Goal: Submit feedback/report problem: Submit feedback/report problem

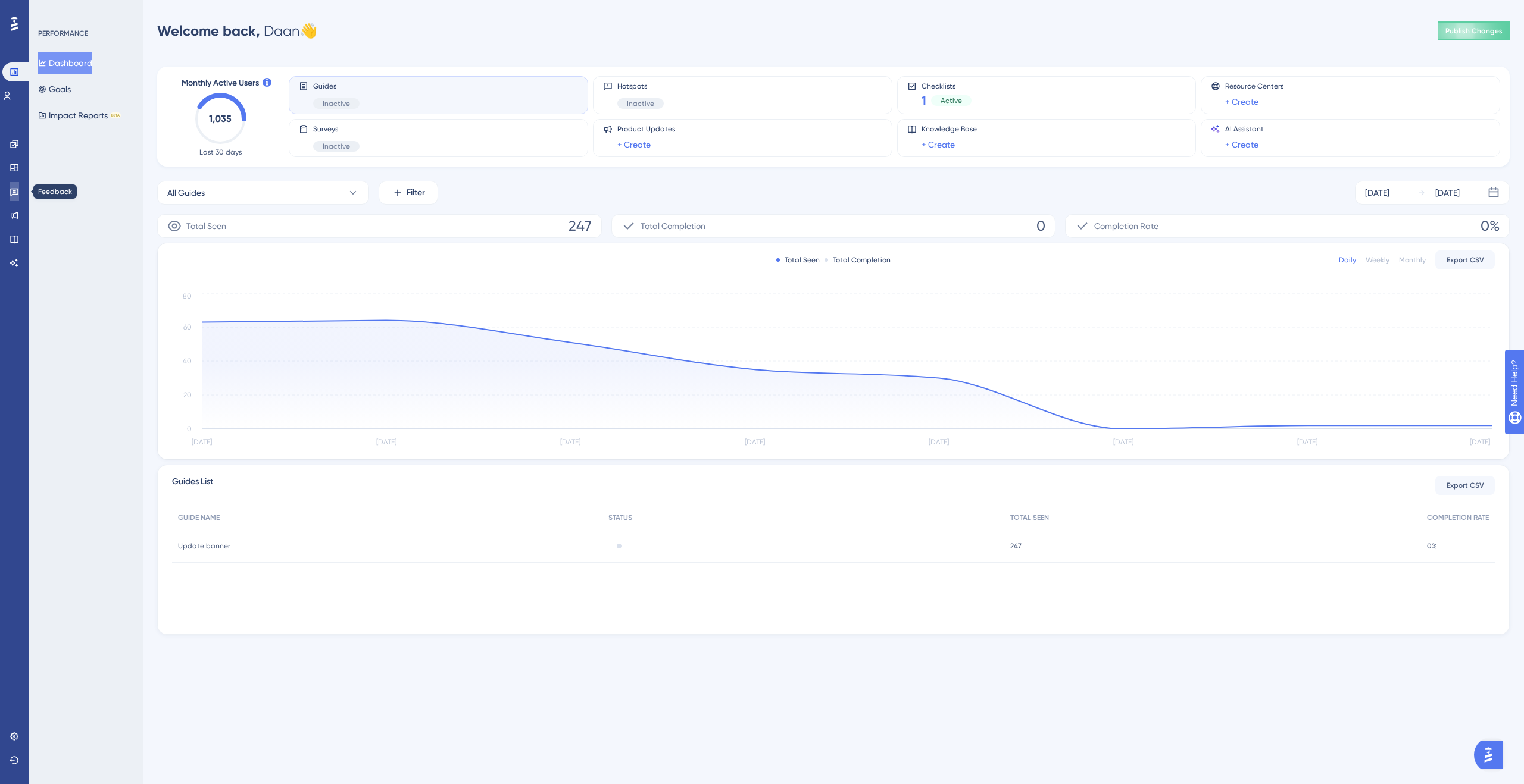
click at [19, 193] on link at bounding box center [14, 191] width 9 height 19
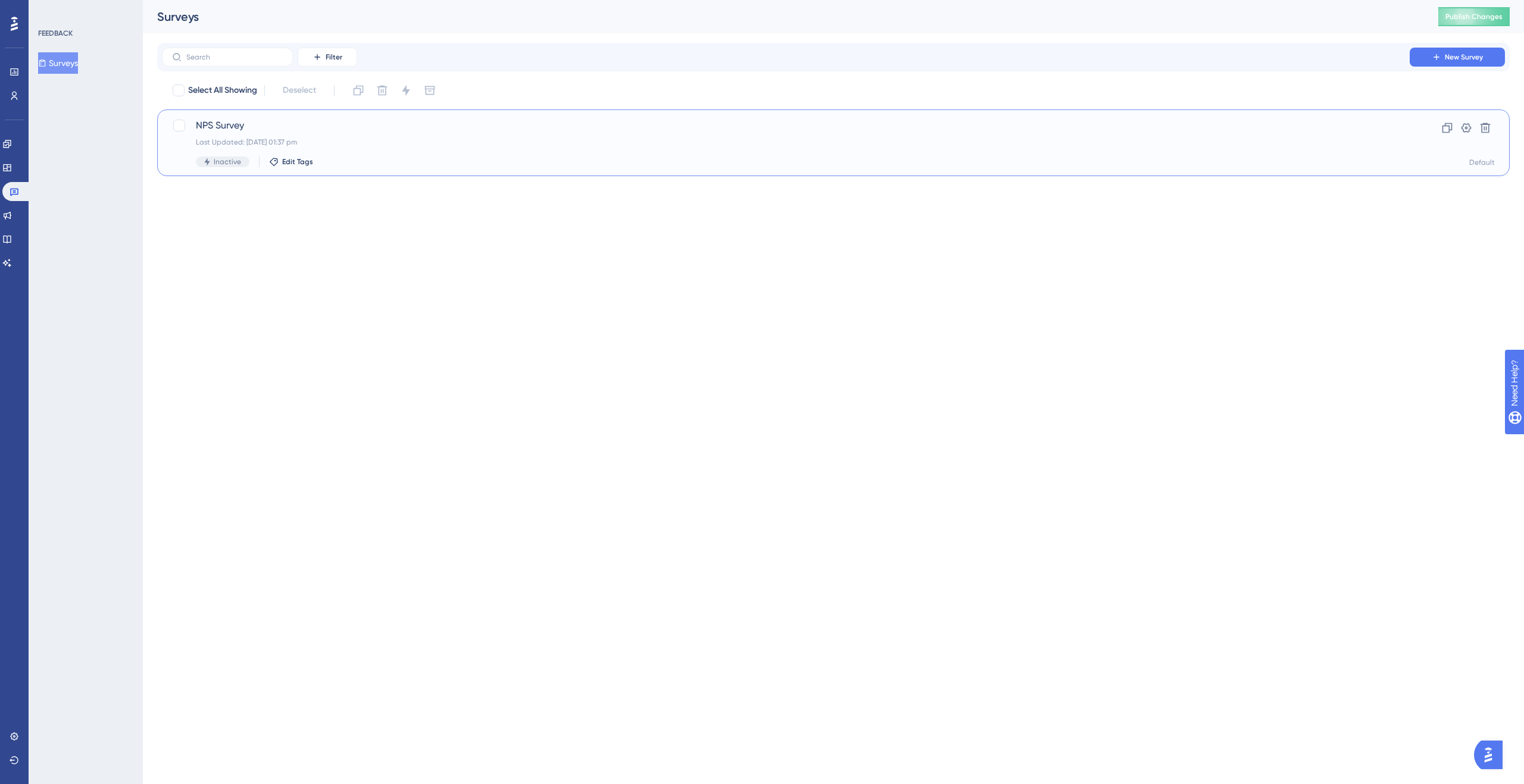
click at [233, 137] on div "Last Updated: 24 Jul 2025 01:37 pm" at bounding box center [785, 142] width 1180 height 9
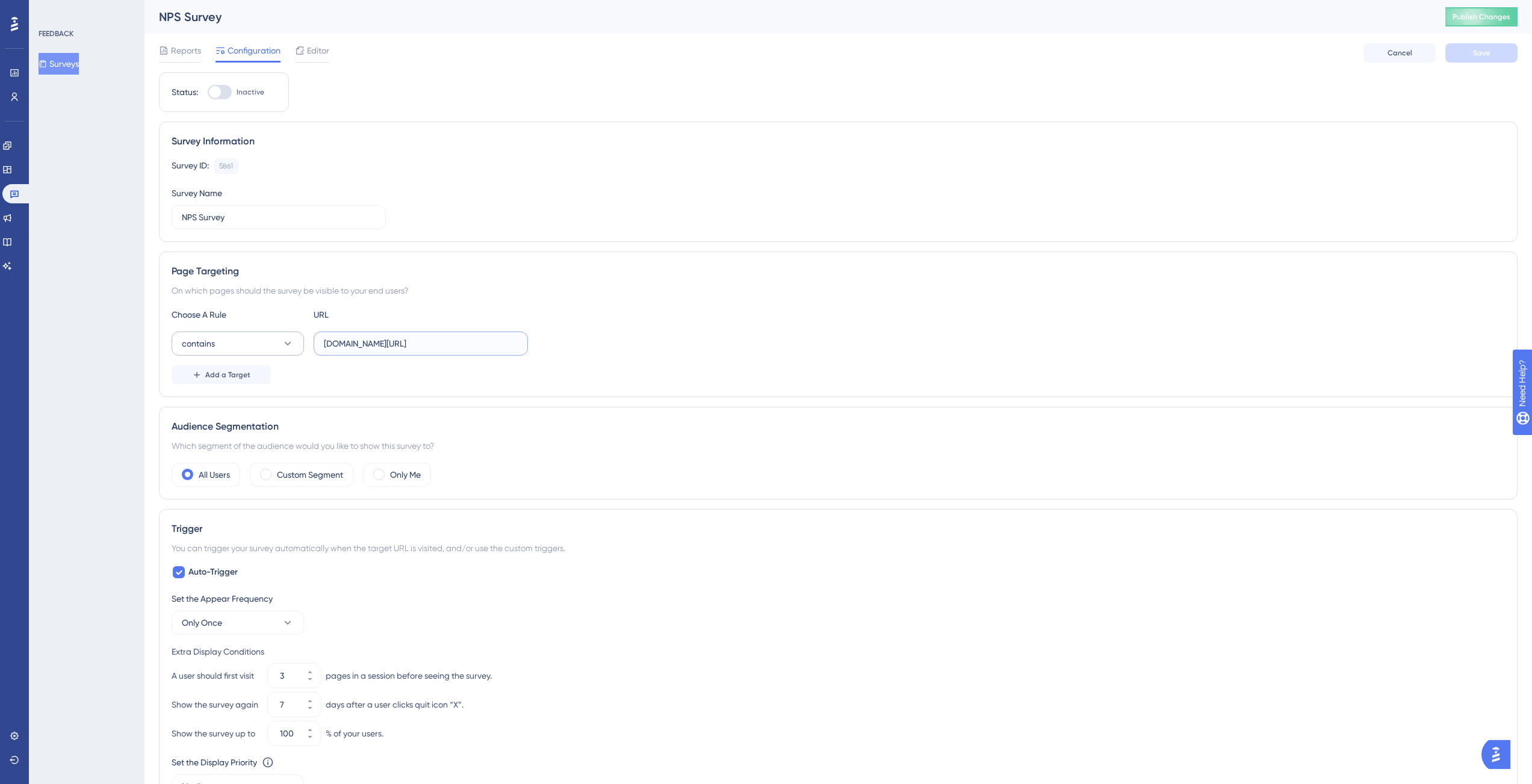
drag, startPoint x: 500, startPoint y: 348, endPoint x: 263, endPoint y: 336, distance: 237.3
click at [263, 336] on div "contains app-staging.contractify.io/client/company" at bounding box center [350, 343] width 356 height 24
paste input "https://app.contractify.io/client/company/"
type input "https://app.contractify.io/client/company"
click at [218, 90] on div at bounding box center [215, 92] width 12 height 12
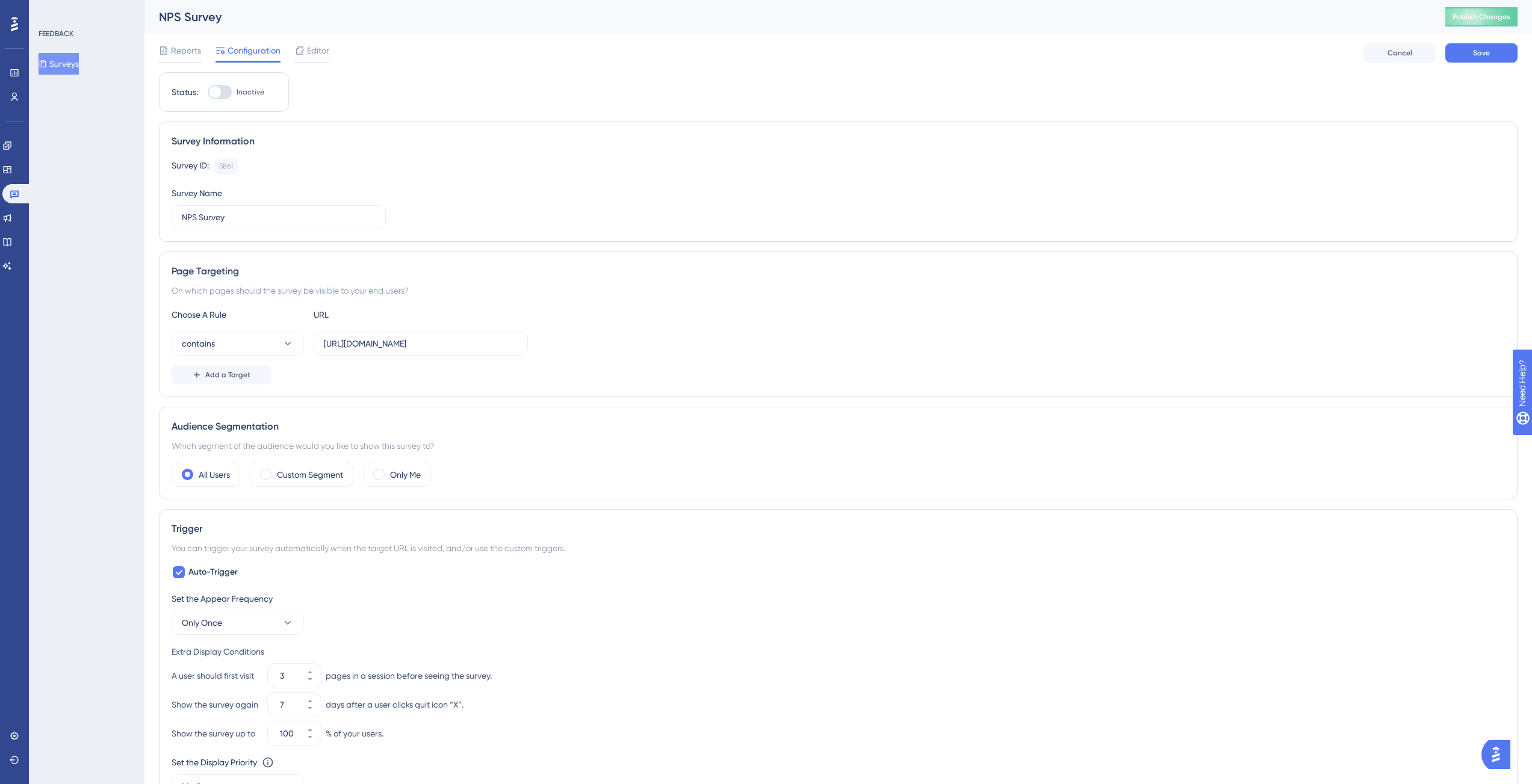
click at [207, 92] on input "Inactive" at bounding box center [207, 92] width 1 height 1
checkbox input "true"
click at [1482, 52] on span "Save" at bounding box center [1481, 53] width 17 height 10
click at [328, 50] on span "Editor" at bounding box center [318, 50] width 23 height 14
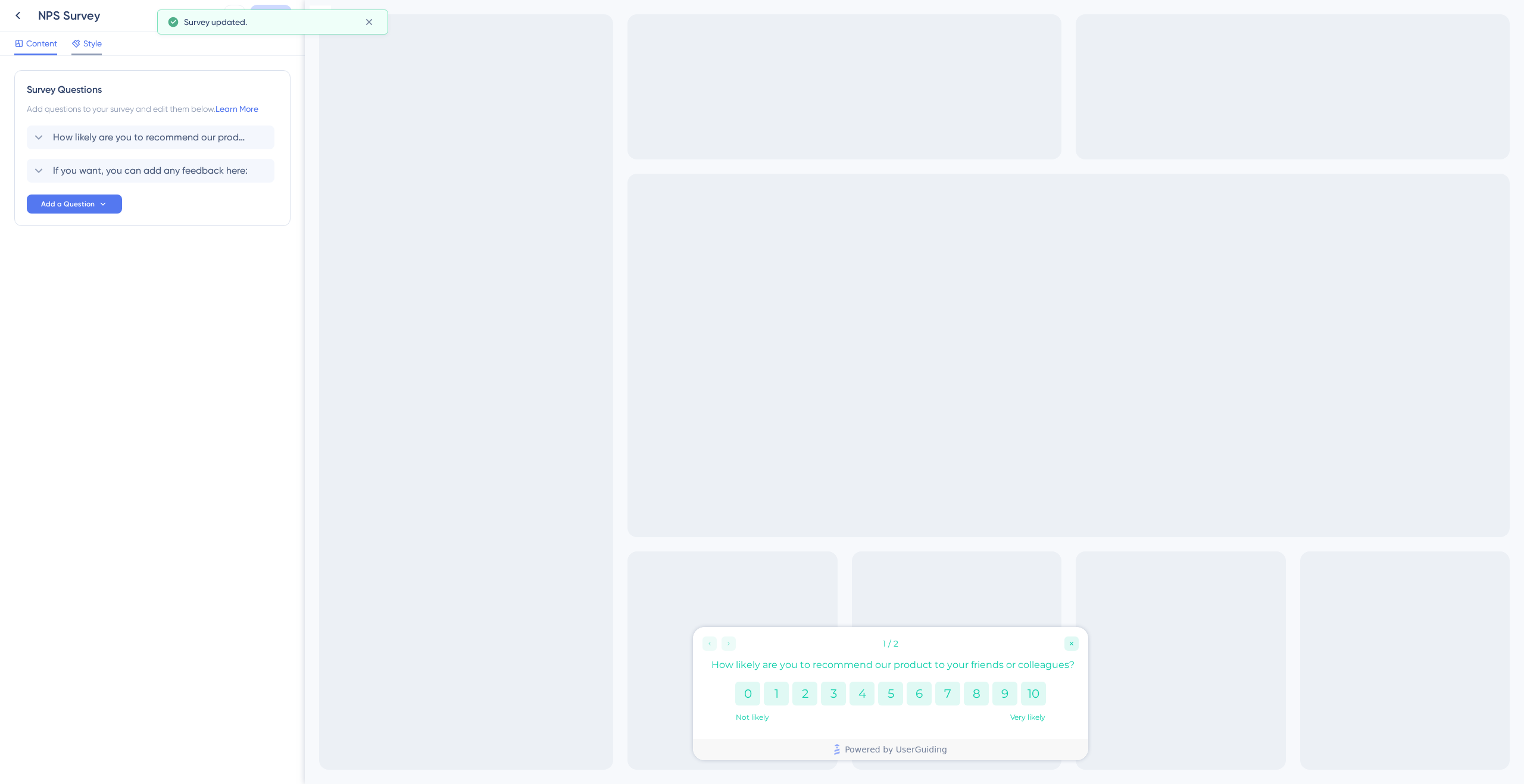
click at [78, 47] on icon at bounding box center [76, 43] width 9 height 9
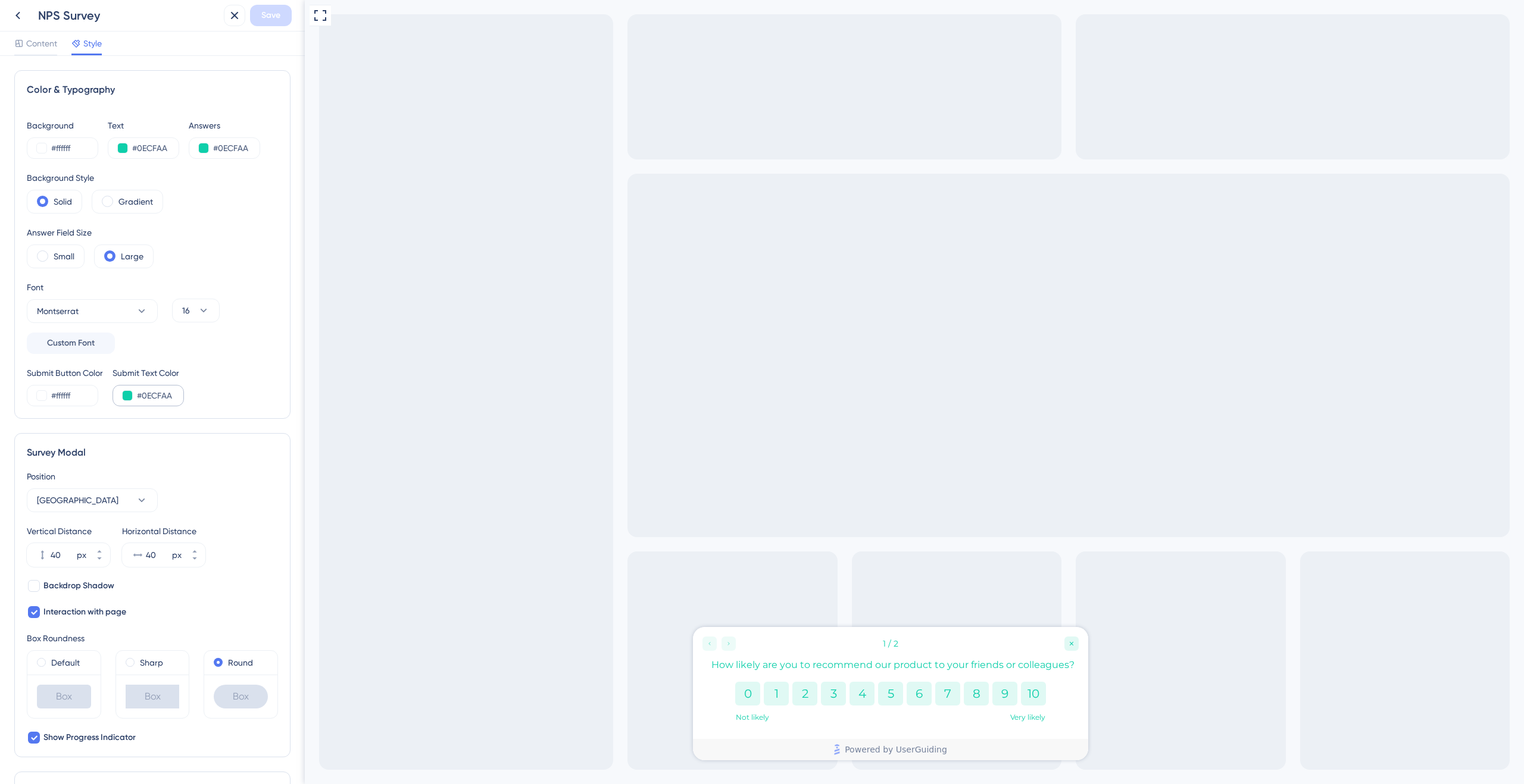
drag, startPoint x: 188, startPoint y: 402, endPoint x: 180, endPoint y: 400, distance: 8.2
click at [187, 402] on div "Submit Button Color #ffffff Submit Text Color #0ECFAA" at bounding box center [152, 386] width 251 height 41
click at [179, 400] on input "#0ECFAA" at bounding box center [161, 395] width 49 height 14
drag, startPoint x: 179, startPoint y: 400, endPoint x: 108, endPoint y: 390, distance: 71.7
click at [108, 390] on div "Submit Button Color #ffffff Submit Text Color #0ECFAA" at bounding box center [152, 386] width 251 height 41
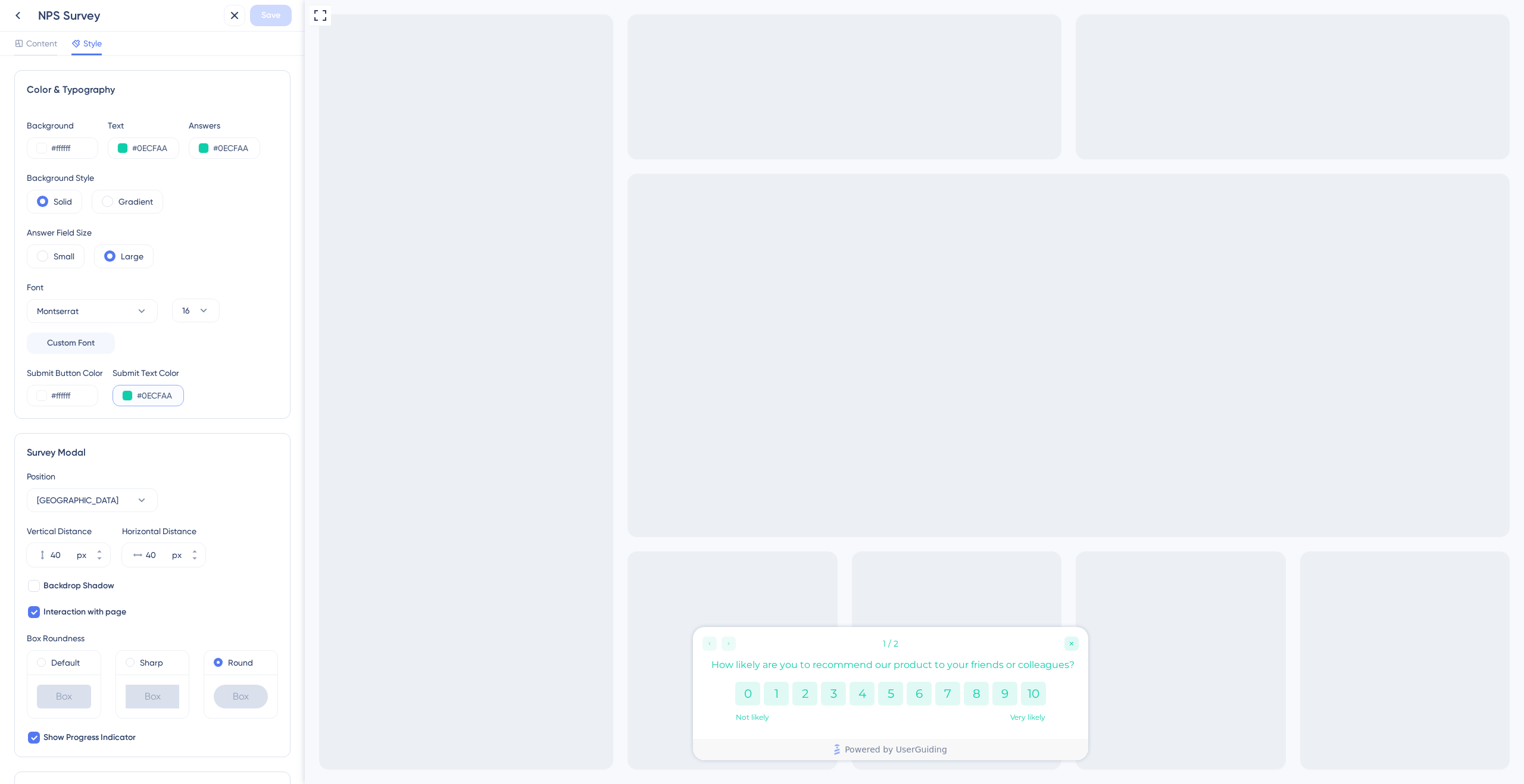
paste input "7ABEB6"
type input "#7ABEB6"
click at [244, 399] on div "Submit Button Color #ffffff Submit Text Color #7ABEB6" at bounding box center [152, 386] width 251 height 41
drag, startPoint x: 172, startPoint y: 150, endPoint x: 102, endPoint y: 147, distance: 70.1
click at [102, 147] on div "Background #ffffff Text #0ECFAA Answers #0ECFAA" at bounding box center [152, 139] width 251 height 41
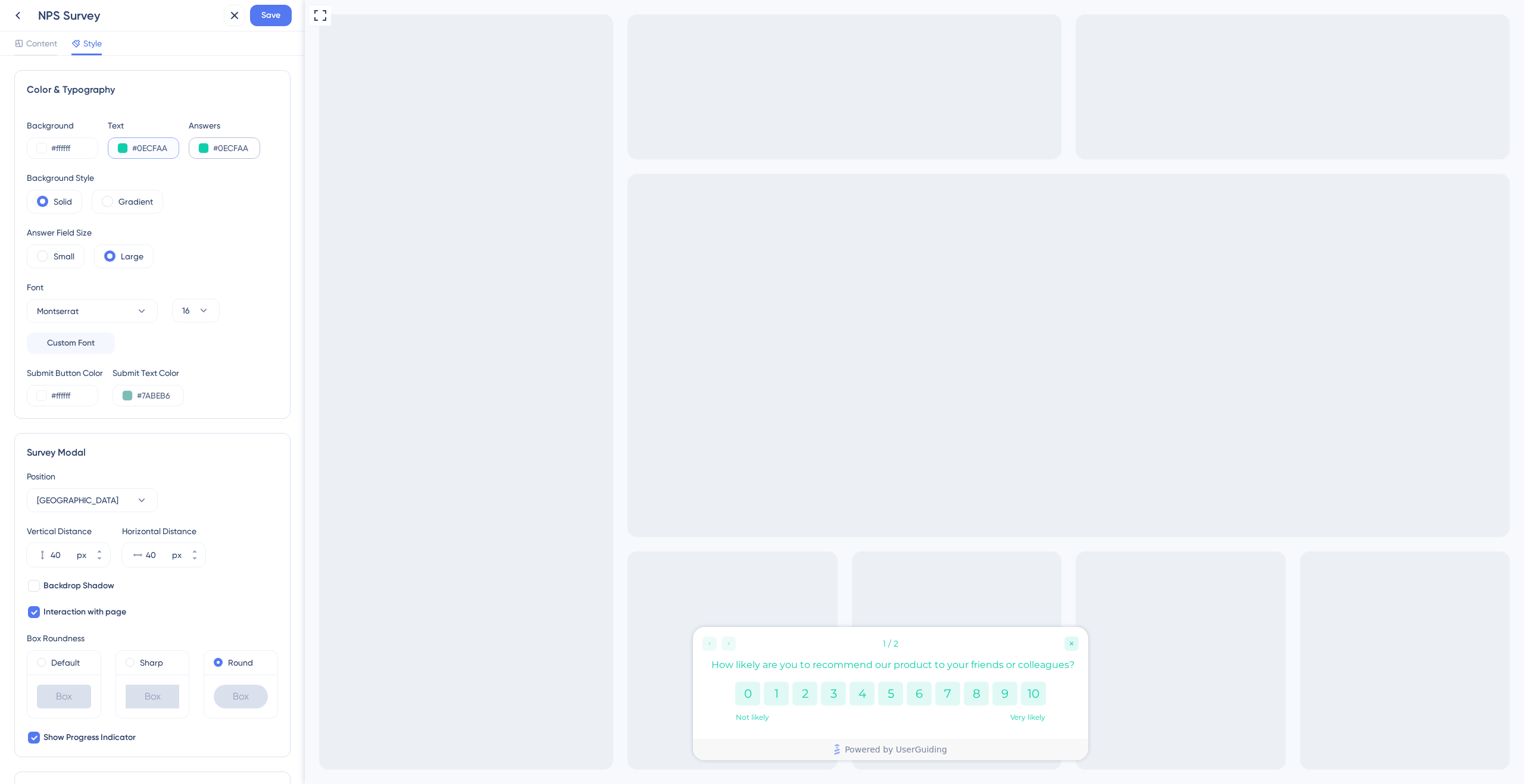
paste input "7ABEB6"
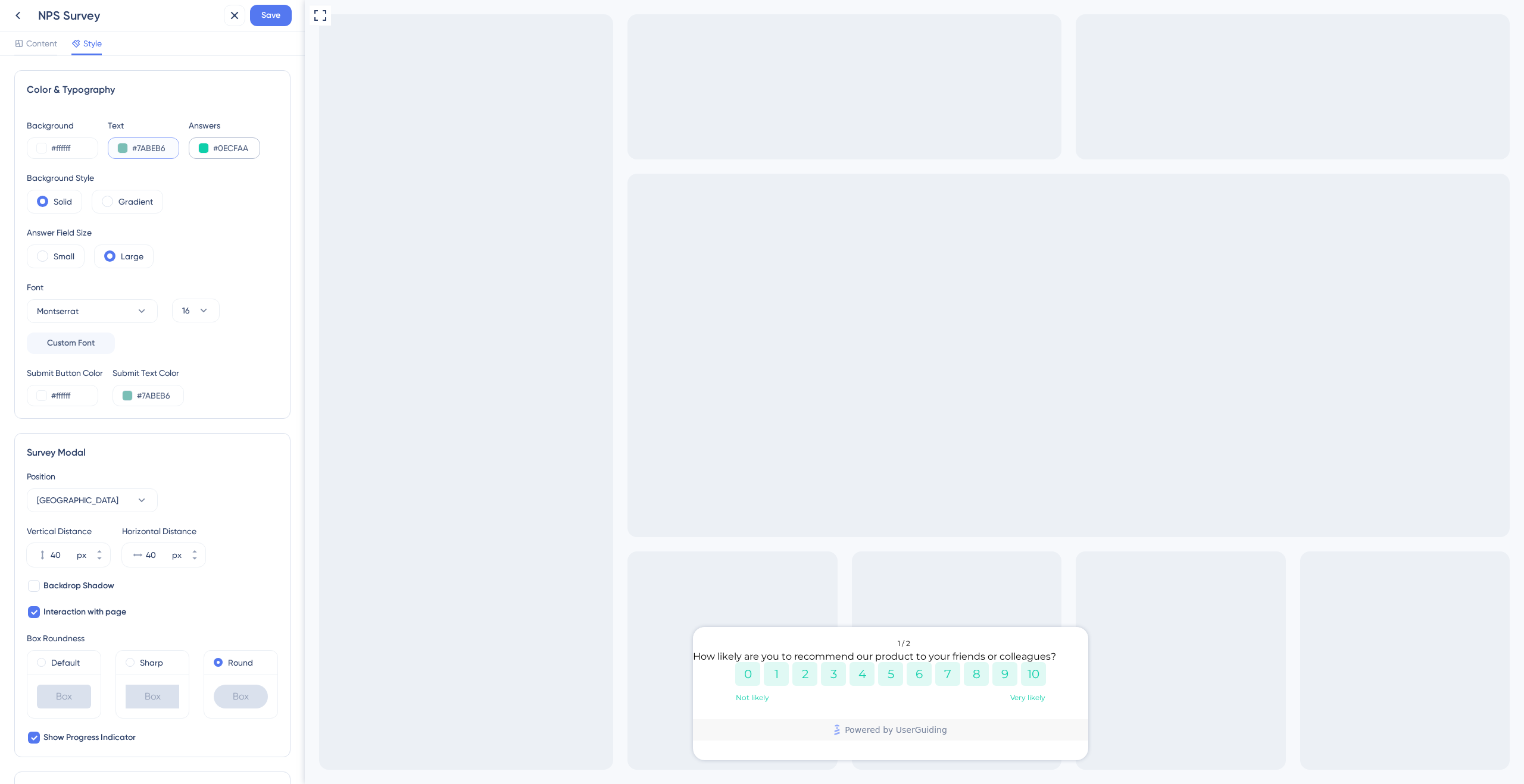
type input "#7ABEB6"
click at [241, 149] on input "#0ECFAA" at bounding box center [238, 147] width 49 height 14
paste input "7ABEB6"
type input "#7ABEB6"
click at [227, 257] on div "Answer Field Size Small Large" at bounding box center [152, 246] width 251 height 43
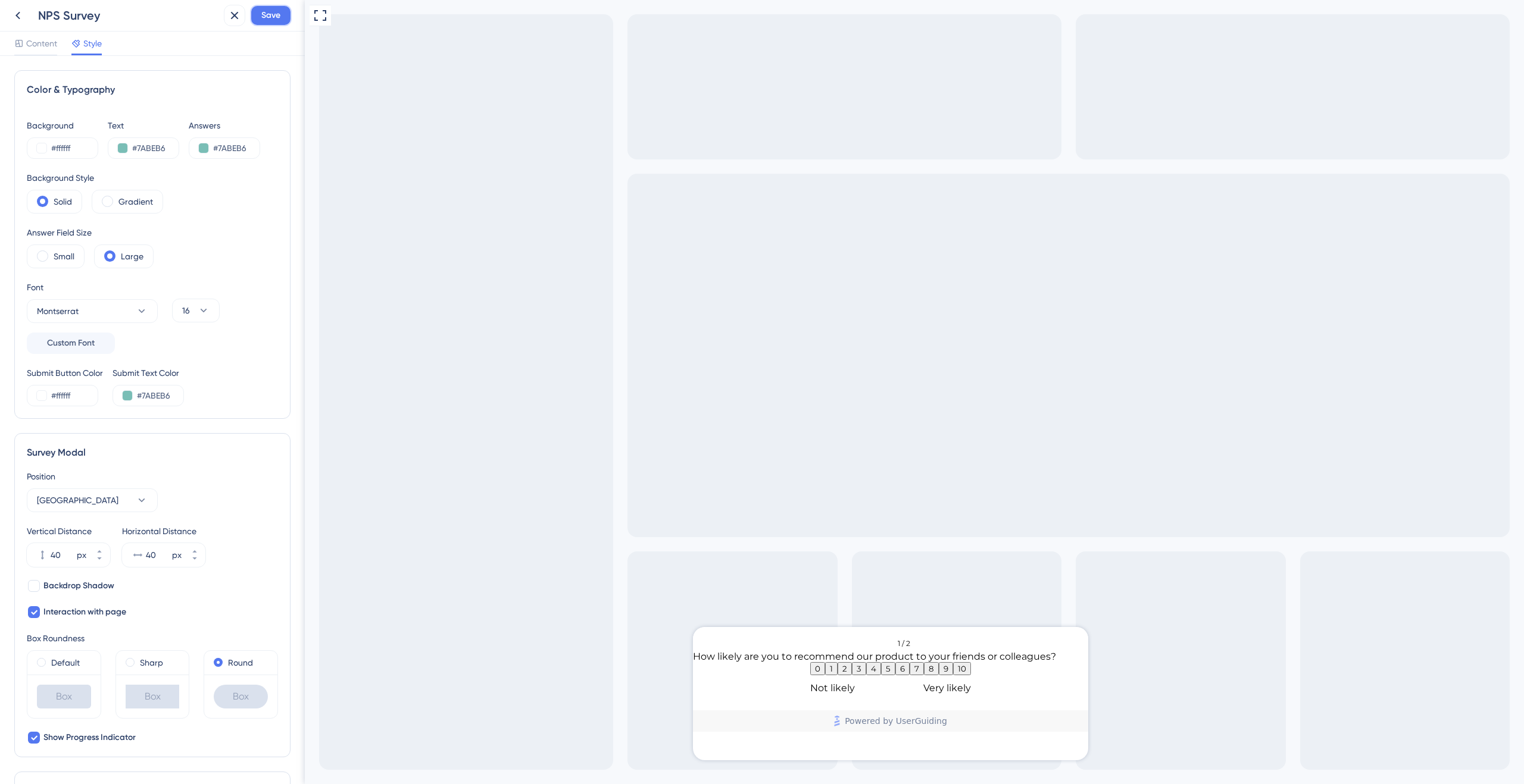
click at [274, 20] on span "Save" at bounding box center [271, 15] width 19 height 14
click at [40, 47] on span "Content" at bounding box center [42, 43] width 31 height 14
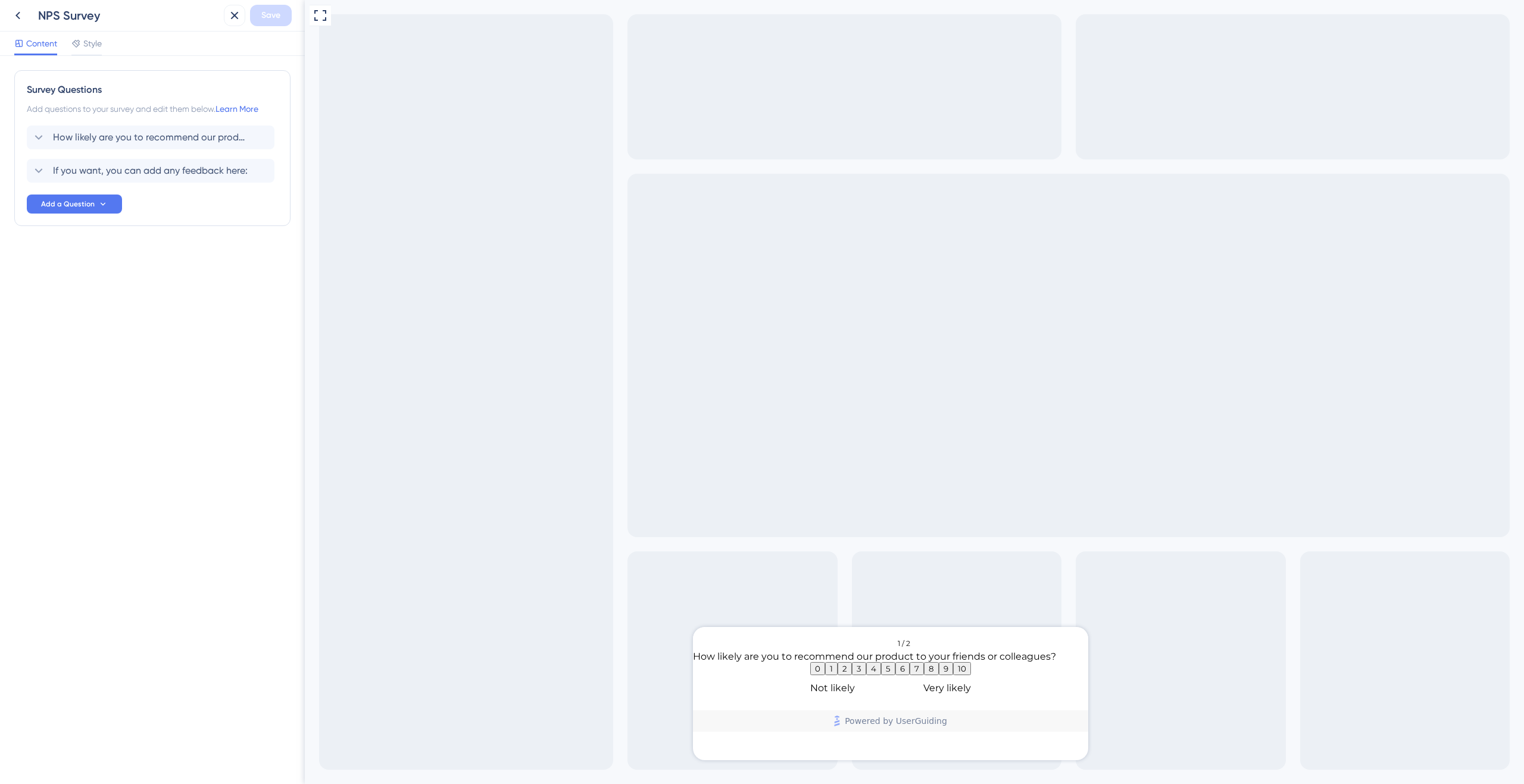
click at [291, 18] on div "NPS Survey Save" at bounding box center [152, 16] width 305 height 32
click at [18, 20] on icon at bounding box center [18, 15] width 14 height 14
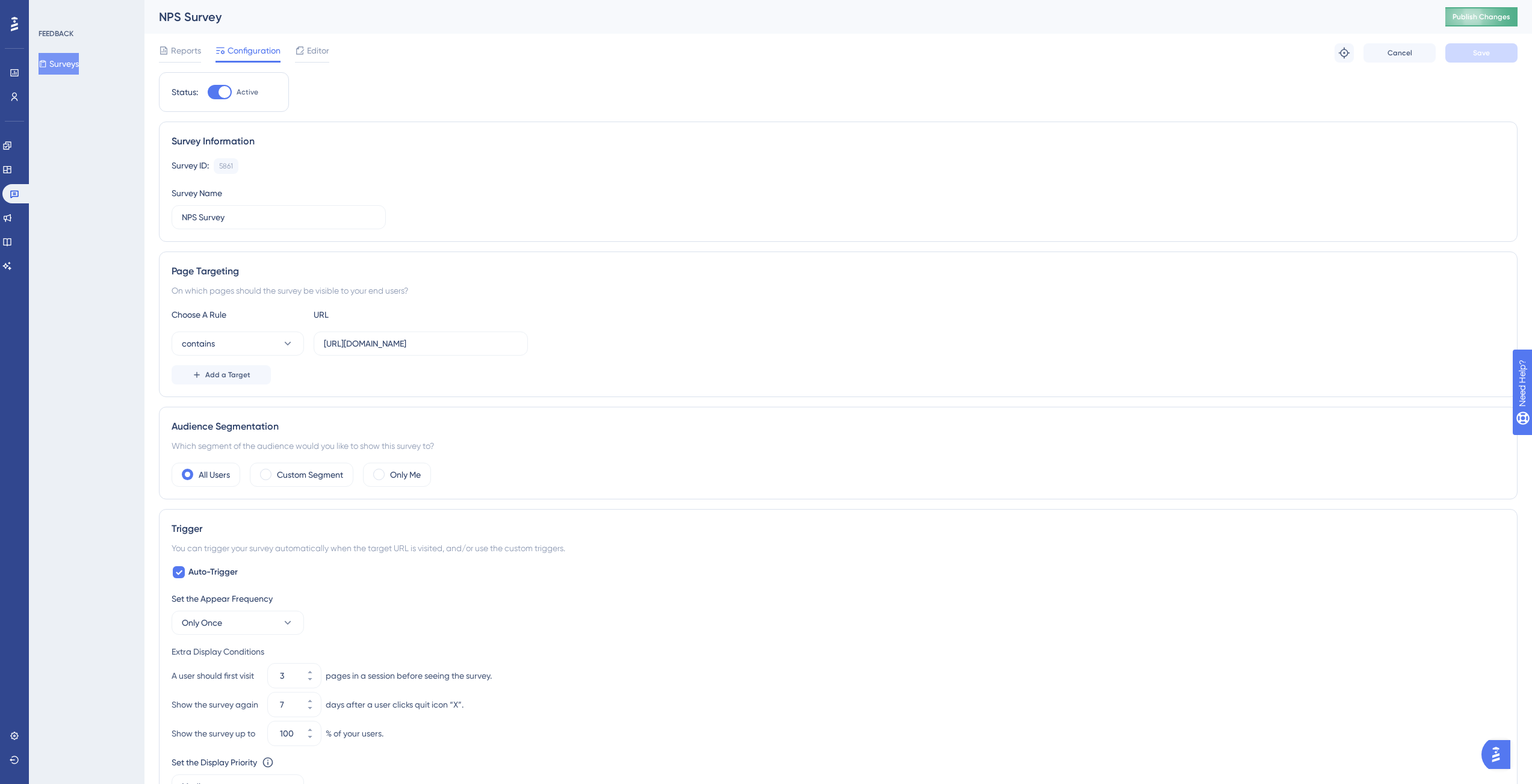
click at [1499, 15] on span "Publish Changes" at bounding box center [1481, 17] width 57 height 10
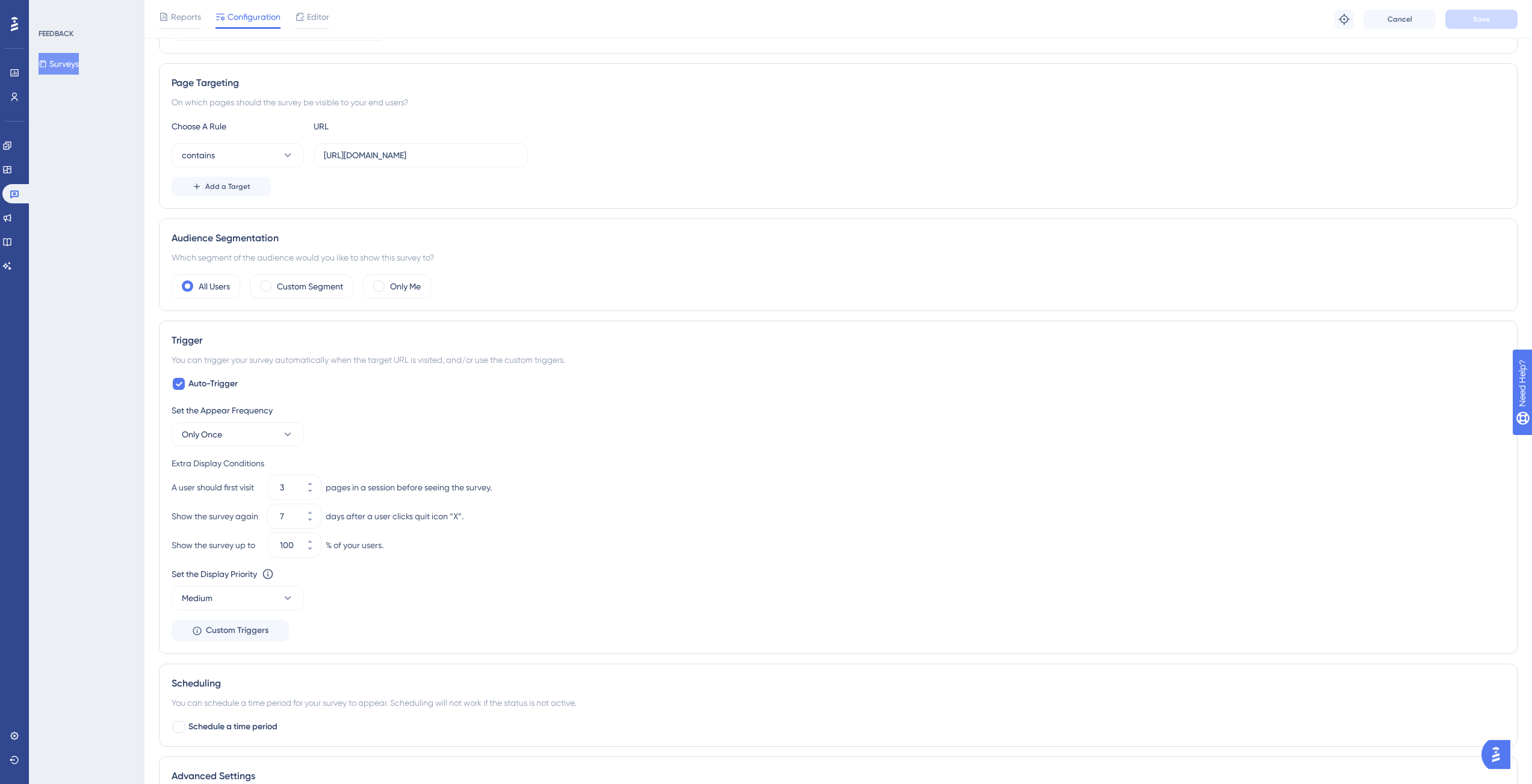
scroll to position [350, 0]
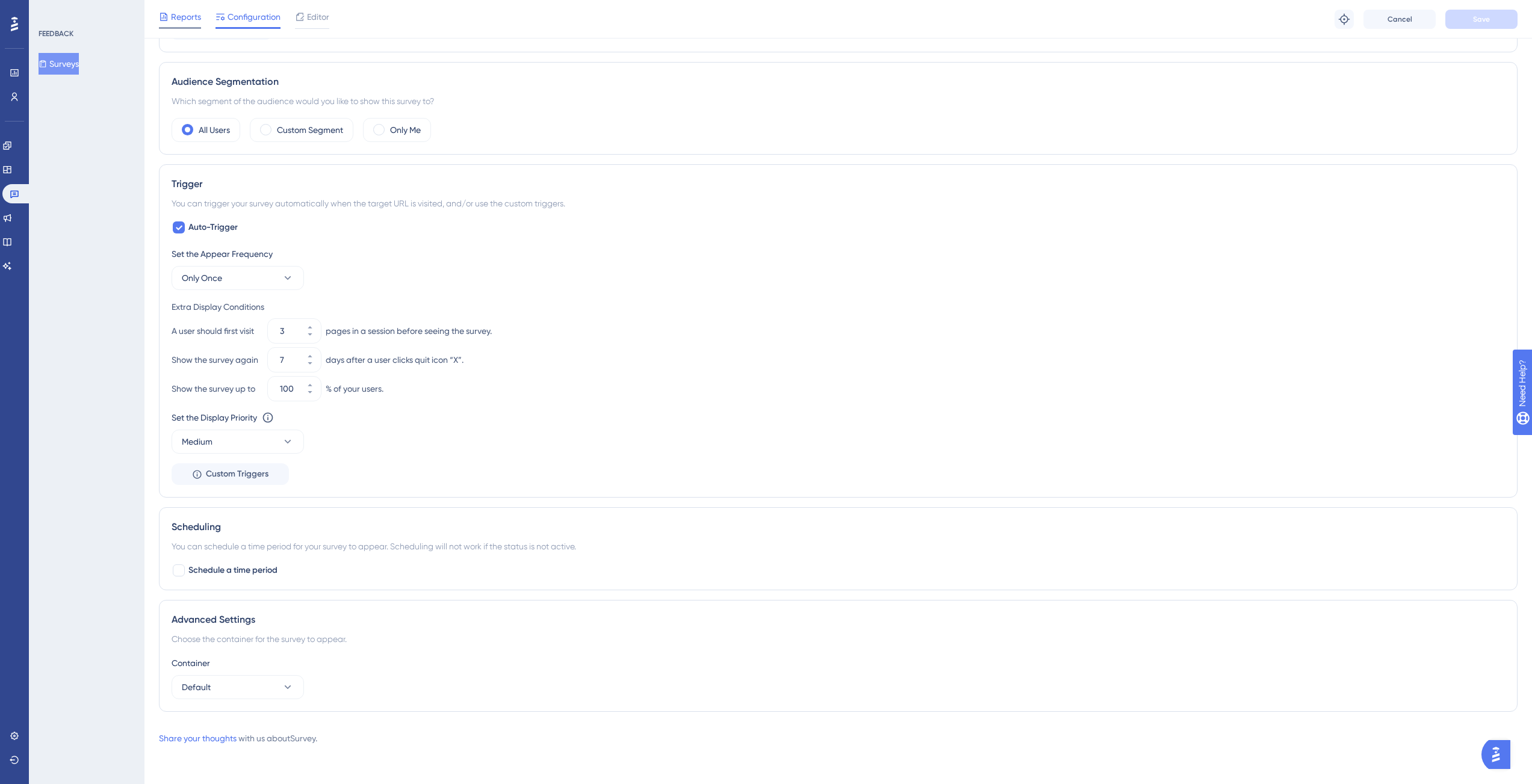
click at [185, 18] on span "Reports" at bounding box center [186, 16] width 30 height 14
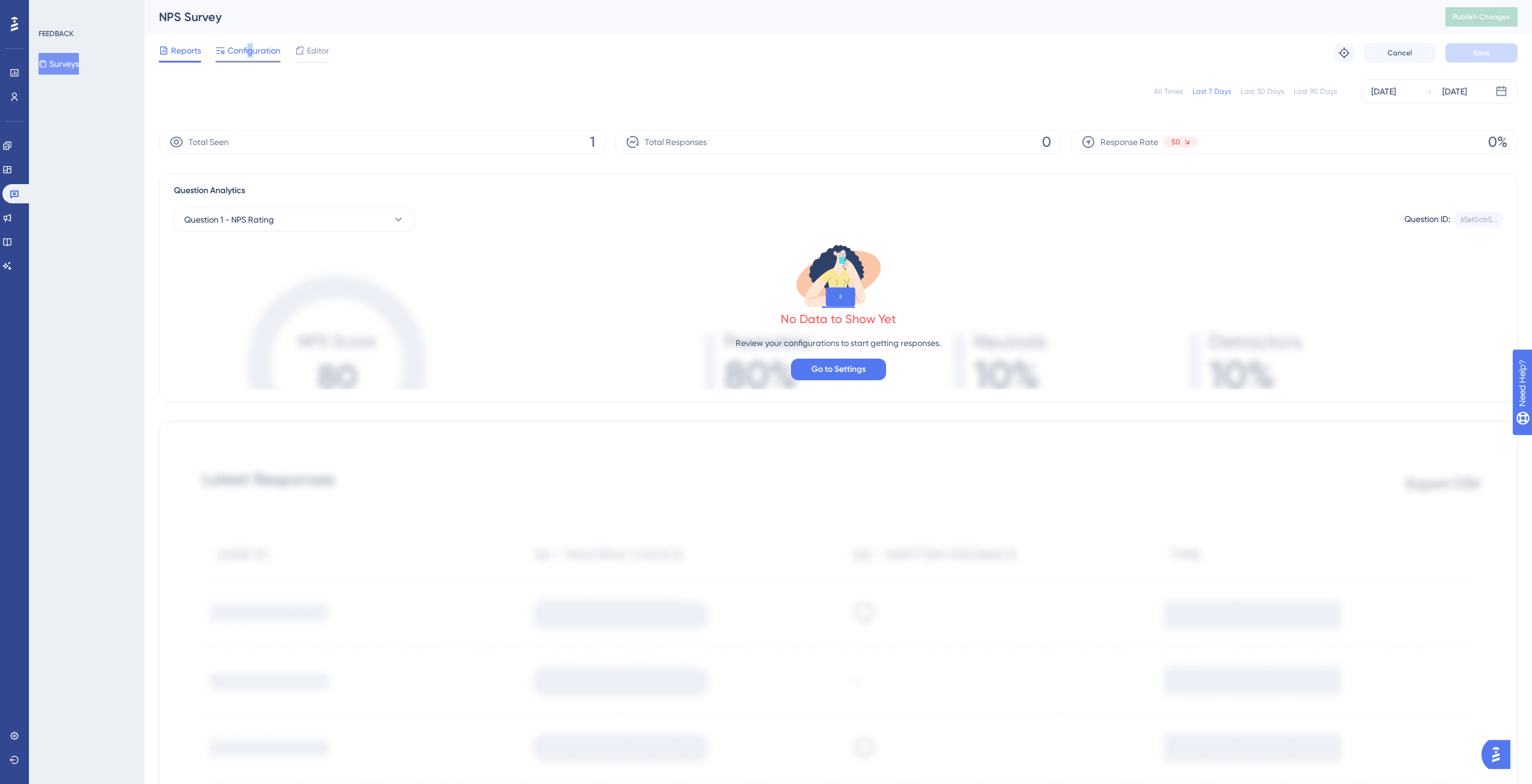
click at [249, 57] on span "Configuration" at bounding box center [253, 50] width 53 height 14
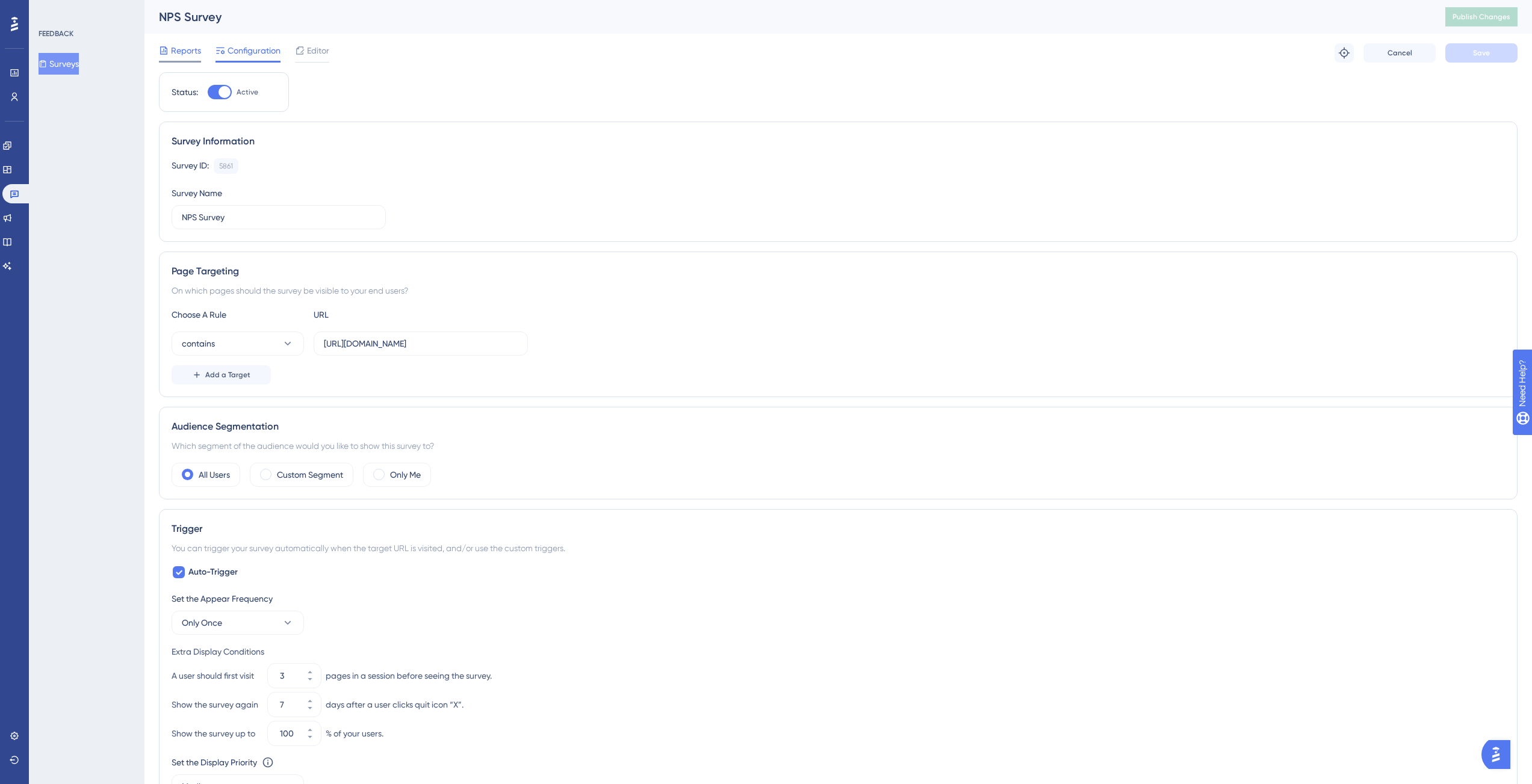
click at [197, 51] on span "Reports" at bounding box center [186, 50] width 30 height 14
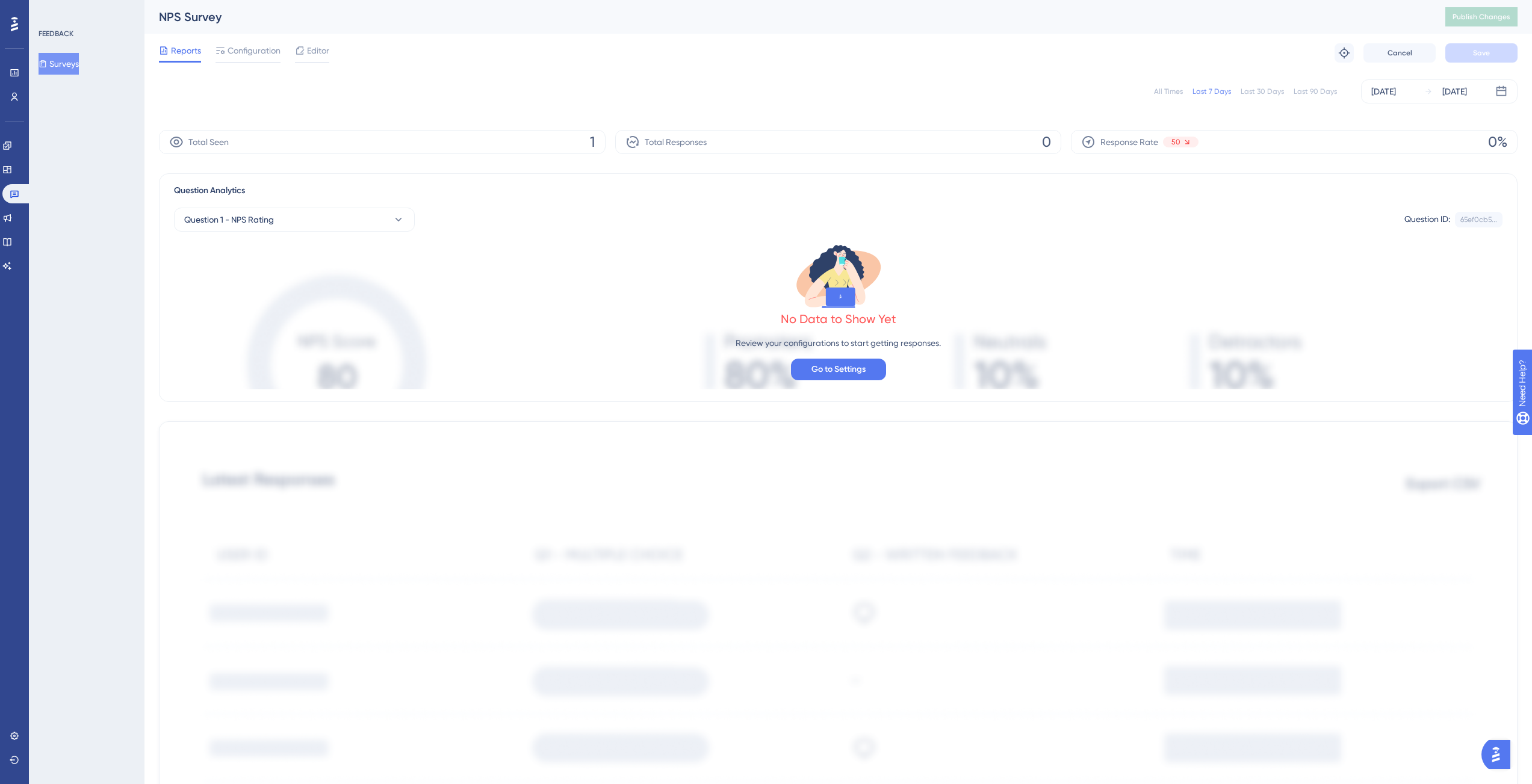
click at [579, 144] on div "Total Seen 1" at bounding box center [382, 142] width 447 height 24
click at [859, 367] on span "Go to Settings" at bounding box center [838, 369] width 54 height 14
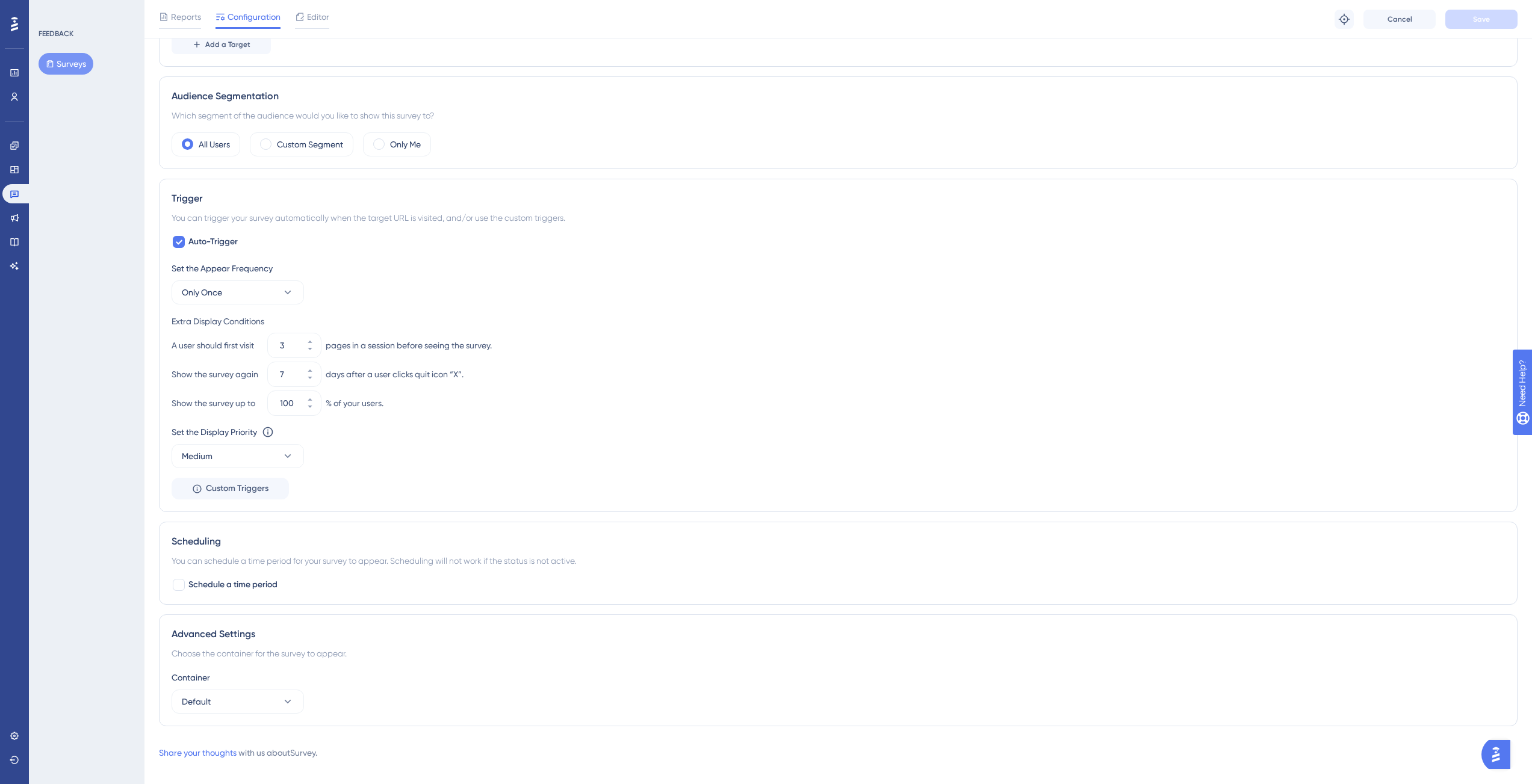
scroll to position [350, 0]
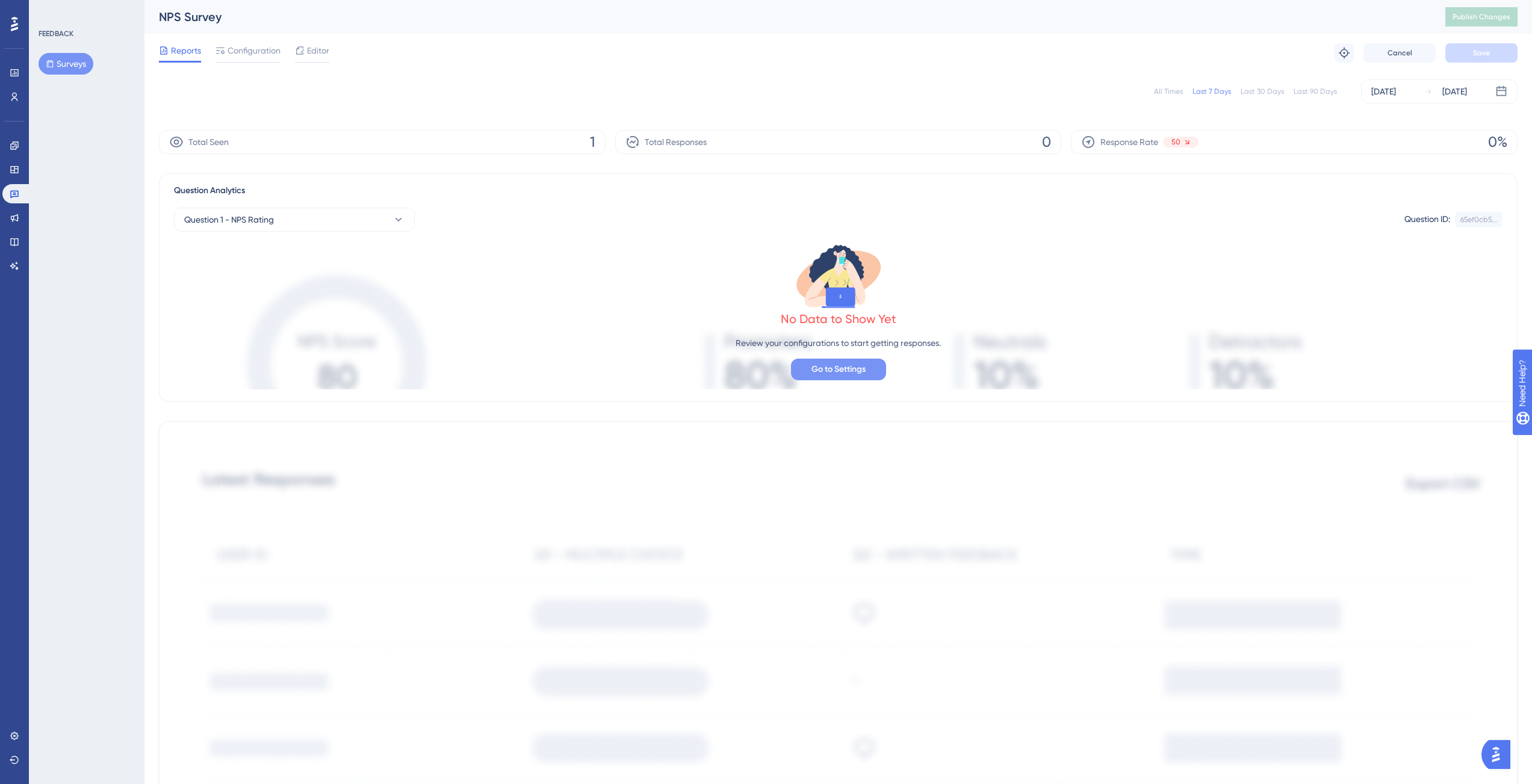
click at [823, 367] on span "Go to Settings" at bounding box center [838, 369] width 54 height 14
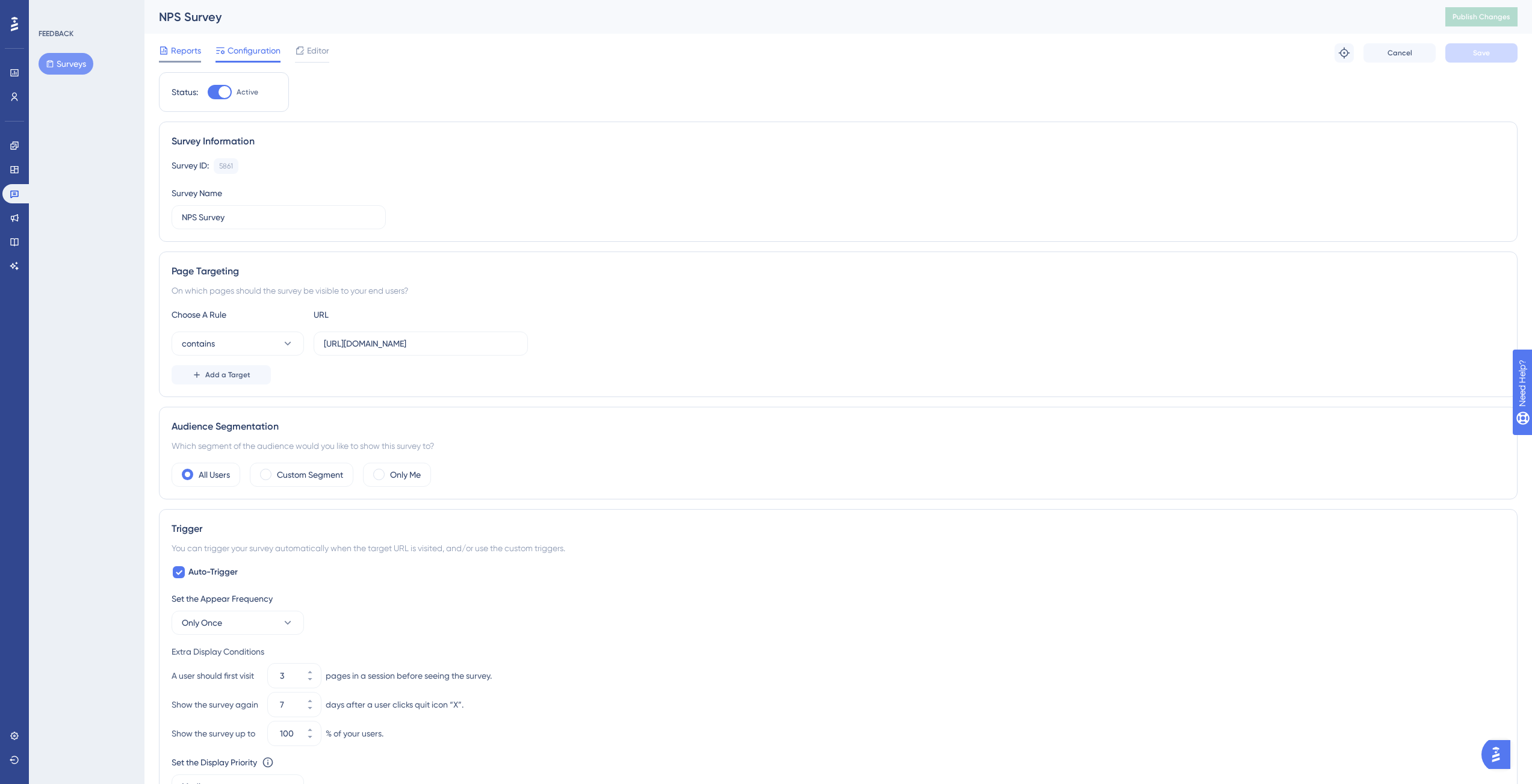
click at [179, 55] on span "Reports" at bounding box center [186, 50] width 30 height 14
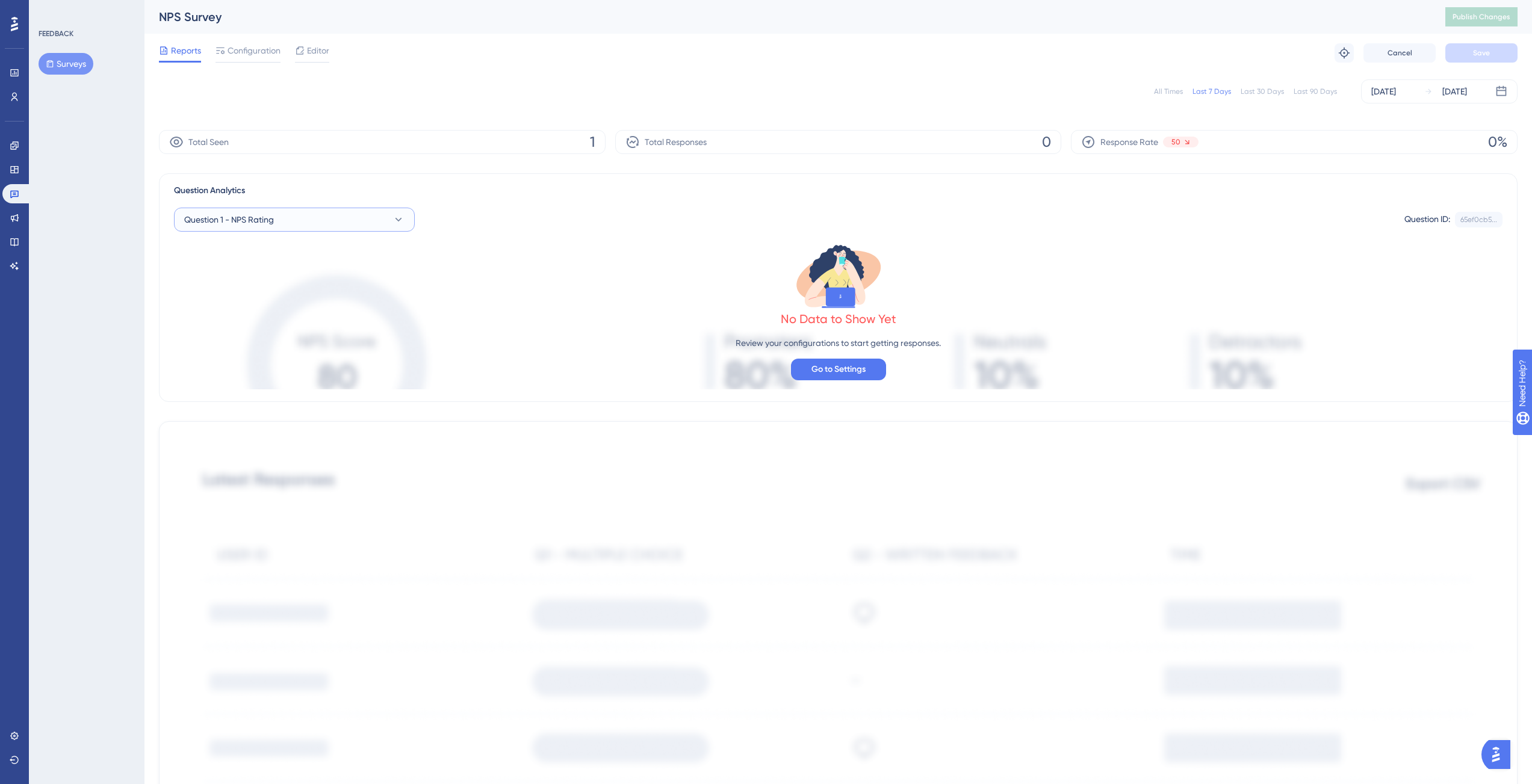
click at [364, 224] on button "Question 1 - NPS Rating" at bounding box center [294, 219] width 241 height 24
click at [374, 68] on div "Reports Configuration Editor Troubleshoot Cancel Save" at bounding box center [838, 53] width 1358 height 38
click at [590, 140] on span "1" at bounding box center [593, 142] width 5 height 19
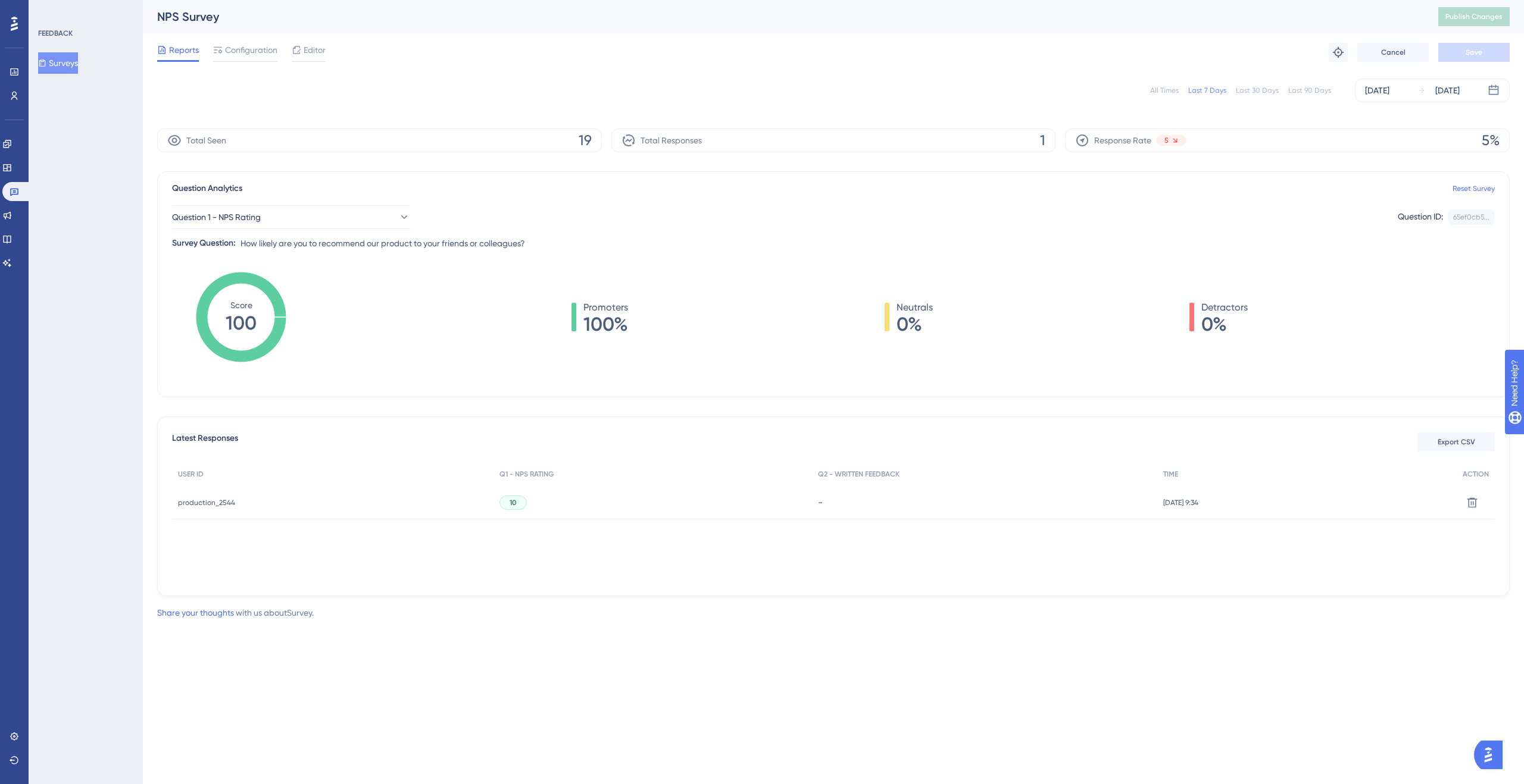
click at [793, 497] on div "10" at bounding box center [652, 503] width 319 height 33
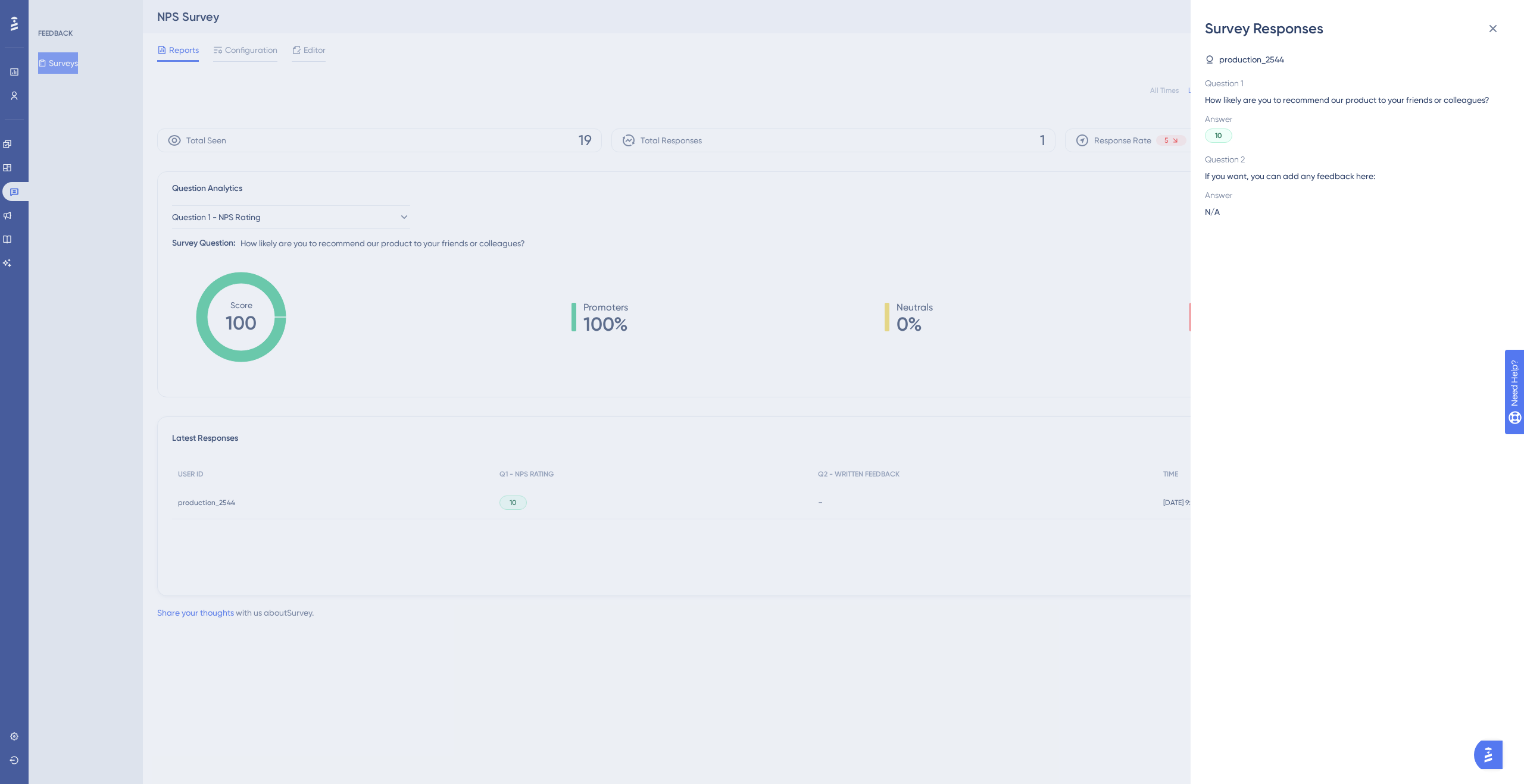
click at [1498, 26] on icon at bounding box center [1492, 28] width 14 height 14
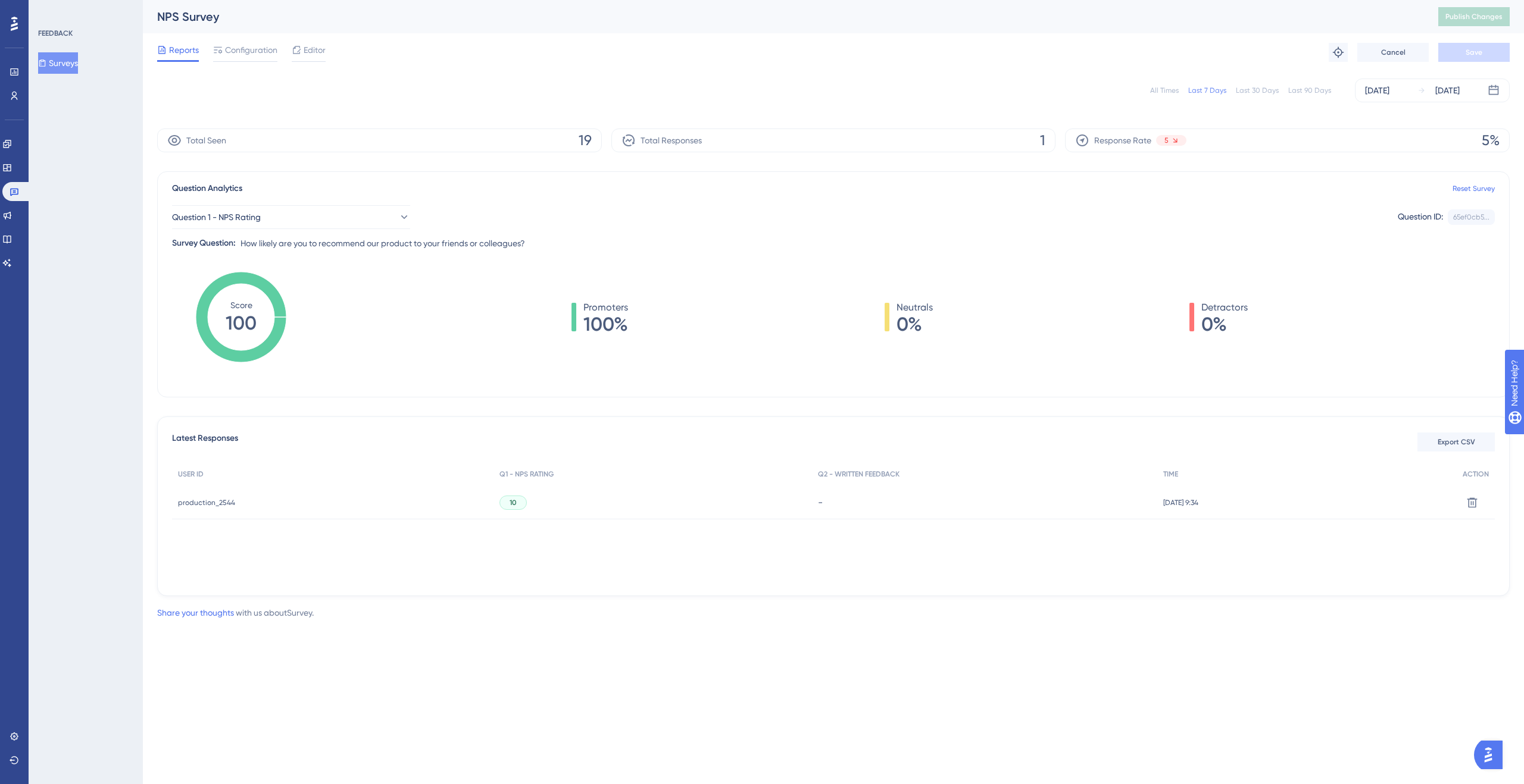
drag, startPoint x: 720, startPoint y: 124, endPoint x: 785, endPoint y: 131, distance: 65.4
click at [719, 124] on div "All Times Last 7 Days Last 30 Days Last 90 Days Sep 16 2025 Sep 22 2025 Total S…" at bounding box center [833, 334] width 1352 height 525
click at [235, 320] on tspan "100" at bounding box center [241, 323] width 31 height 22
click at [307, 137] on div "Total Seen 19" at bounding box center [379, 140] width 445 height 24
click at [671, 141] on span "Total Responses" at bounding box center [671, 140] width 62 height 14
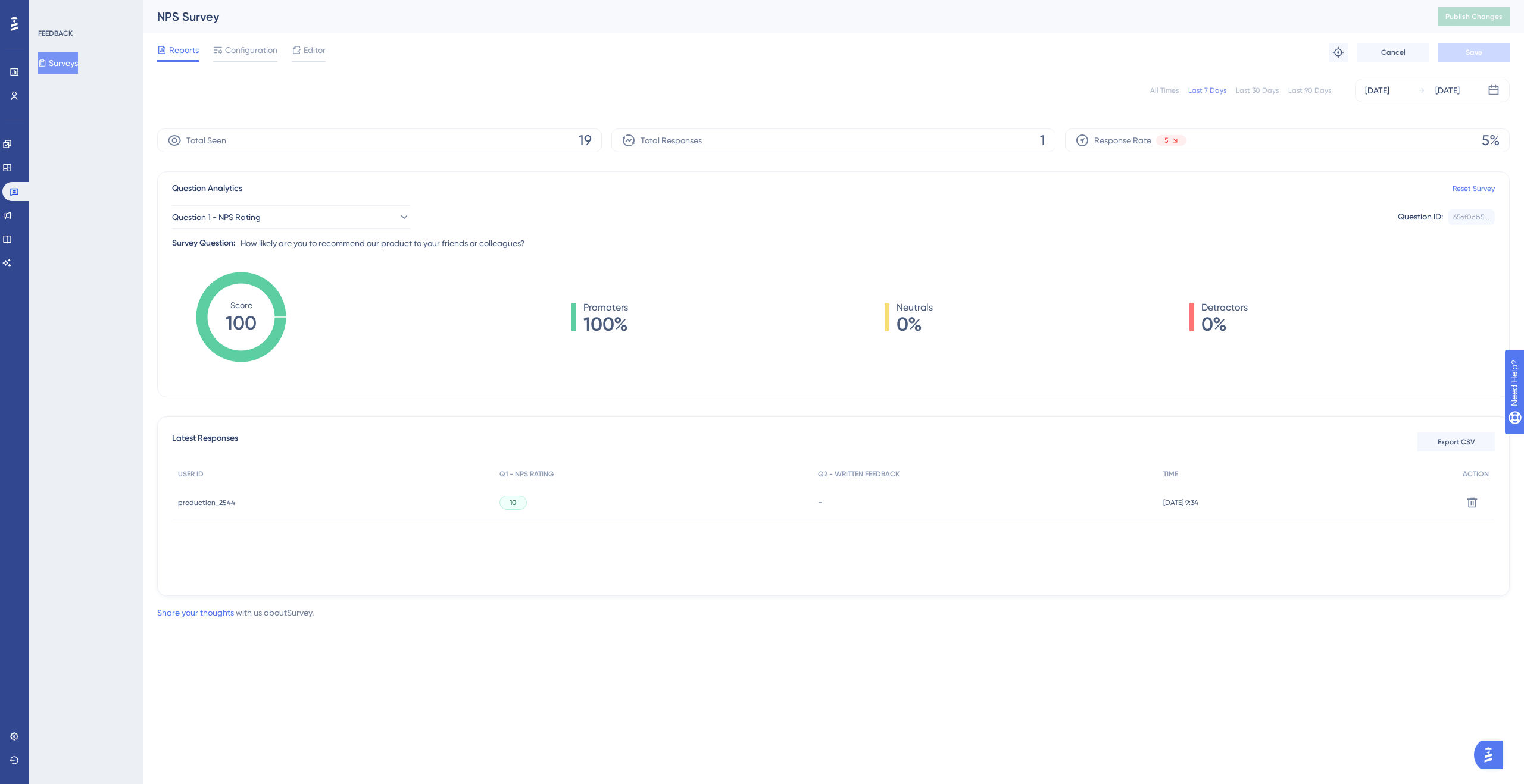
click at [210, 505] on span "production_2544" at bounding box center [206, 503] width 57 height 9
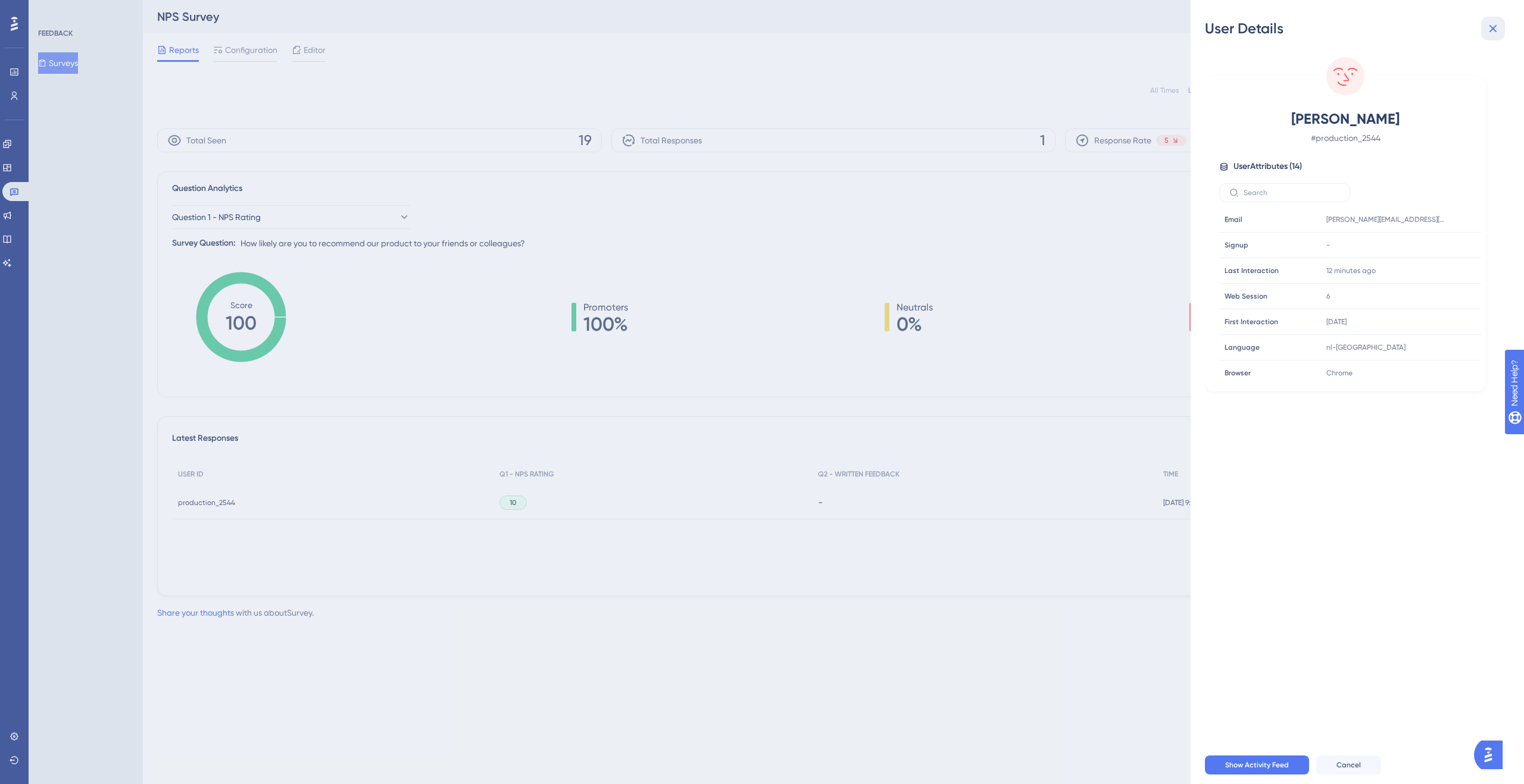
click at [1492, 27] on icon at bounding box center [1492, 28] width 14 height 14
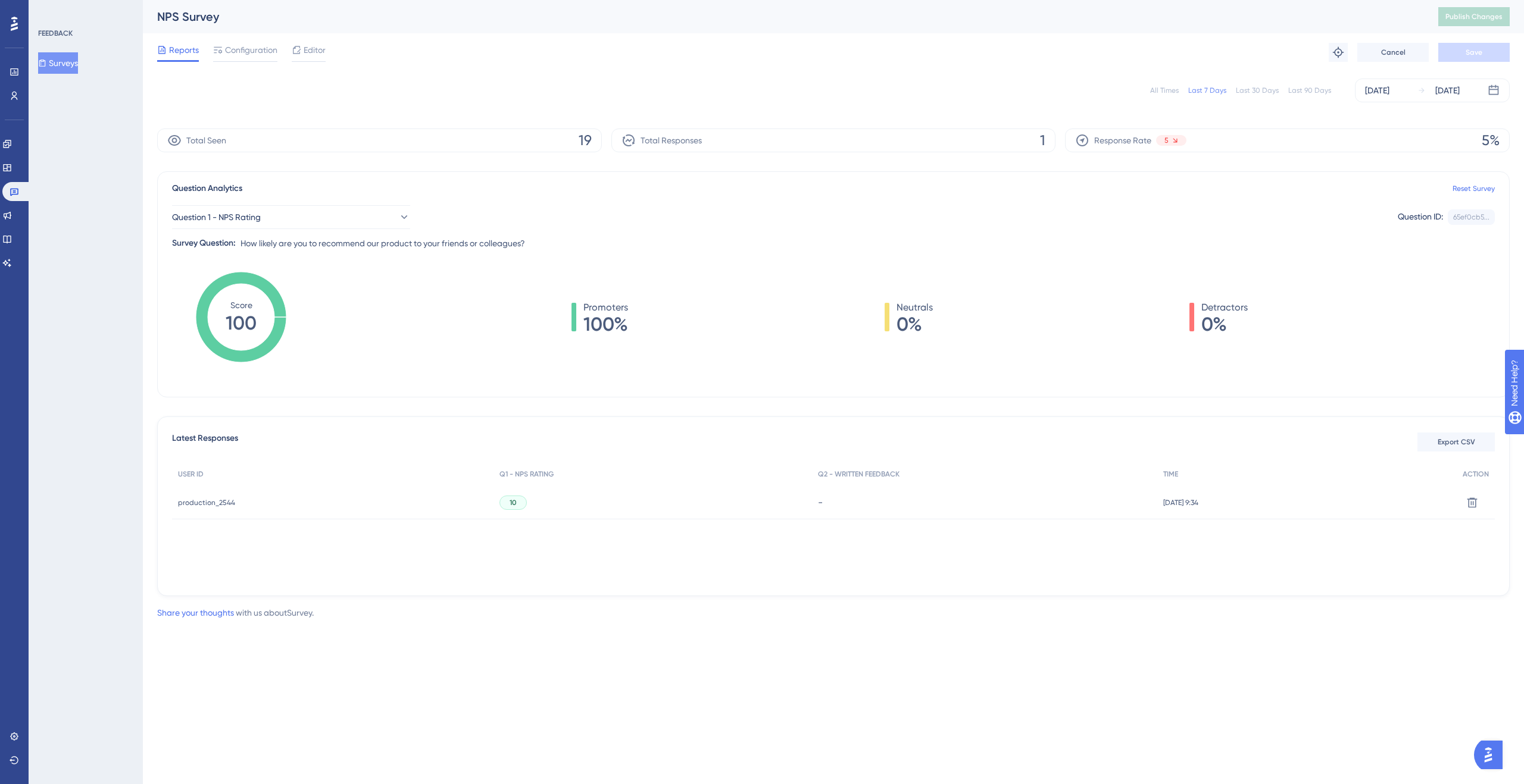
click at [919, 0] on html "Performance Users Engagement Widgets Feedback Product Updates Knowledge Base AI…" at bounding box center [762, 0] width 1524 height 0
click at [187, 137] on span "Total Seen" at bounding box center [206, 140] width 40 height 14
click at [177, 140] on icon at bounding box center [174, 140] width 14 height 14
click at [583, 139] on span "23" at bounding box center [583, 141] width 16 height 19
click at [253, 140] on div "Total Seen 29" at bounding box center [379, 140] width 445 height 24
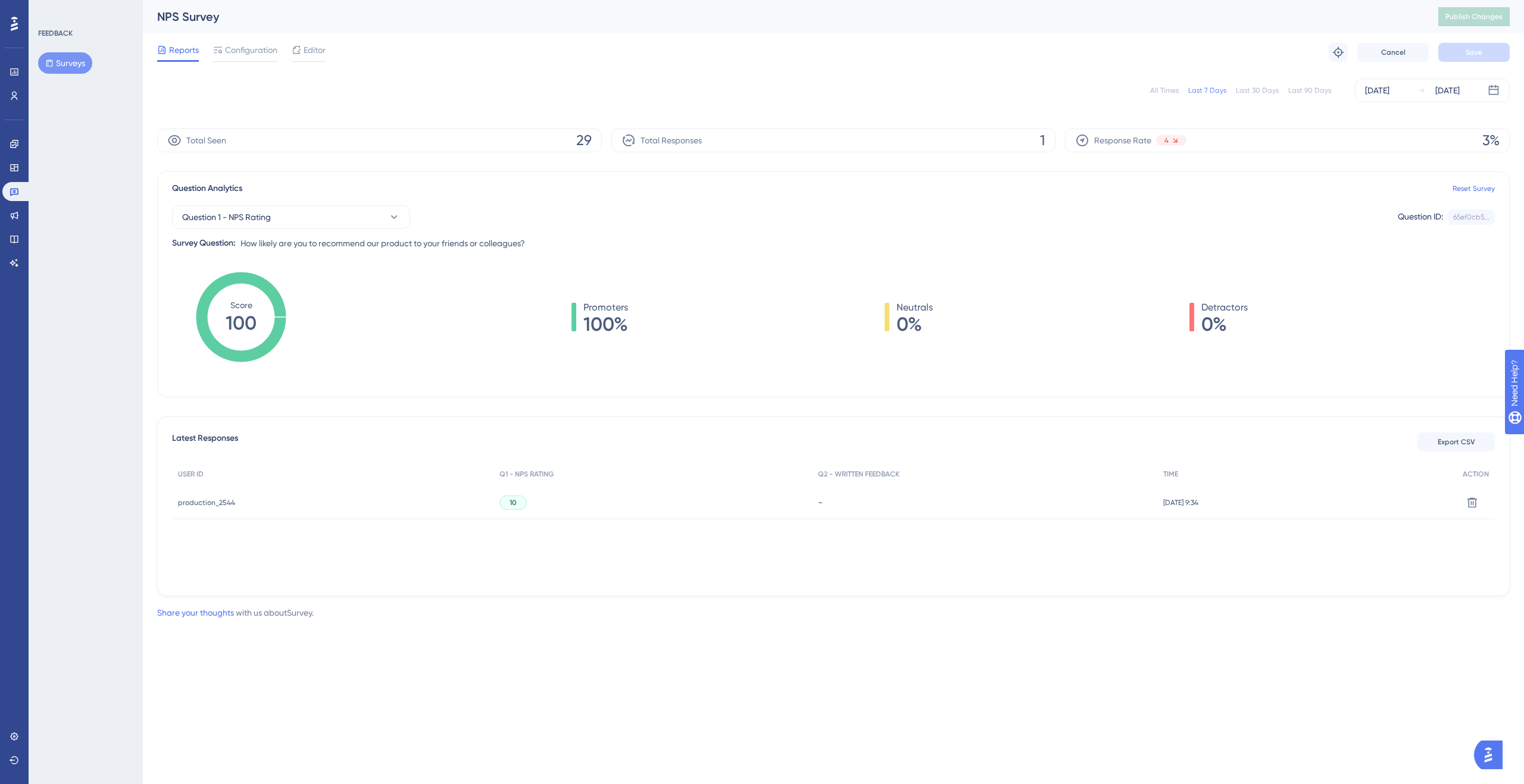
click at [225, 508] on div "production_2544 production_2544" at bounding box center [206, 503] width 57 height 33
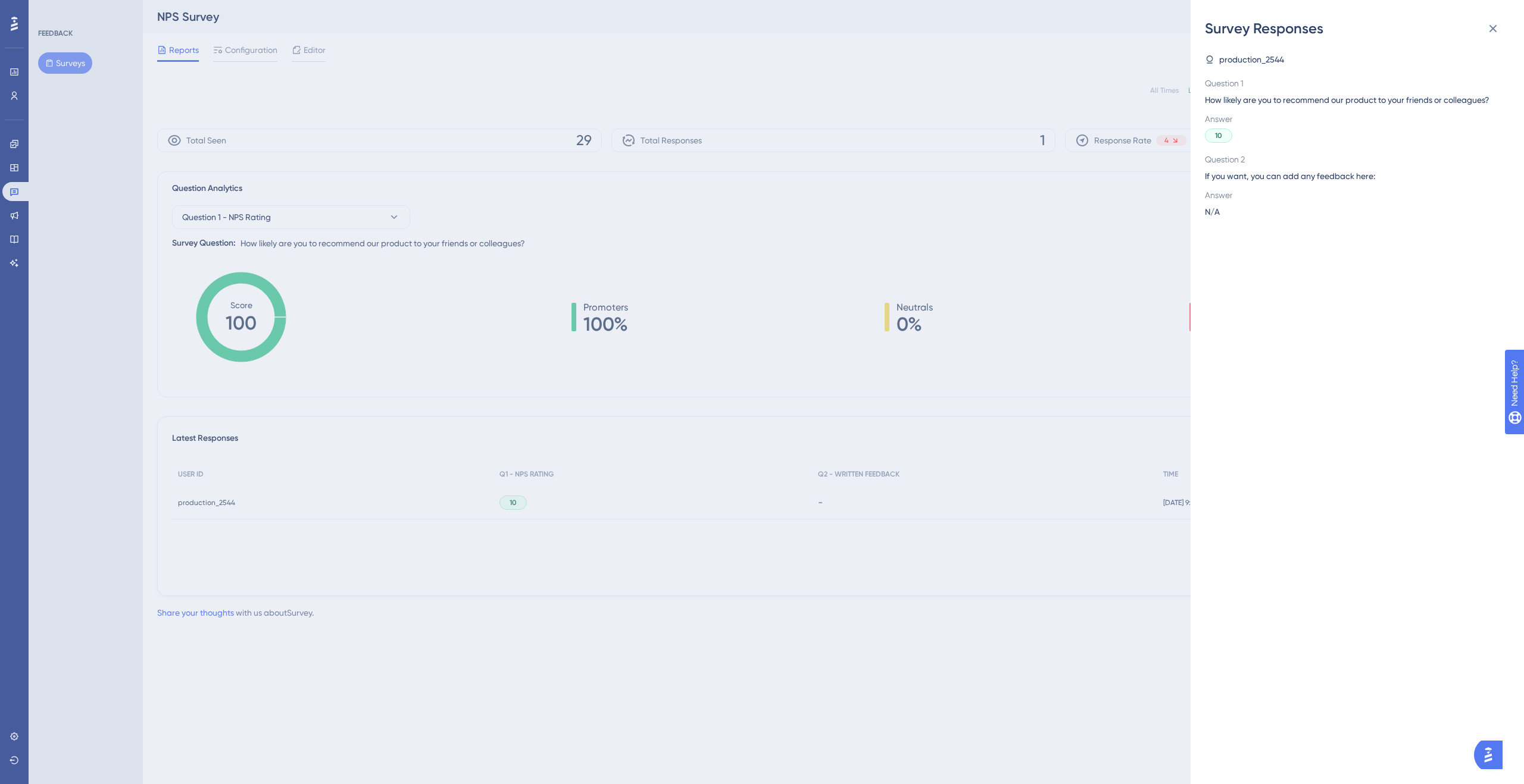
click at [1253, 58] on span "production_2544" at bounding box center [1251, 59] width 65 height 14
drag, startPoint x: 1236, startPoint y: 122, endPoint x: 899, endPoint y: 244, distance: 358.4
click at [1236, 123] on span "Answer" at bounding box center [1352, 118] width 295 height 14
click at [483, 424] on div "Survey Responses production_2544 Question 1 How likely are you to recommend our…" at bounding box center [762, 392] width 1524 height 784
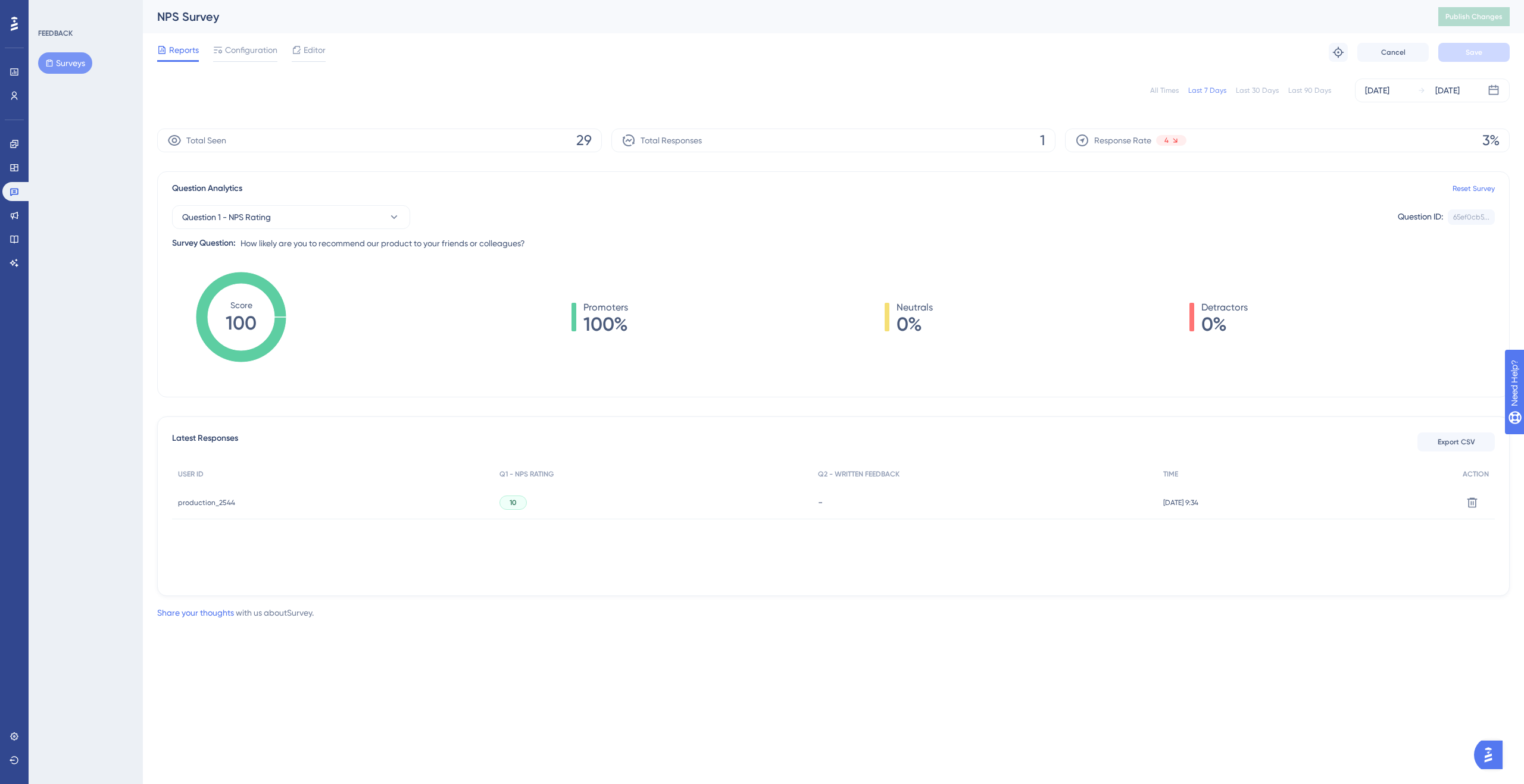
click at [196, 508] on div "production_2544 production_2544" at bounding box center [206, 503] width 57 height 33
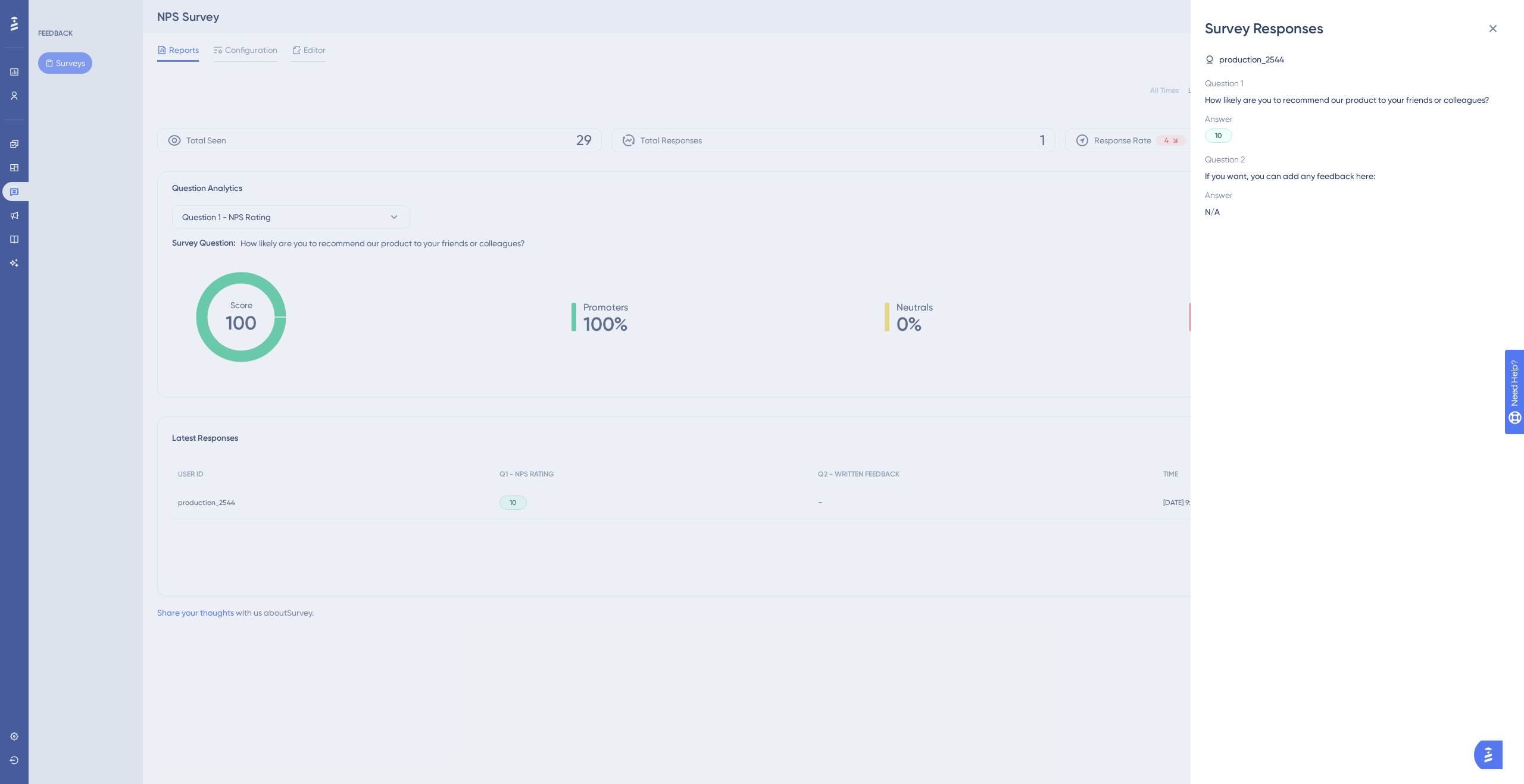
click at [1243, 62] on span "production_2544" at bounding box center [1251, 59] width 65 height 14
drag, startPoint x: 1245, startPoint y: 60, endPoint x: 1263, endPoint y: 57, distance: 18.2
click at [1245, 60] on span "production_2544" at bounding box center [1251, 59] width 65 height 14
click at [1489, 27] on icon at bounding box center [1492, 28] width 14 height 14
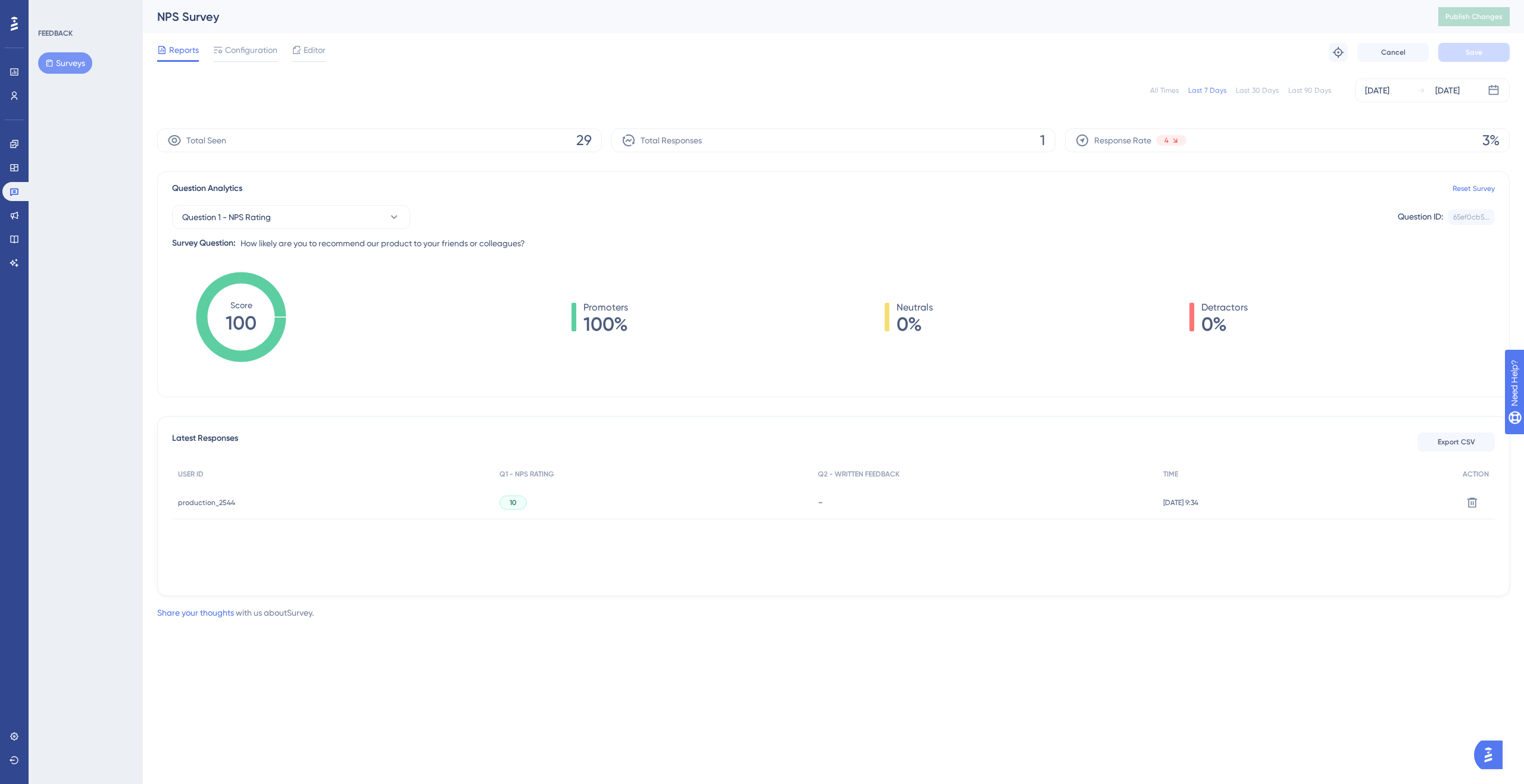
click at [194, 149] on div "Total Seen 29" at bounding box center [379, 140] width 445 height 24
click at [14, 67] on icon at bounding box center [14, 72] width 9 height 9
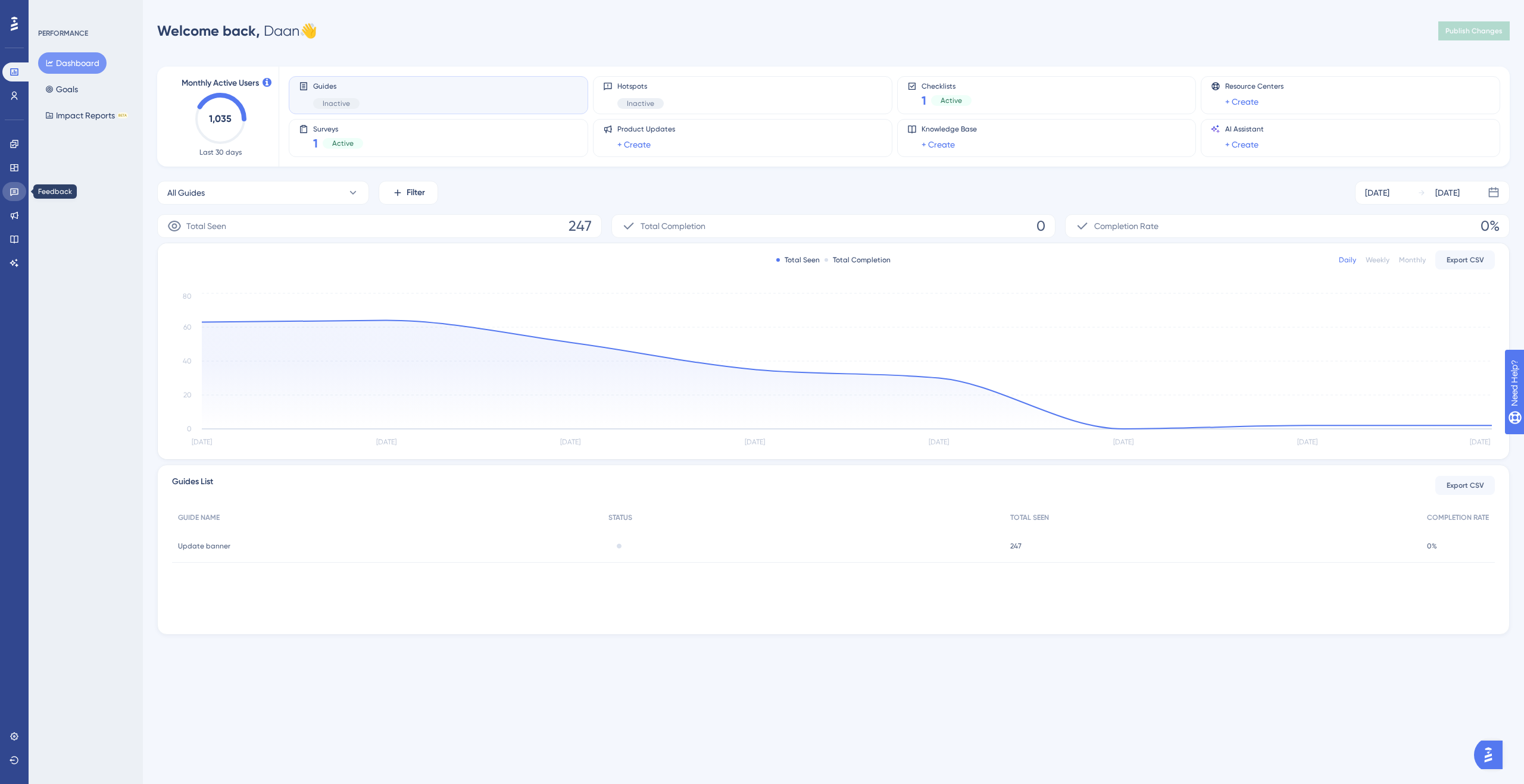
click at [15, 191] on icon at bounding box center [14, 192] width 8 height 7
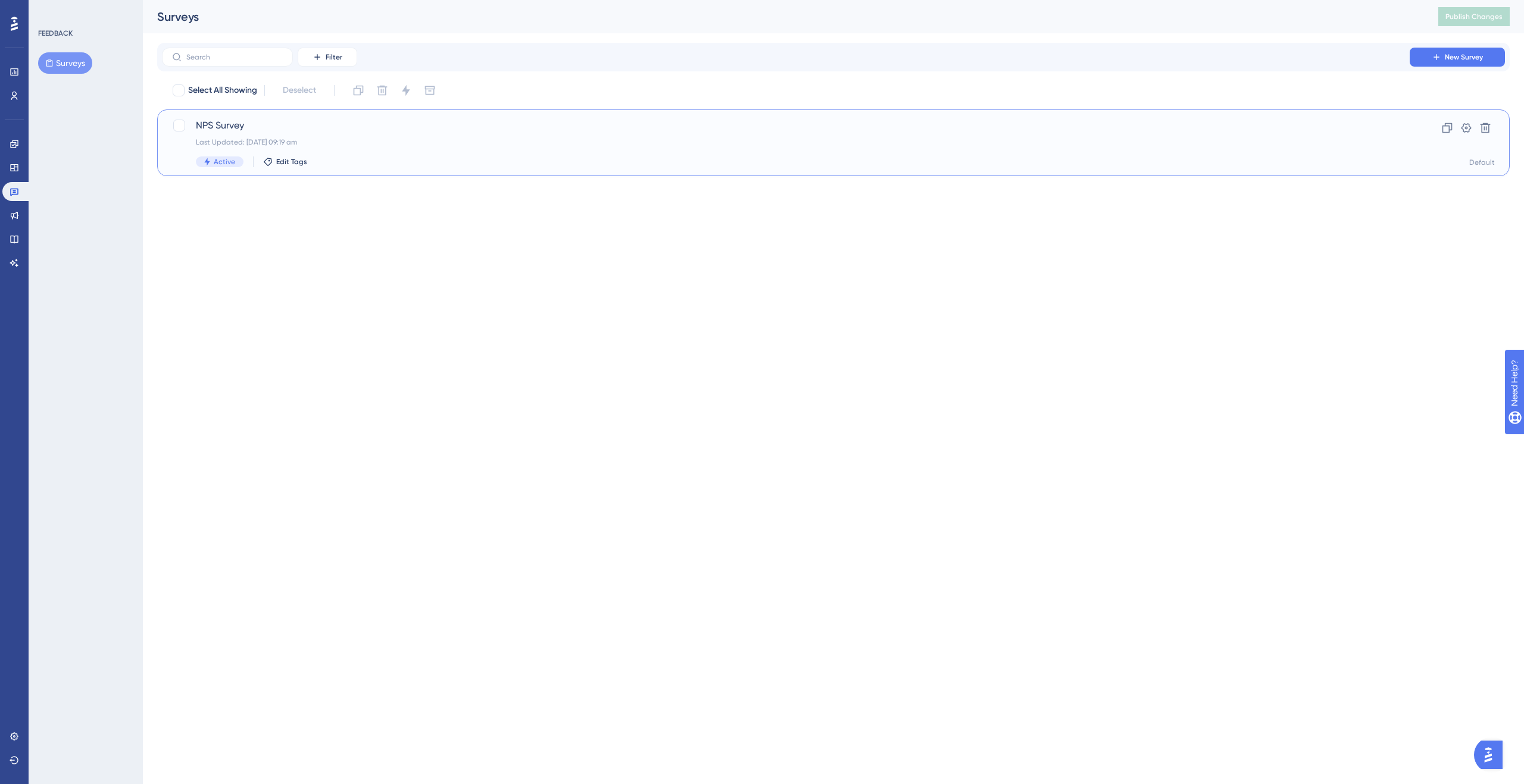
click at [452, 133] on div "NPS Survey Last Updated: 22 Sept 2025 09:19 am Active Edit Tags" at bounding box center [785, 143] width 1180 height 49
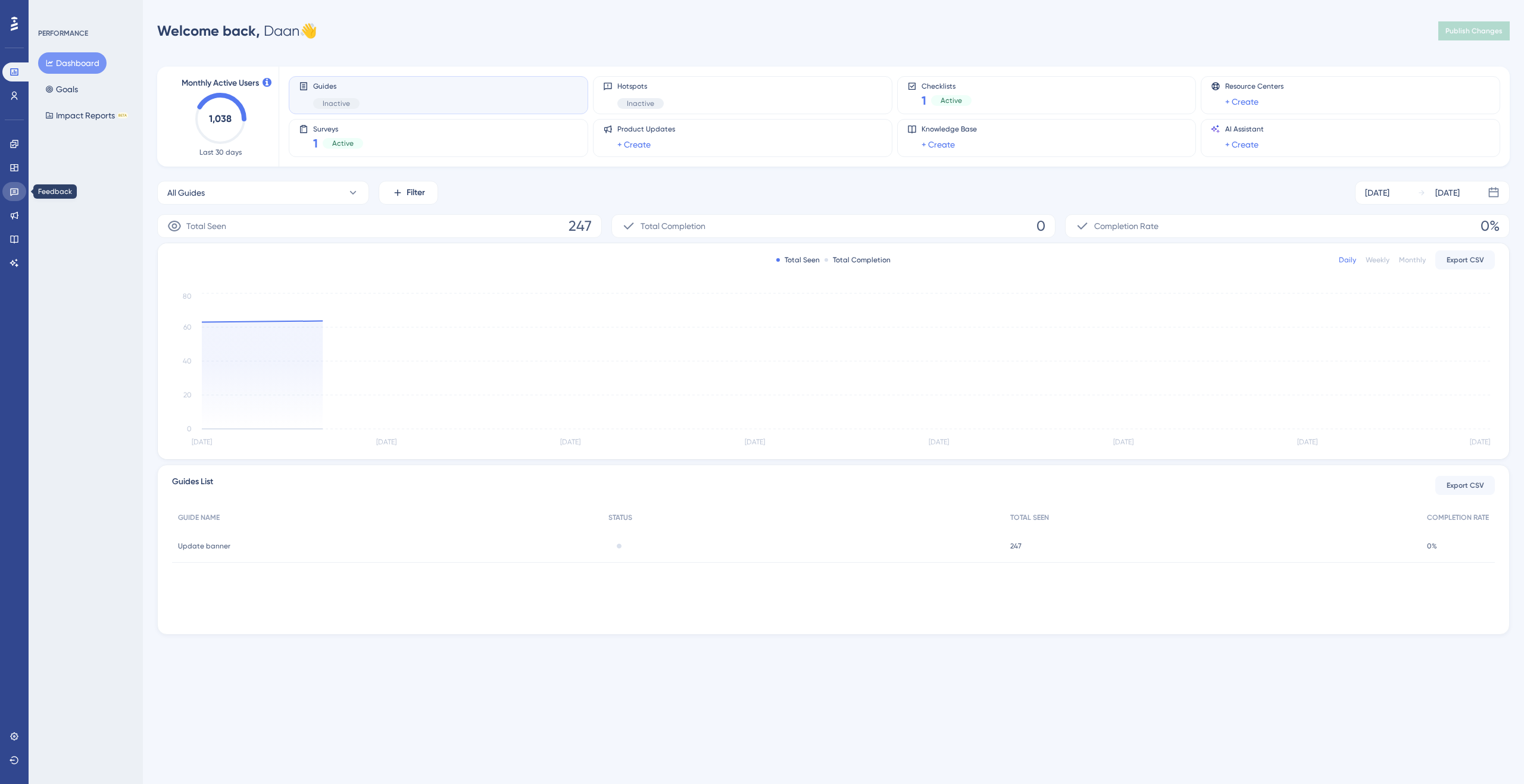
click at [16, 193] on icon at bounding box center [14, 191] width 9 height 9
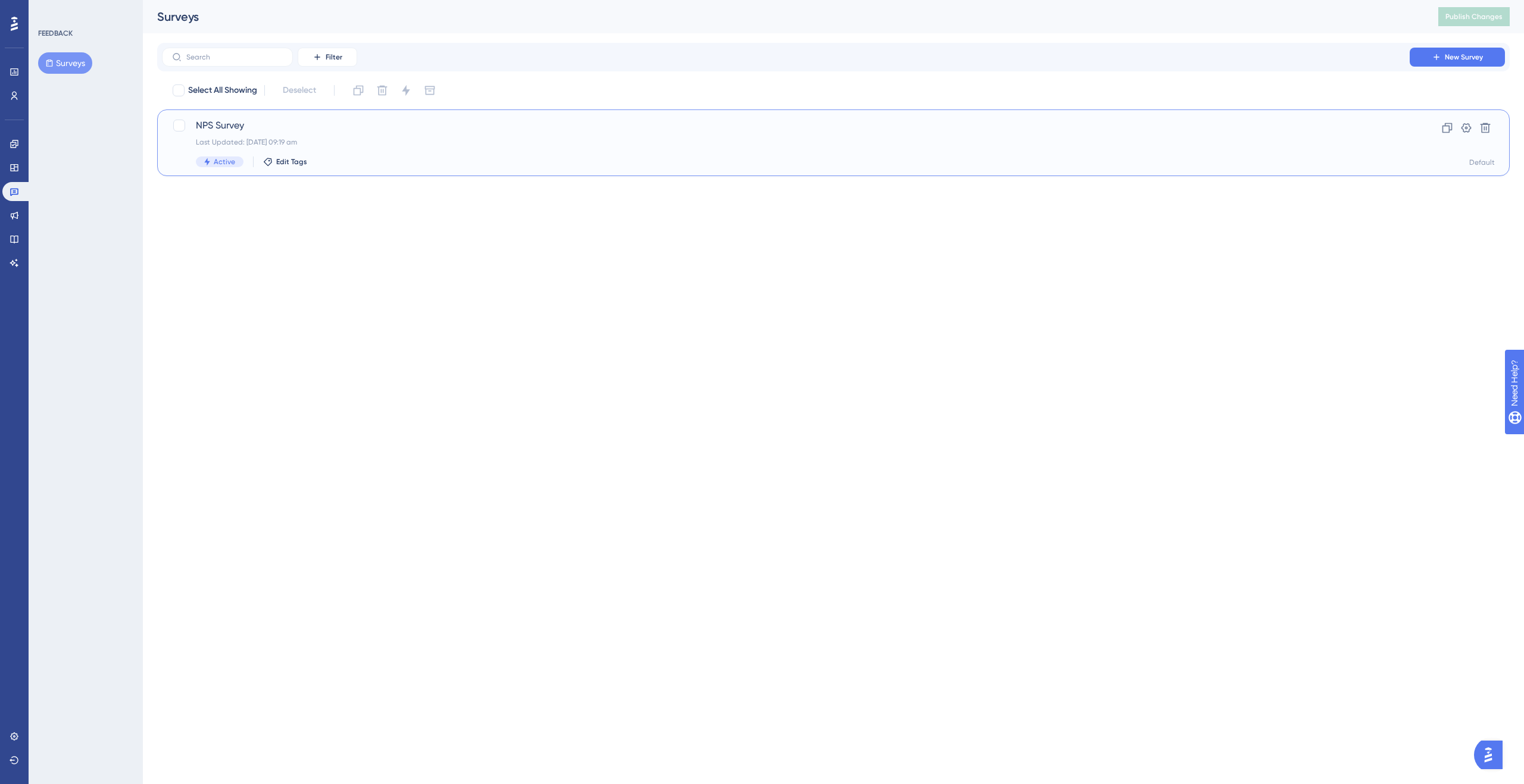
click at [380, 123] on span "NPS Survey" at bounding box center [785, 125] width 1180 height 14
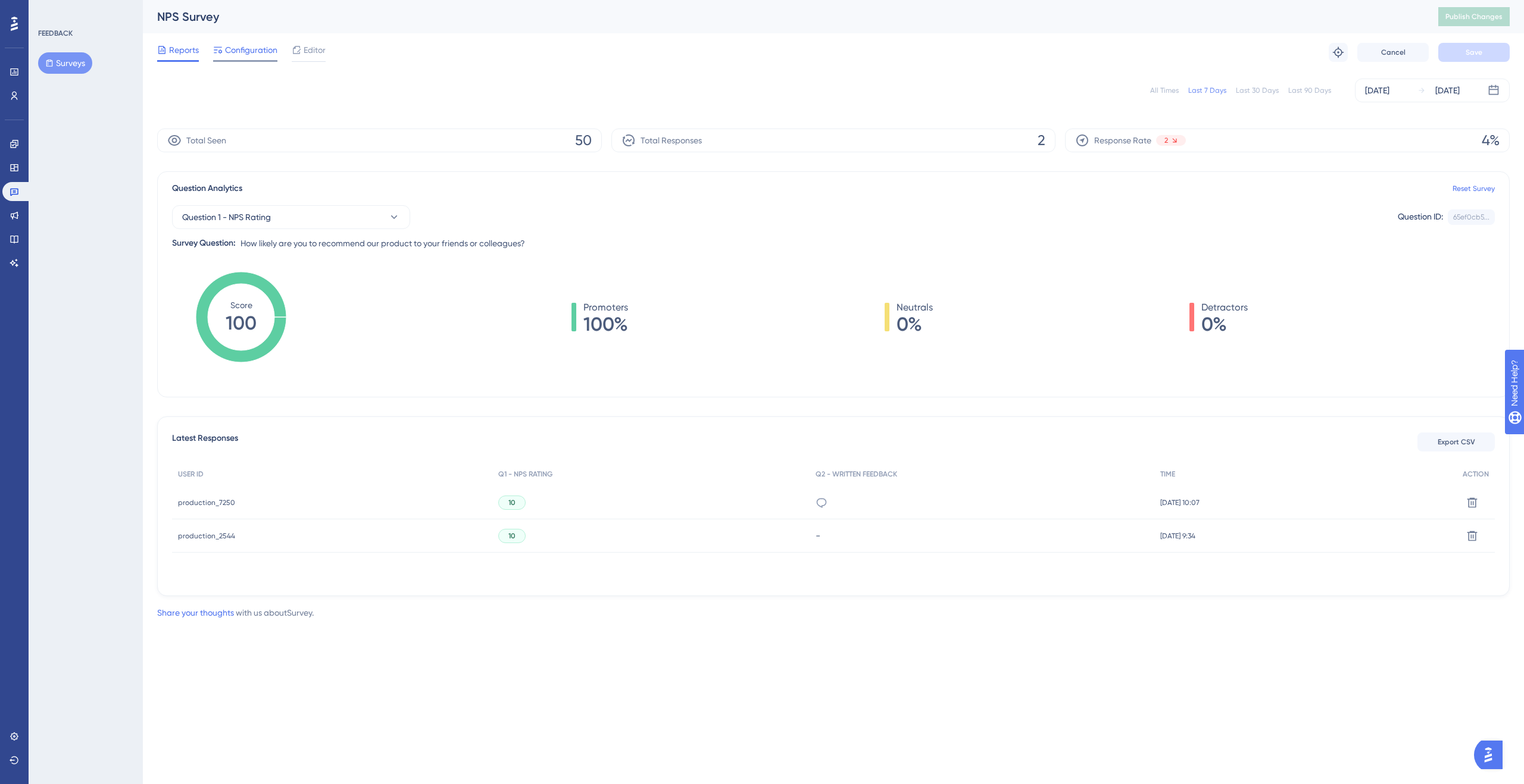
click at [244, 52] on span "Configuration" at bounding box center [250, 49] width 52 height 14
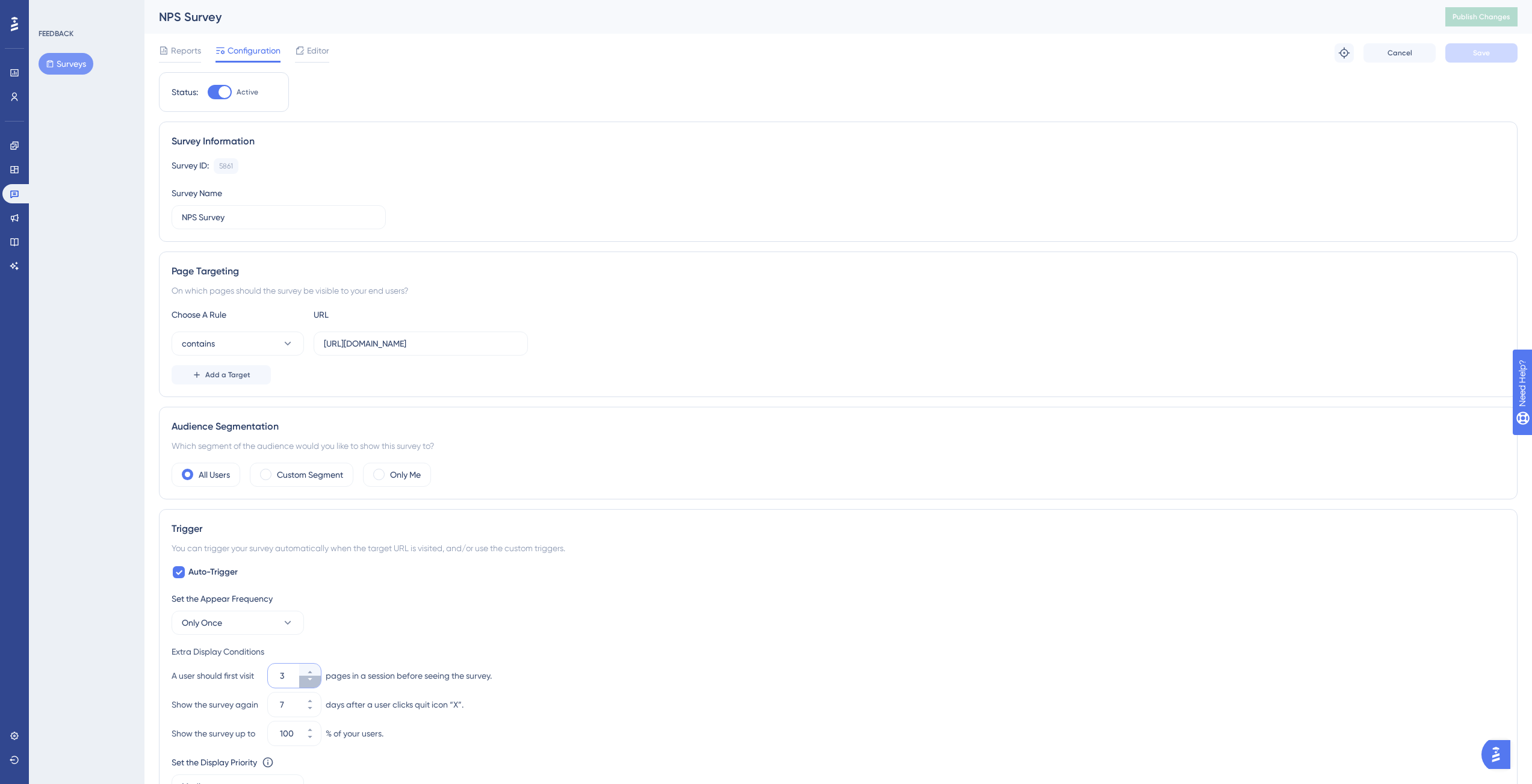
click at [313, 680] on button "3" at bounding box center [310, 682] width 22 height 12
type input "2"
click at [1487, 56] on span "Save" at bounding box center [1481, 53] width 17 height 10
click at [1494, 16] on span "Publish Changes" at bounding box center [1481, 17] width 57 height 10
click at [197, 54] on span "Reports" at bounding box center [186, 50] width 30 height 14
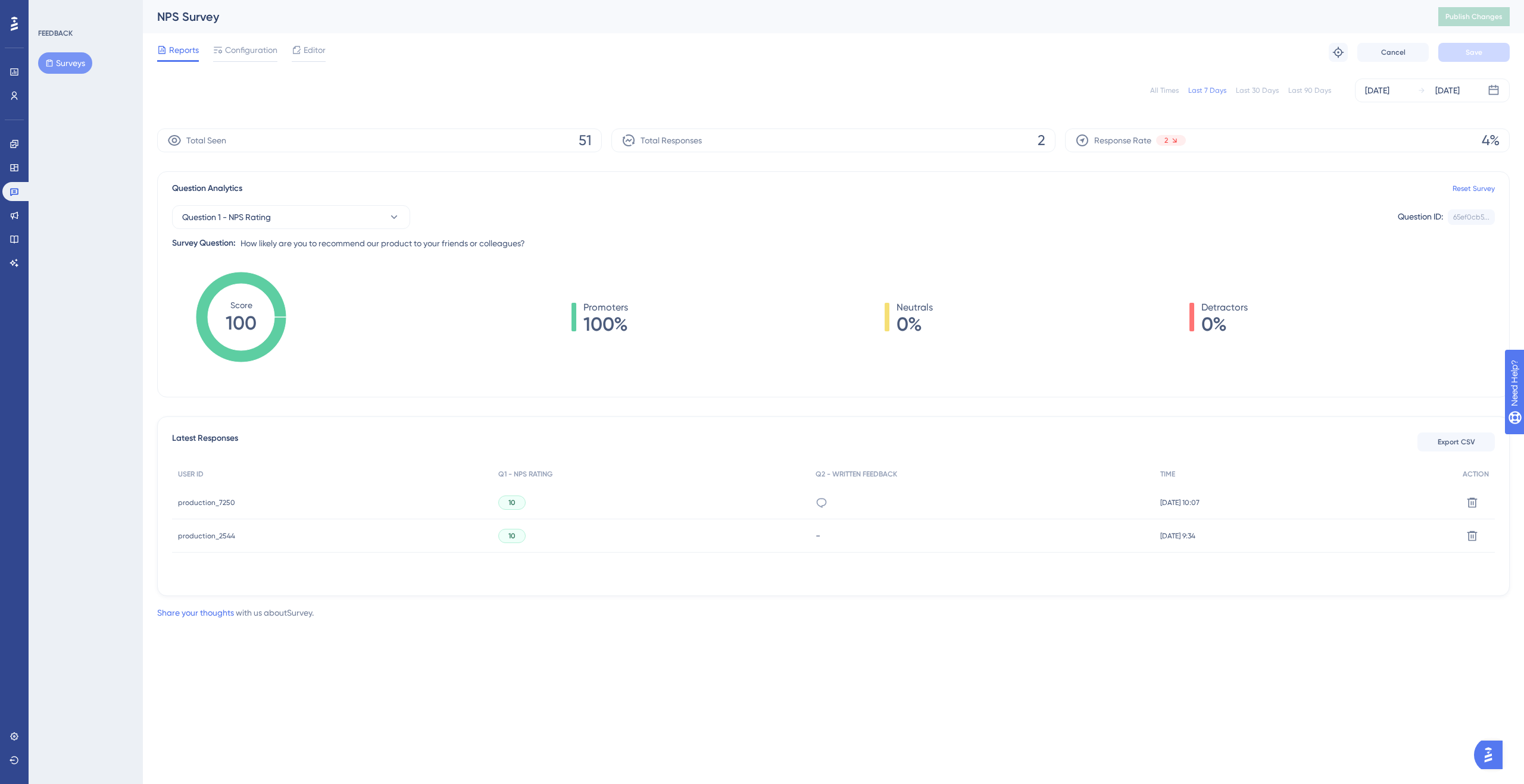
click at [224, 541] on div "production_2544 production_2544" at bounding box center [206, 536] width 57 height 33
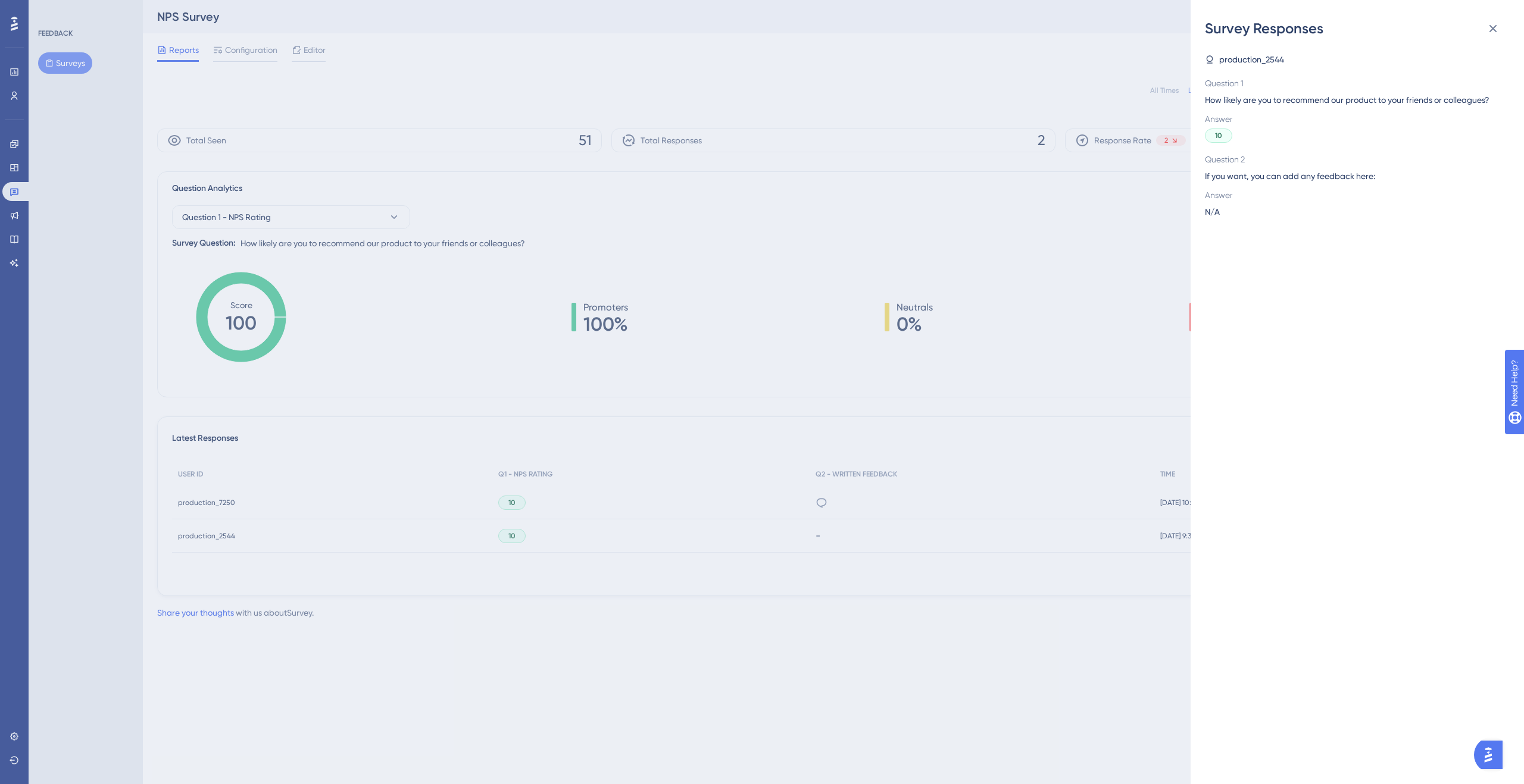
click at [1242, 59] on span "production_2544" at bounding box center [1251, 59] width 65 height 14
click at [1289, 57] on div "production_2544" at bounding box center [1352, 59] width 295 height 14
click at [1485, 23] on icon at bounding box center [1492, 28] width 14 height 14
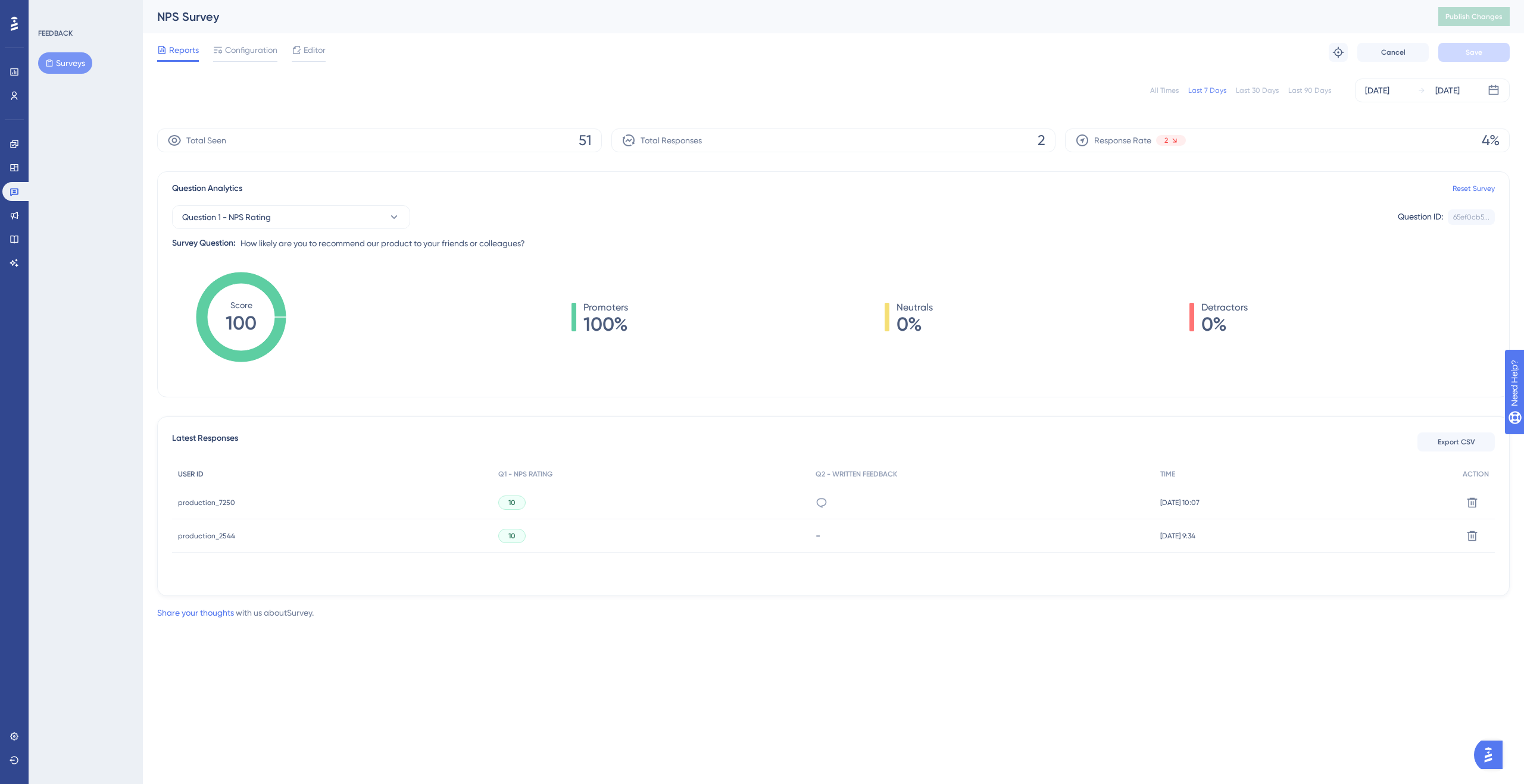
click at [193, 466] on div "USER ID" at bounding box center [332, 474] width 320 height 24
click at [205, 501] on span "production_7250" at bounding box center [206, 503] width 57 height 9
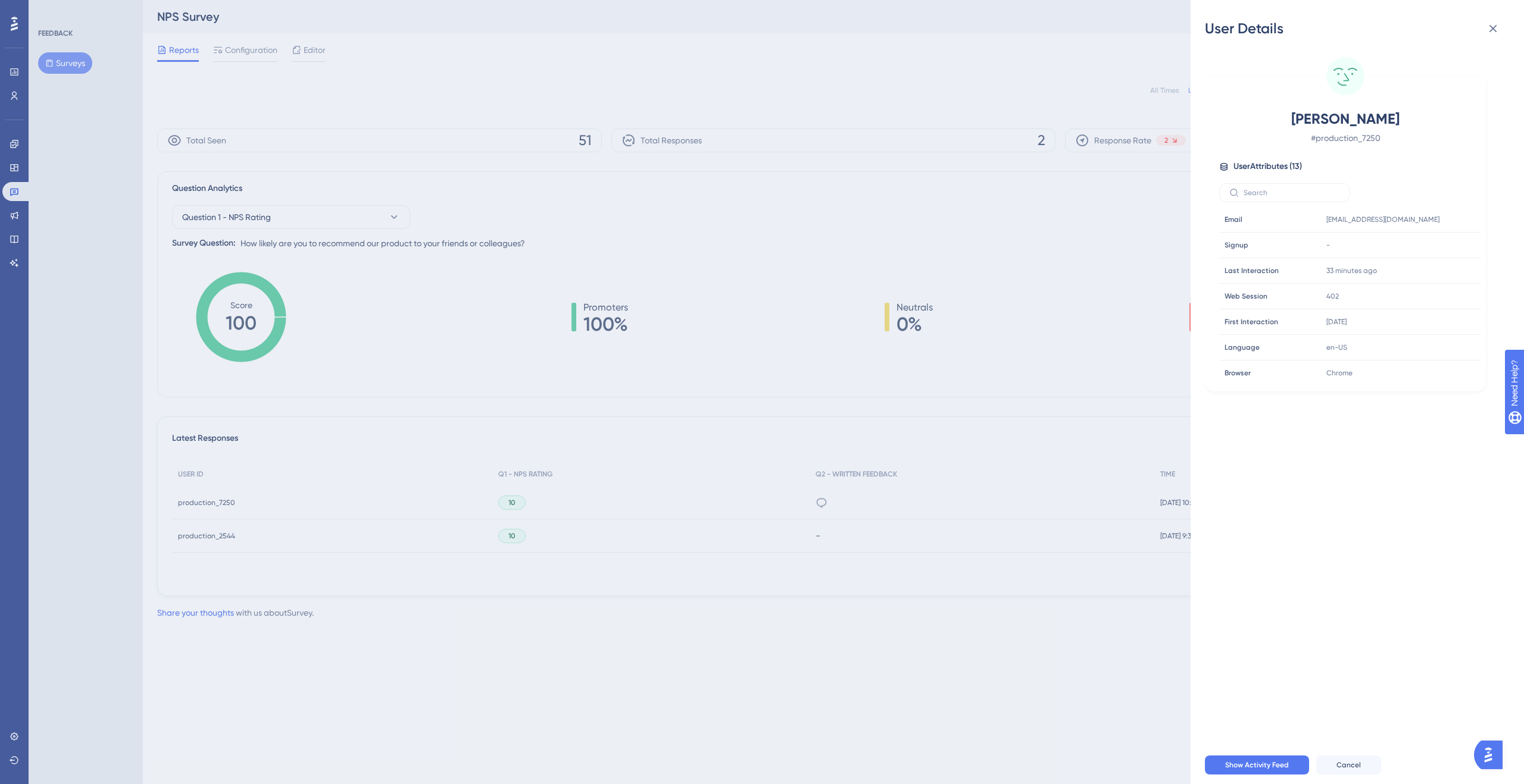
click at [687, 383] on div "User Details Daan Roegiers # production_7250 User Attributes ( 13 ) Email Email…" at bounding box center [762, 392] width 1524 height 784
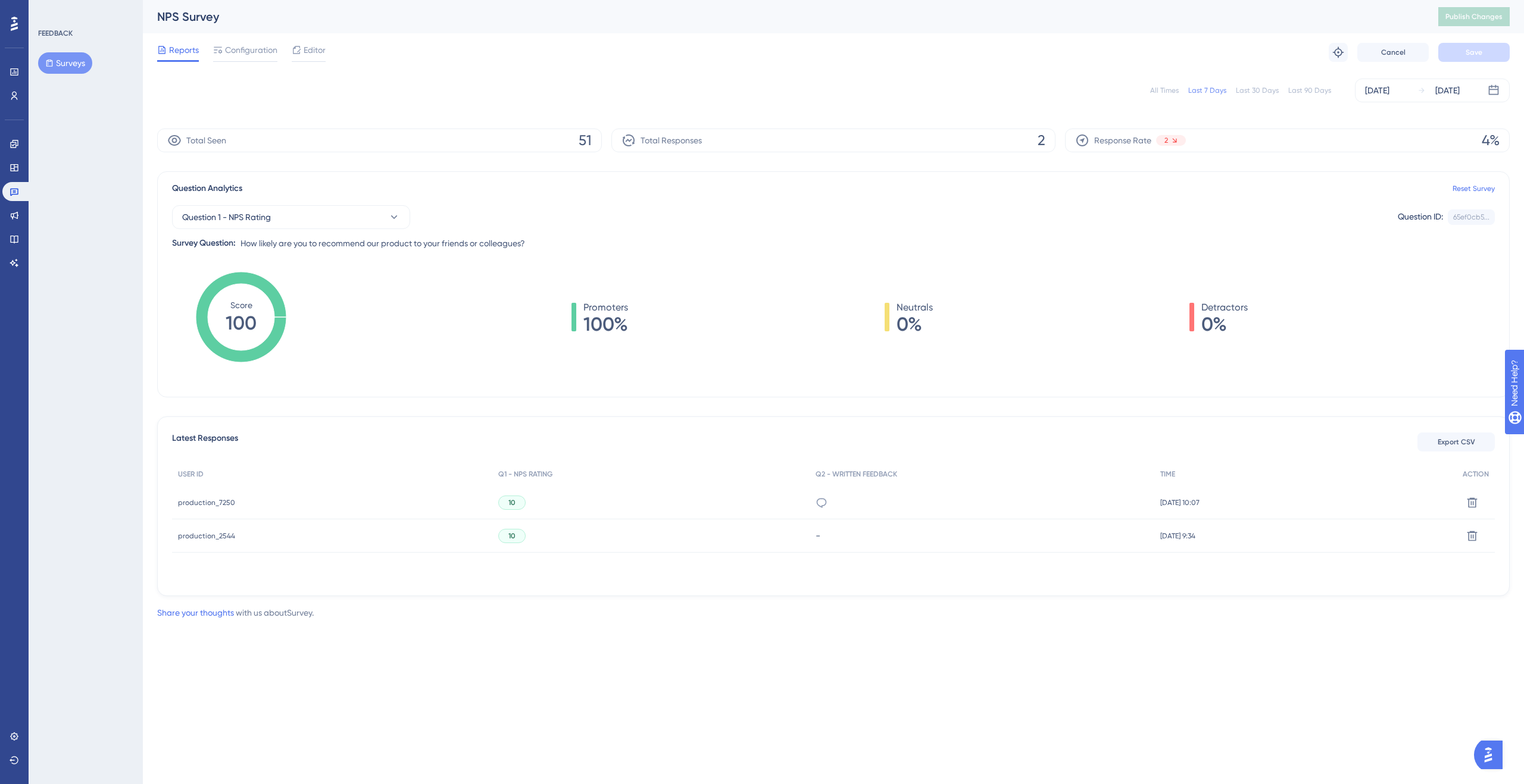
click at [208, 536] on span "production_2544" at bounding box center [206, 536] width 57 height 9
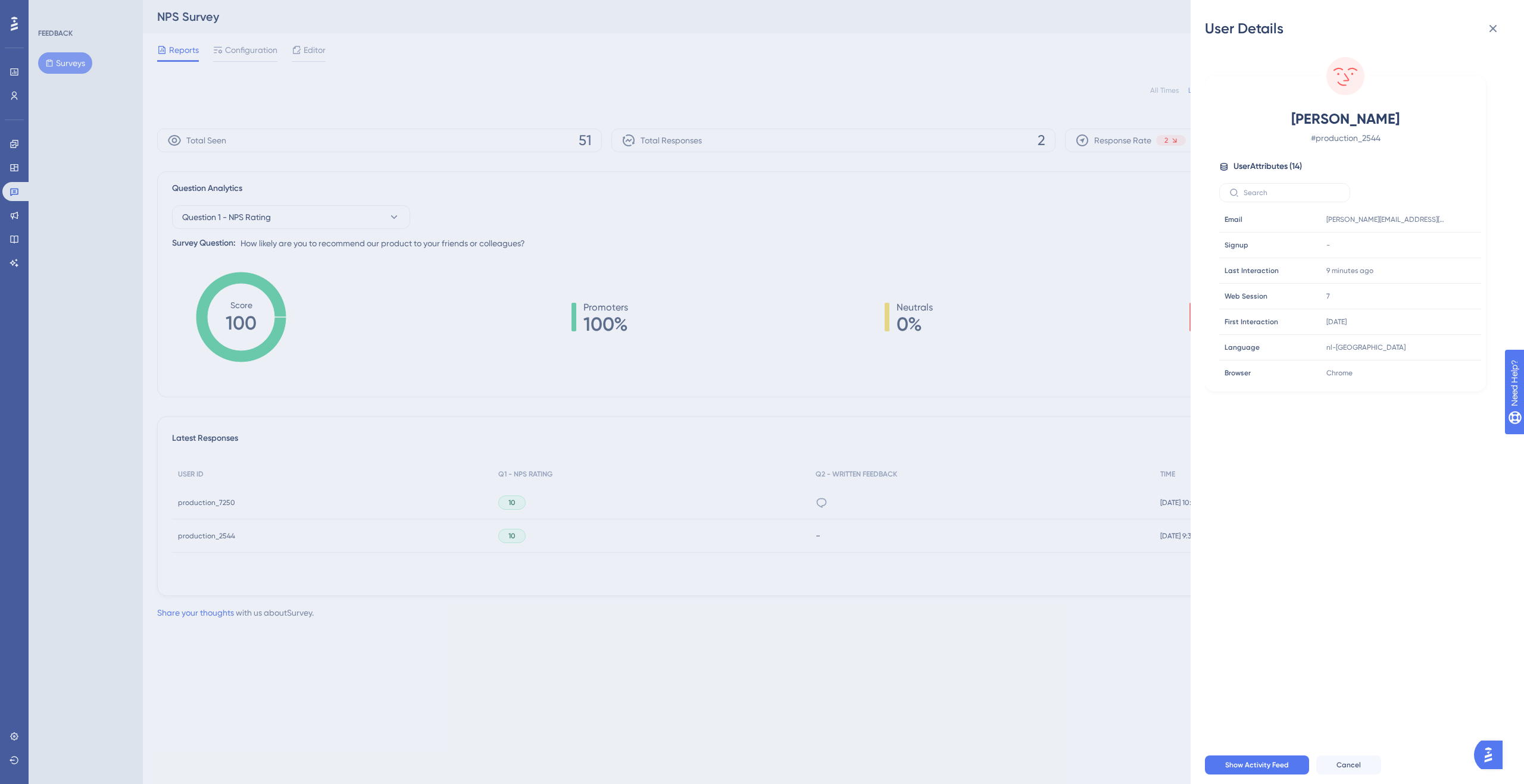
click at [1019, 229] on div "User Details Ilse Feryn # production_2544 User Attributes ( 14 ) Email Email il…" at bounding box center [762, 392] width 1524 height 784
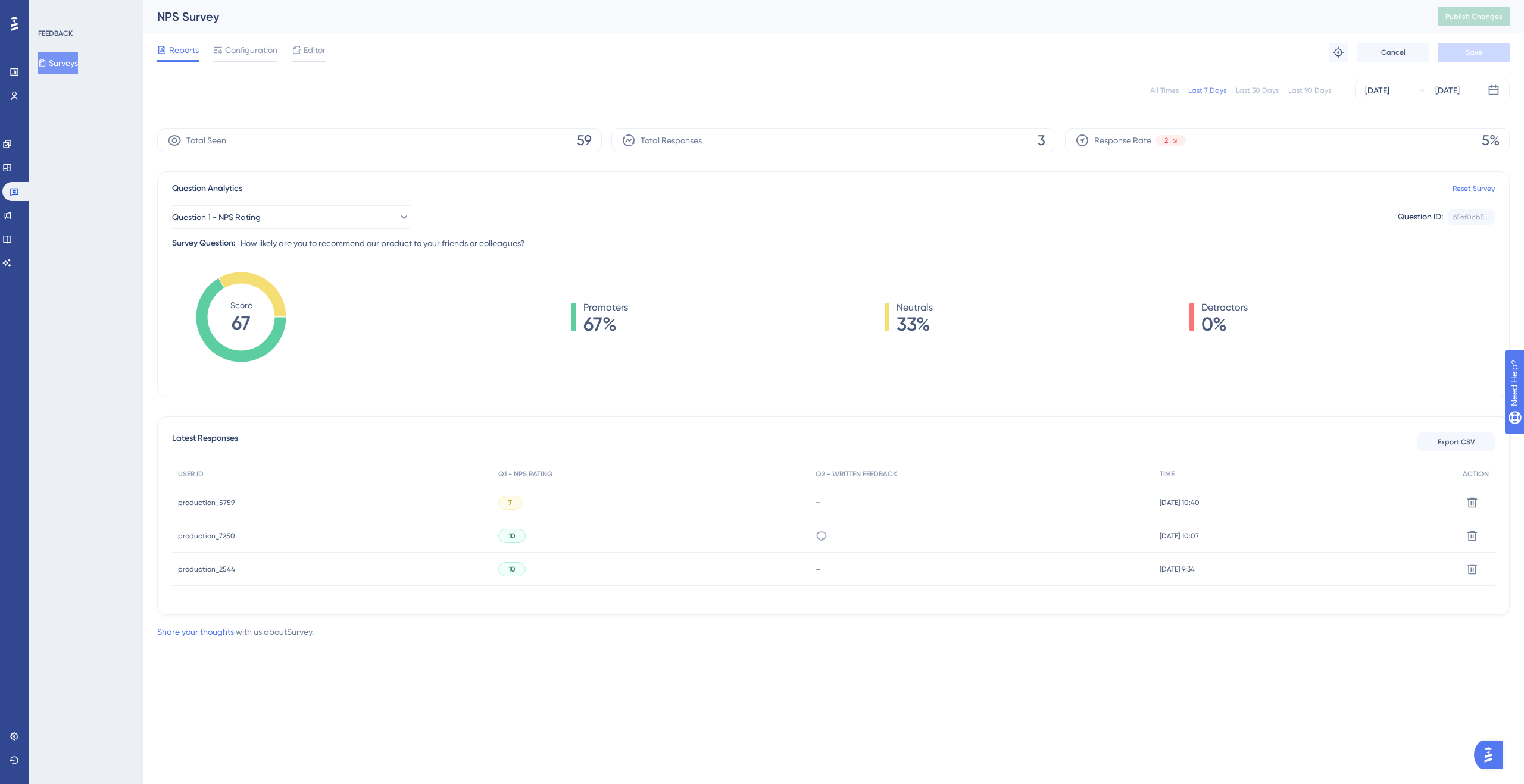
click at [196, 505] on span "production_5759" at bounding box center [206, 503] width 57 height 9
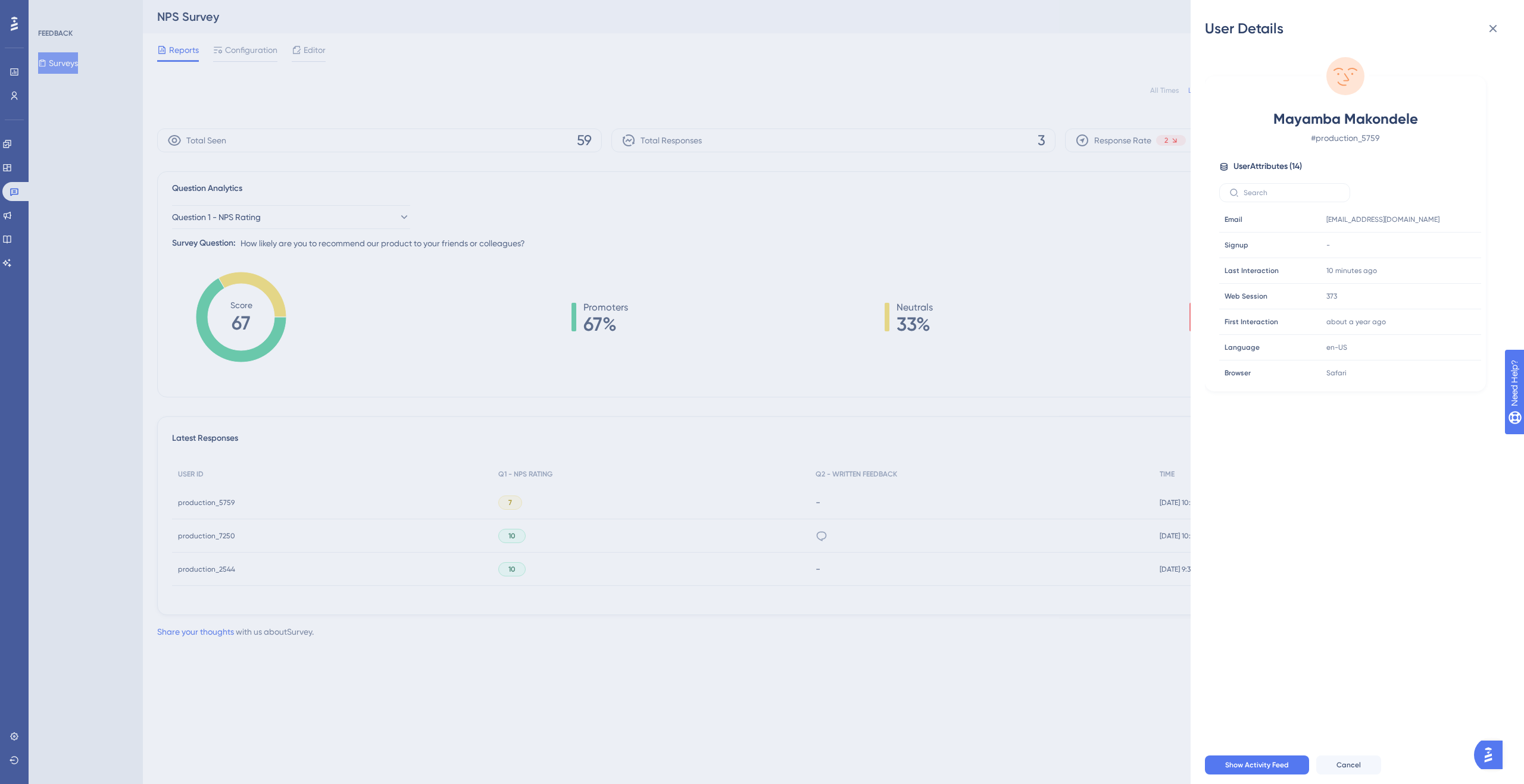
drag, startPoint x: 763, startPoint y: 215, endPoint x: 720, endPoint y: 177, distance: 57.4
click at [763, 214] on div "User Details Mayamba Makondele # production_5759 User Attributes ( 14 ) Email E…" at bounding box center [762, 392] width 1524 height 784
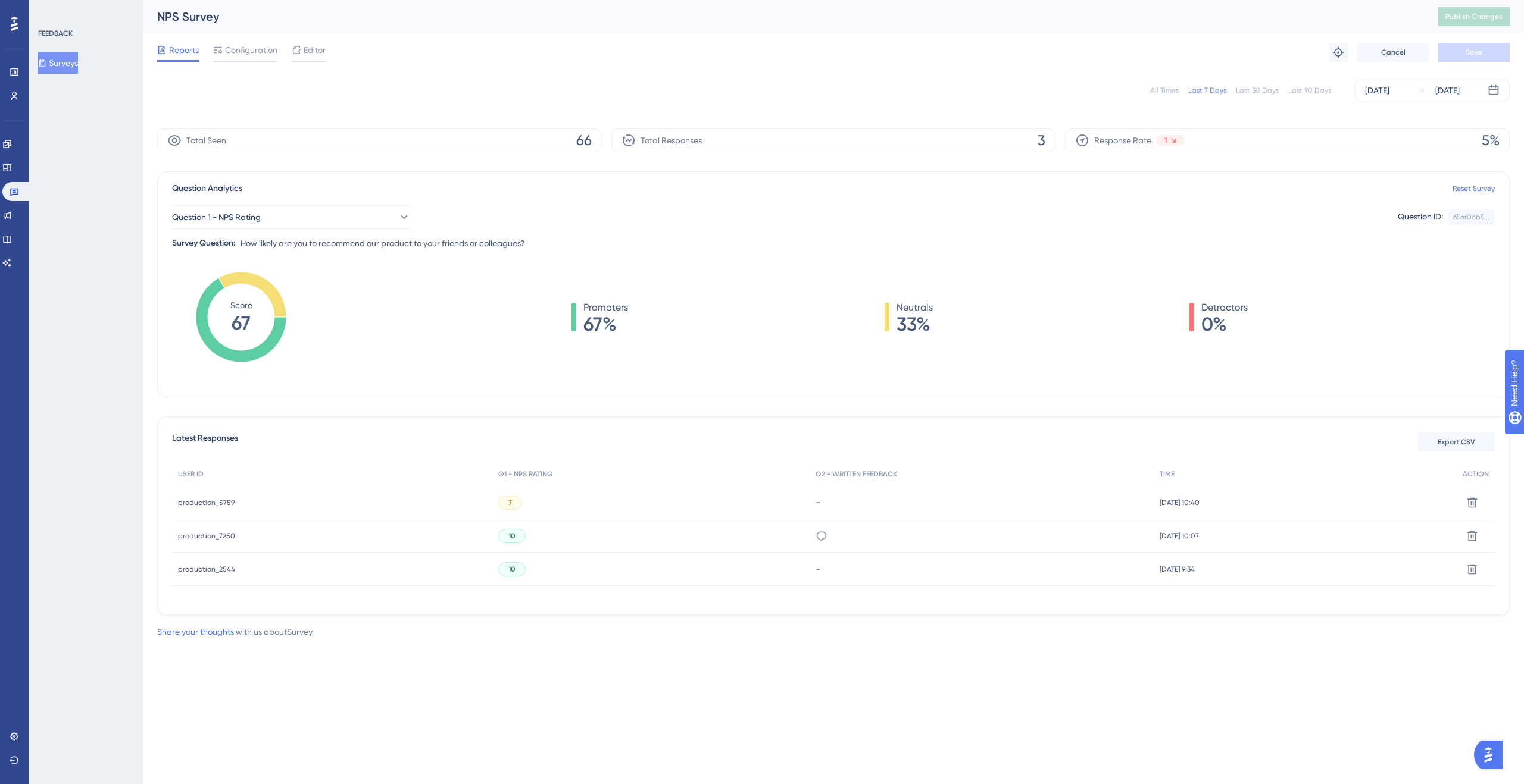
click at [218, 568] on span "production_2544" at bounding box center [206, 570] width 57 height 9
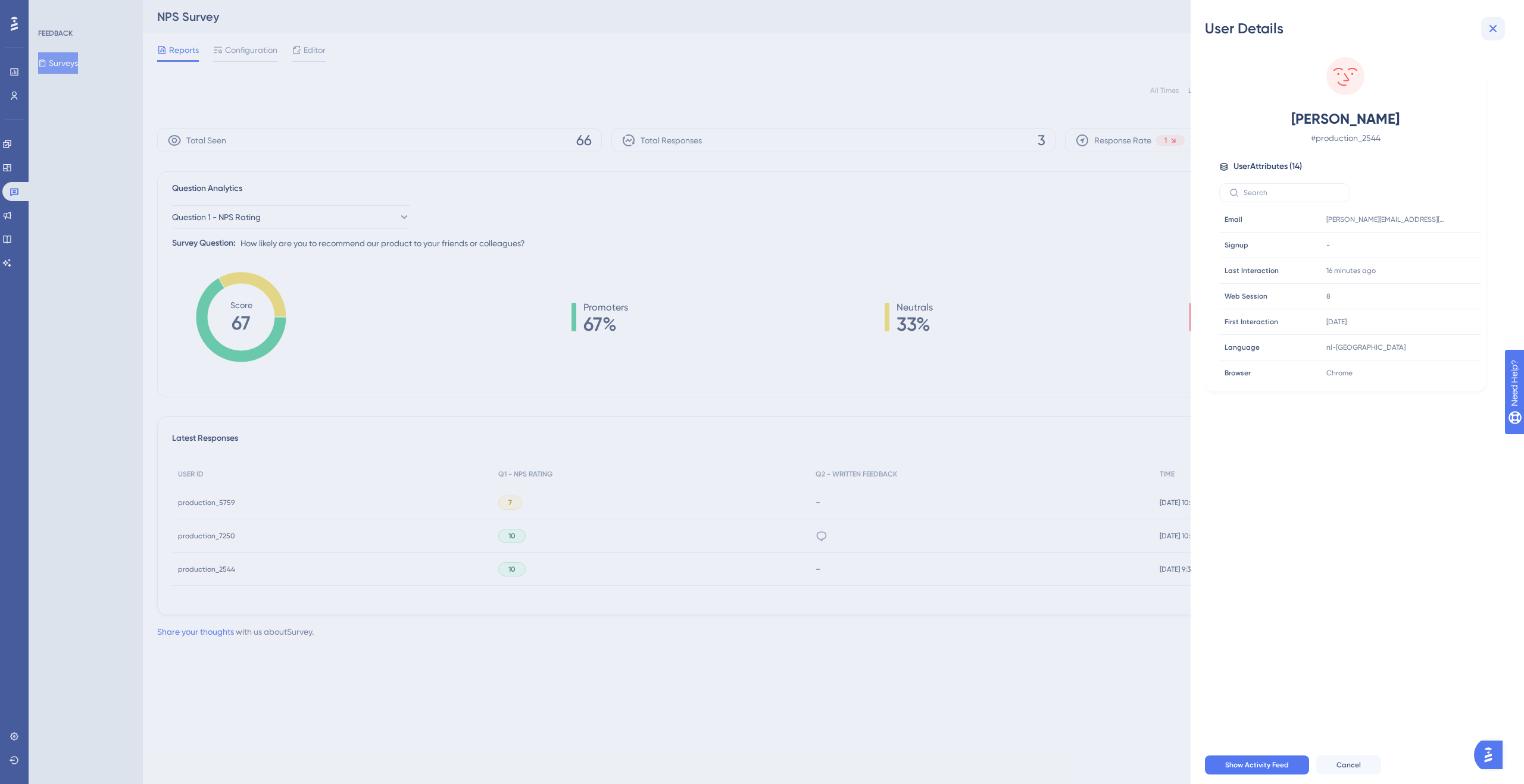
click at [1490, 26] on icon at bounding box center [1493, 28] width 7 height 7
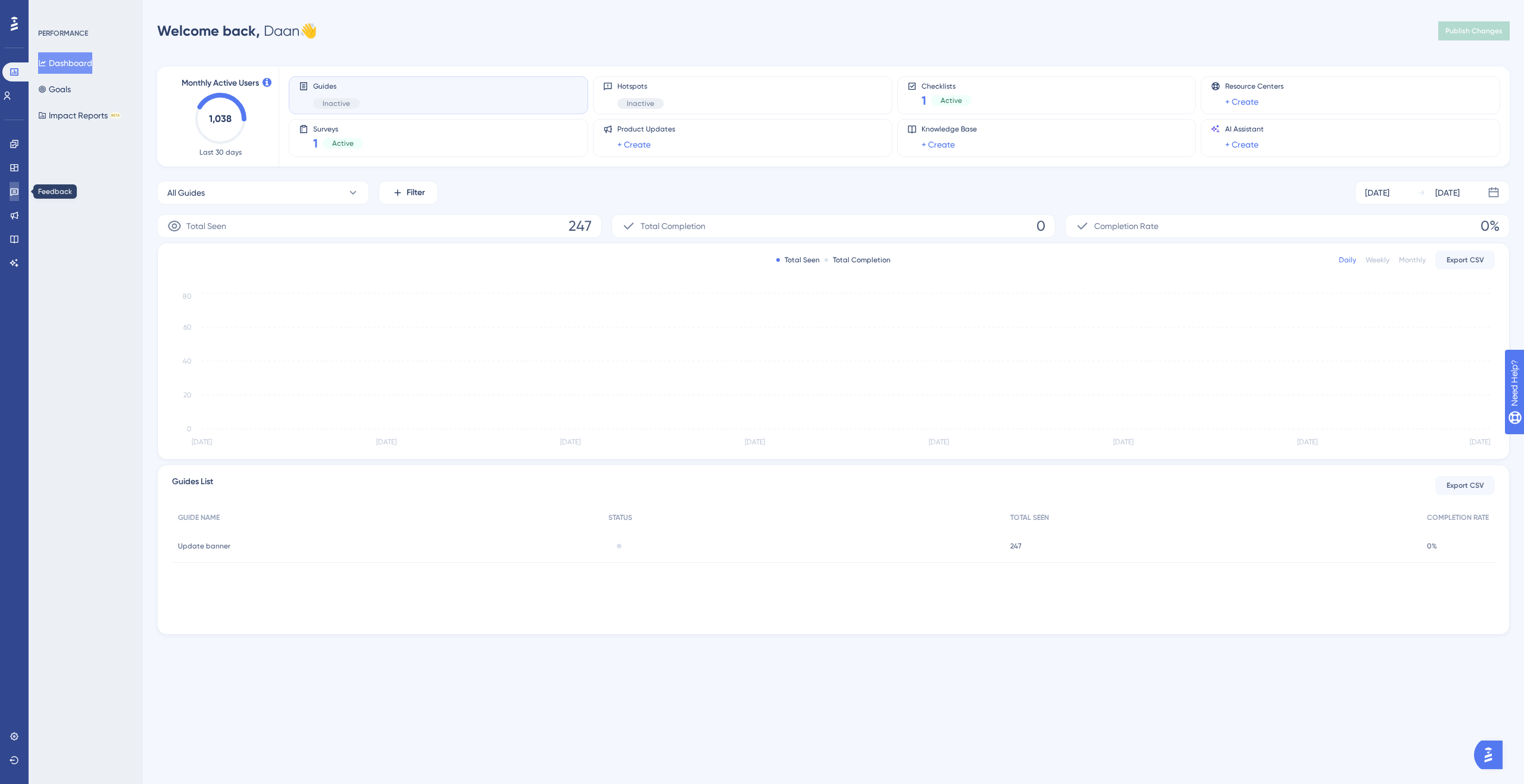
click at [18, 195] on icon at bounding box center [14, 191] width 9 height 9
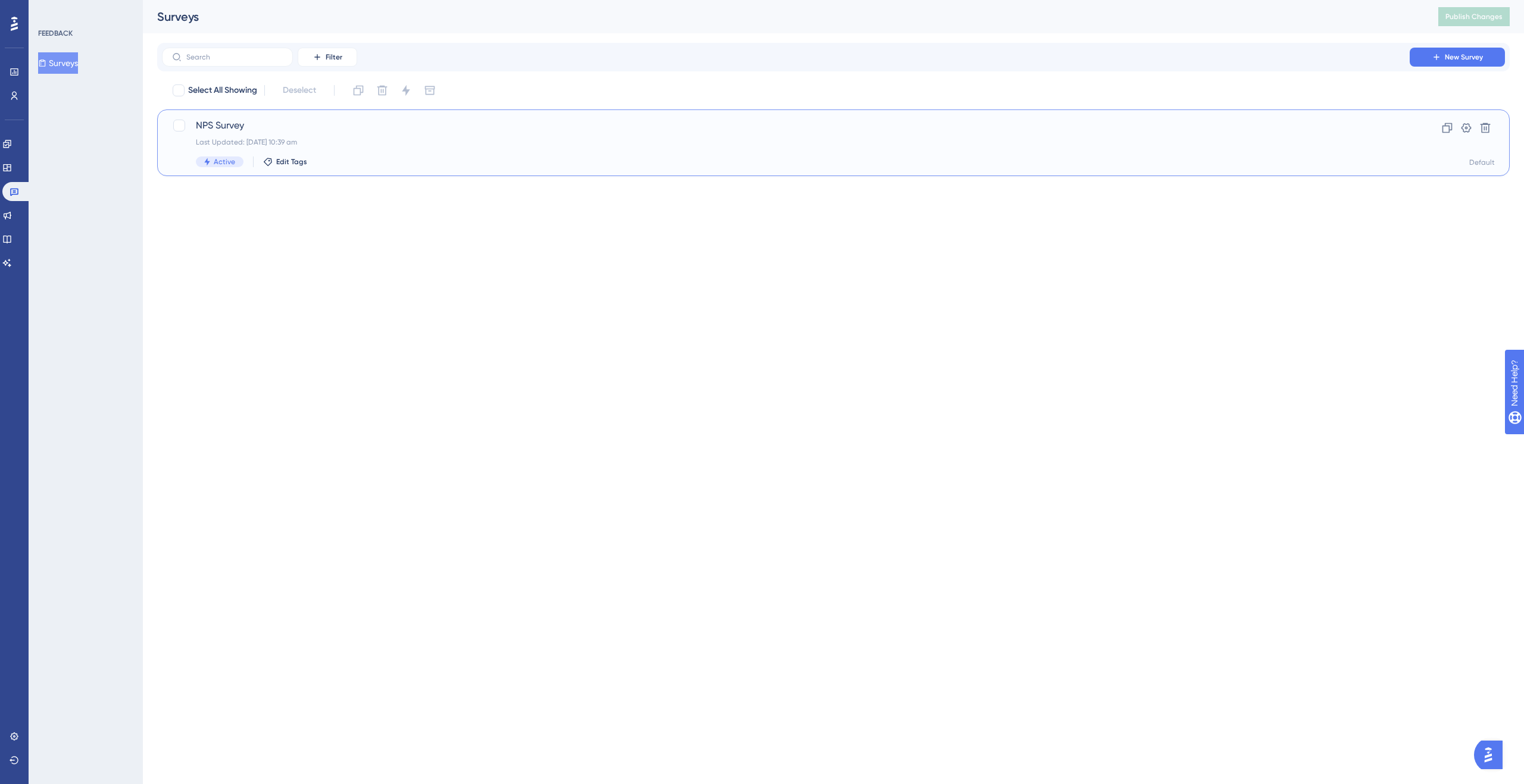
click at [340, 129] on span "NPS Survey" at bounding box center [785, 125] width 1180 height 14
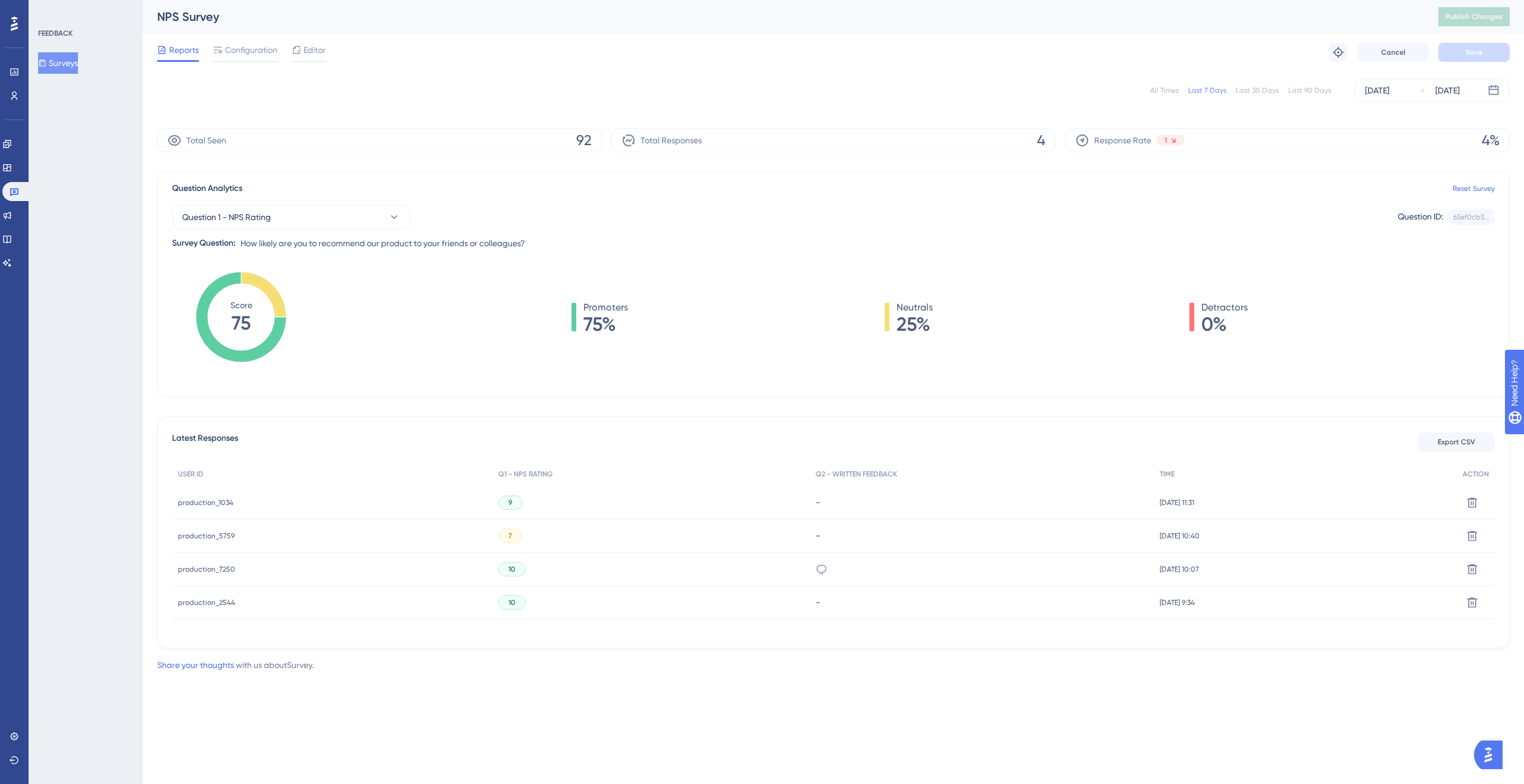
click at [221, 503] on span "production_1034" at bounding box center [206, 503] width 55 height 9
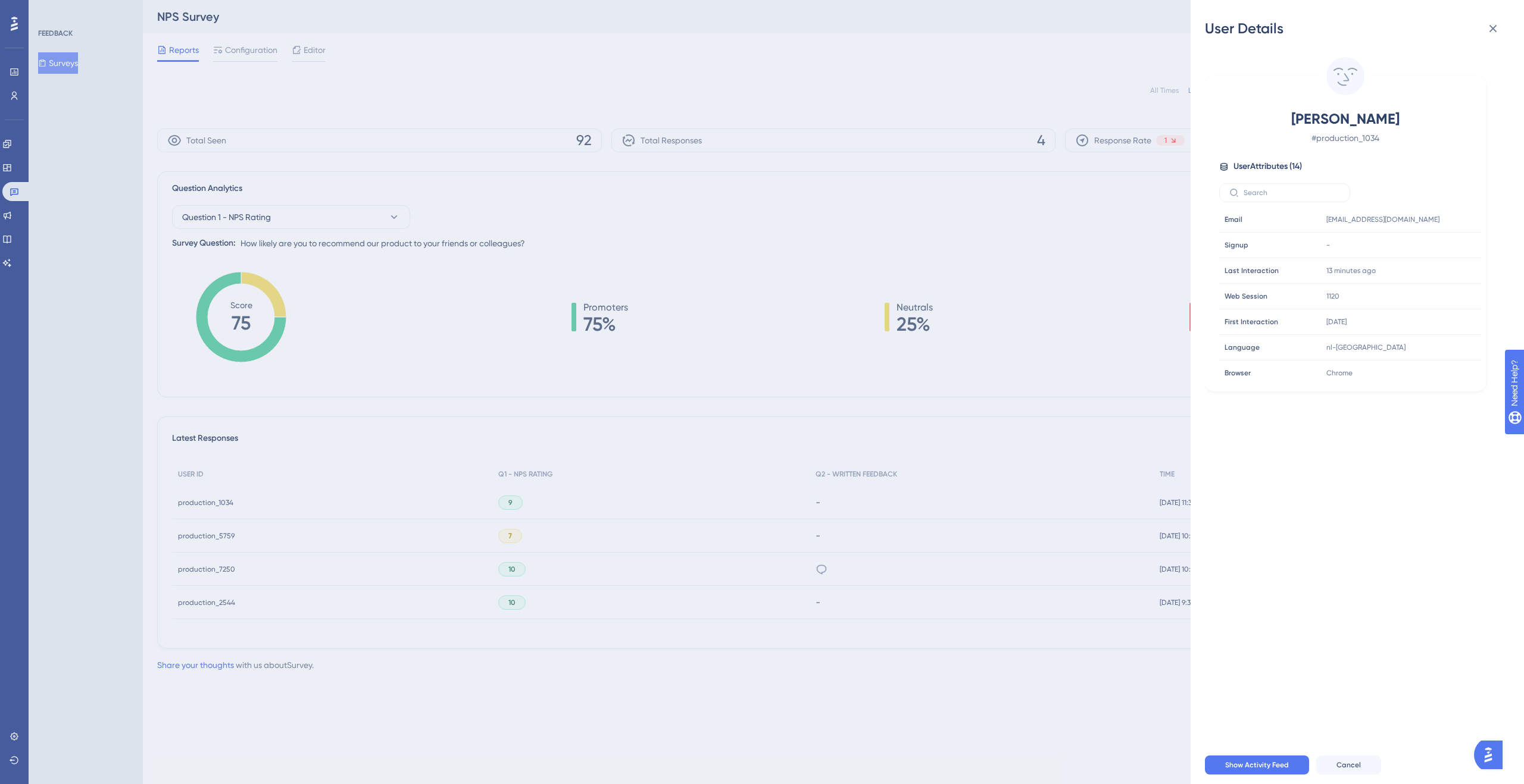
click at [886, 235] on div "User Details [PERSON_NAME] # production_1034 User Attributes ( 14 ) Email Email…" at bounding box center [762, 392] width 1524 height 784
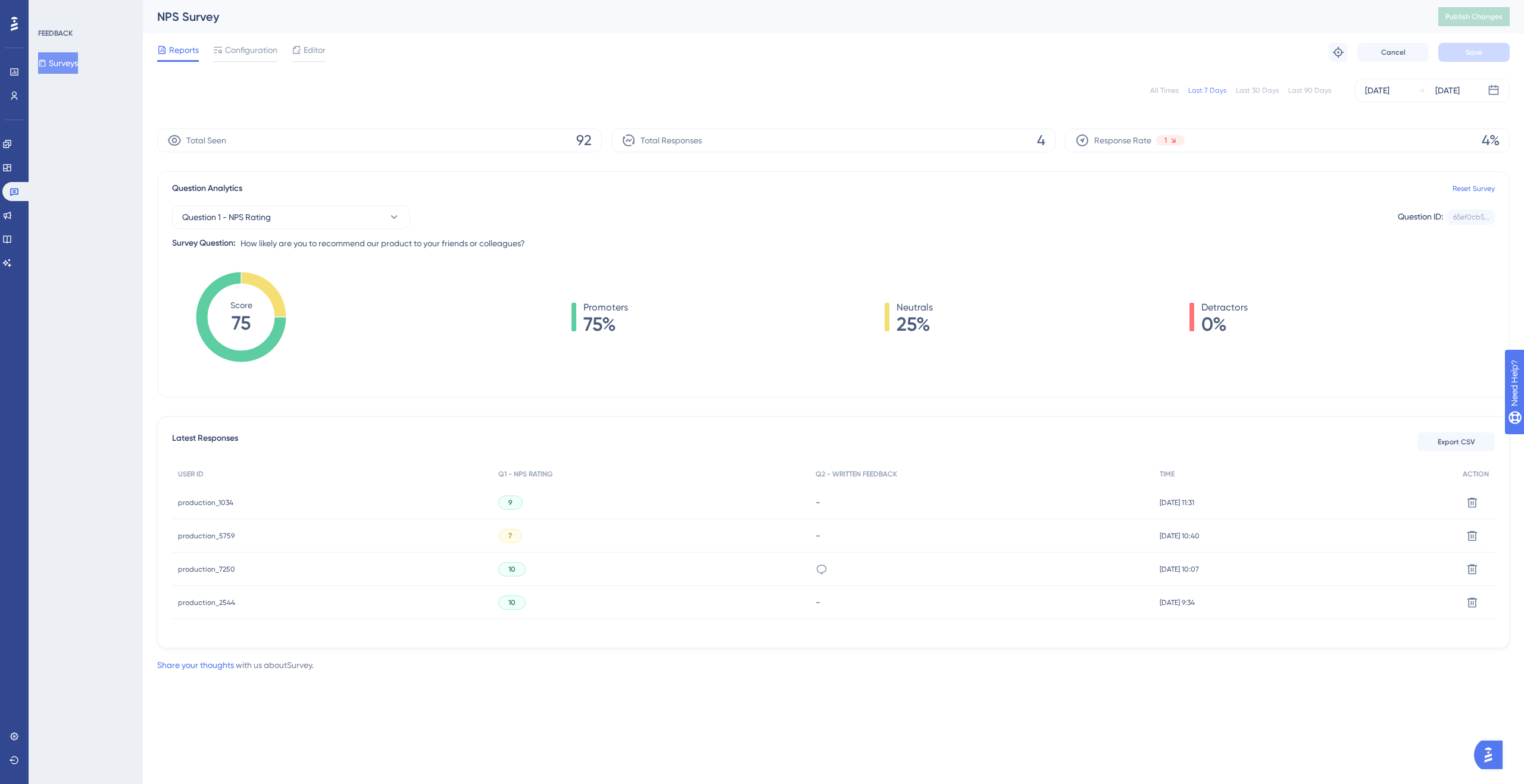
click at [1490, 759] on img "Open AI Assistant Launcher" at bounding box center [1488, 755] width 22 height 22
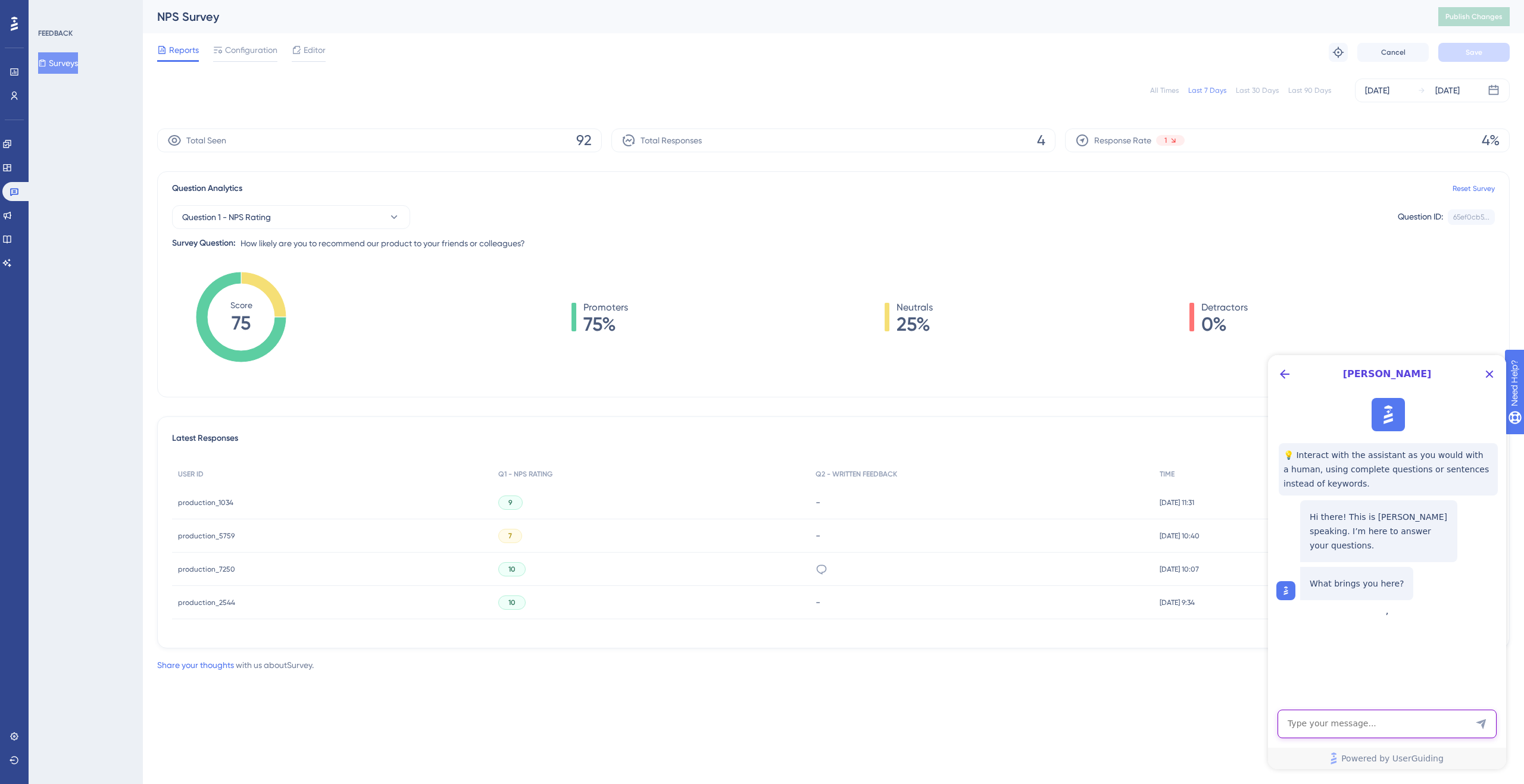
click at [1368, 732] on textarea "AI Assistant Text Input" at bounding box center [1387, 724] width 219 height 28
type textarea "Any way that you could calculate the NPS score properly?"
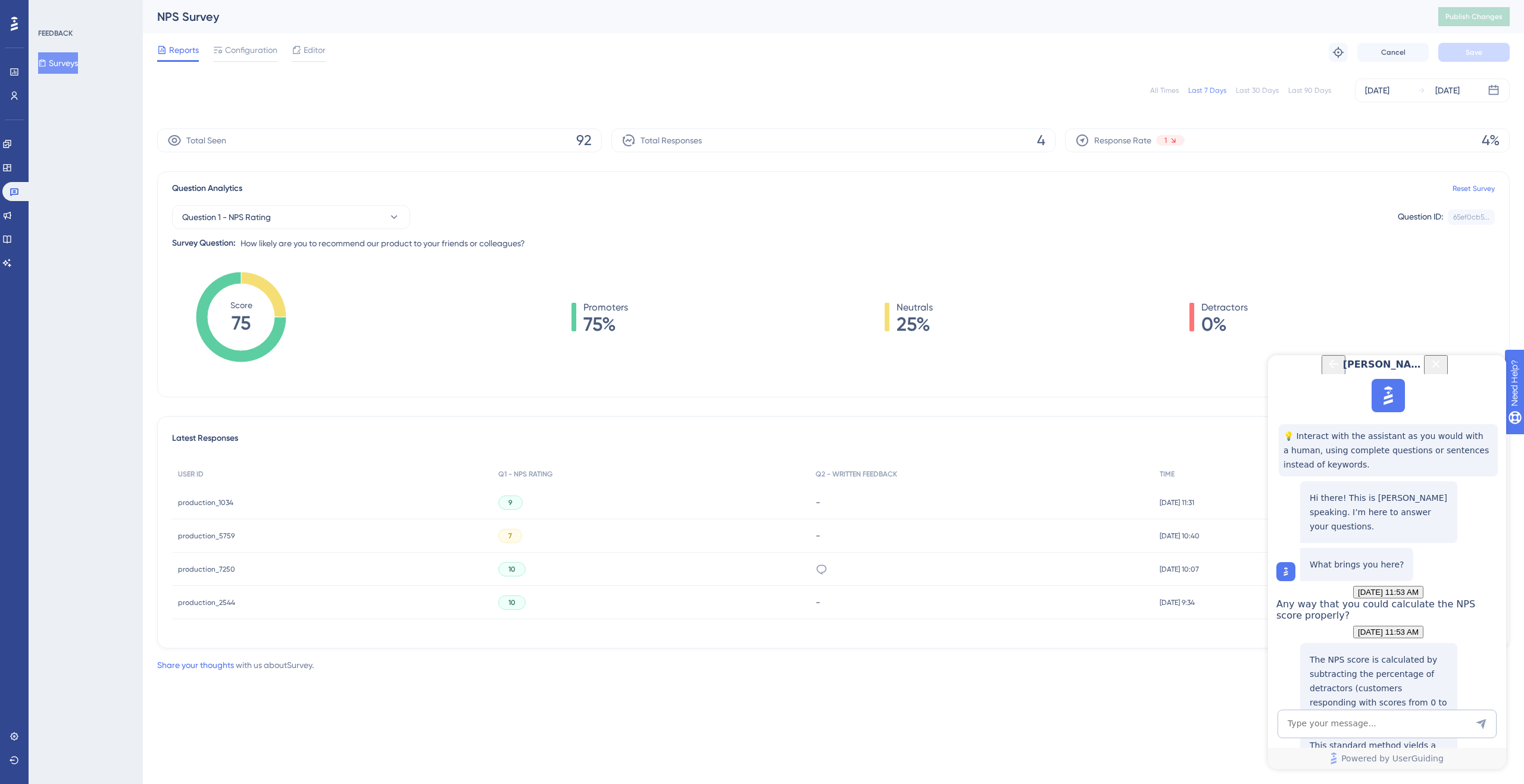
scroll to position [215, 0]
click at [1347, 729] on textarea "AI Assistant Text Input" at bounding box center [1387, 724] width 219 height 28
type textarea "so why does your "score" on the reports page calculate it differently"
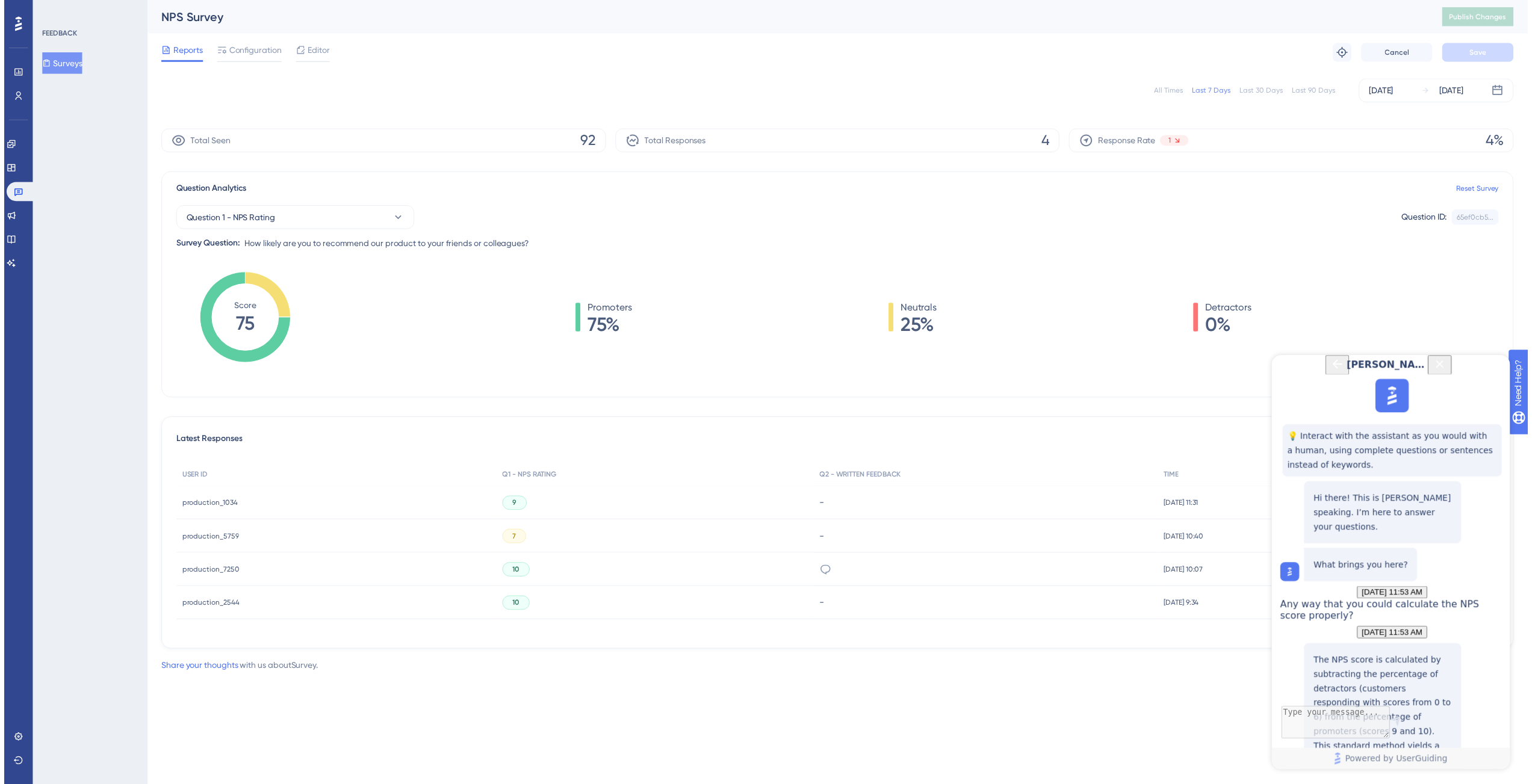
scroll to position [312, 0]
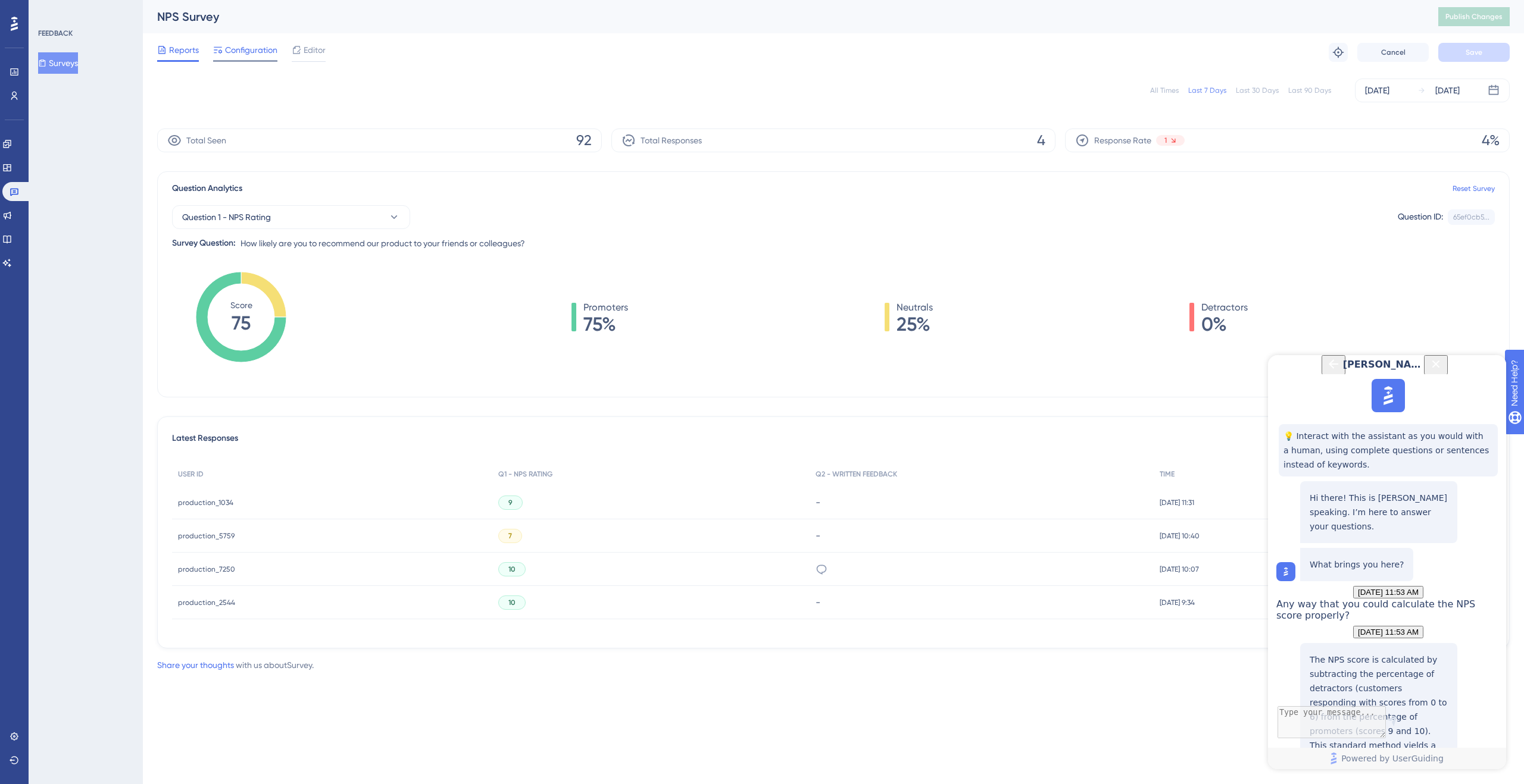
click at [259, 43] on span "Configuration" at bounding box center [250, 49] width 52 height 14
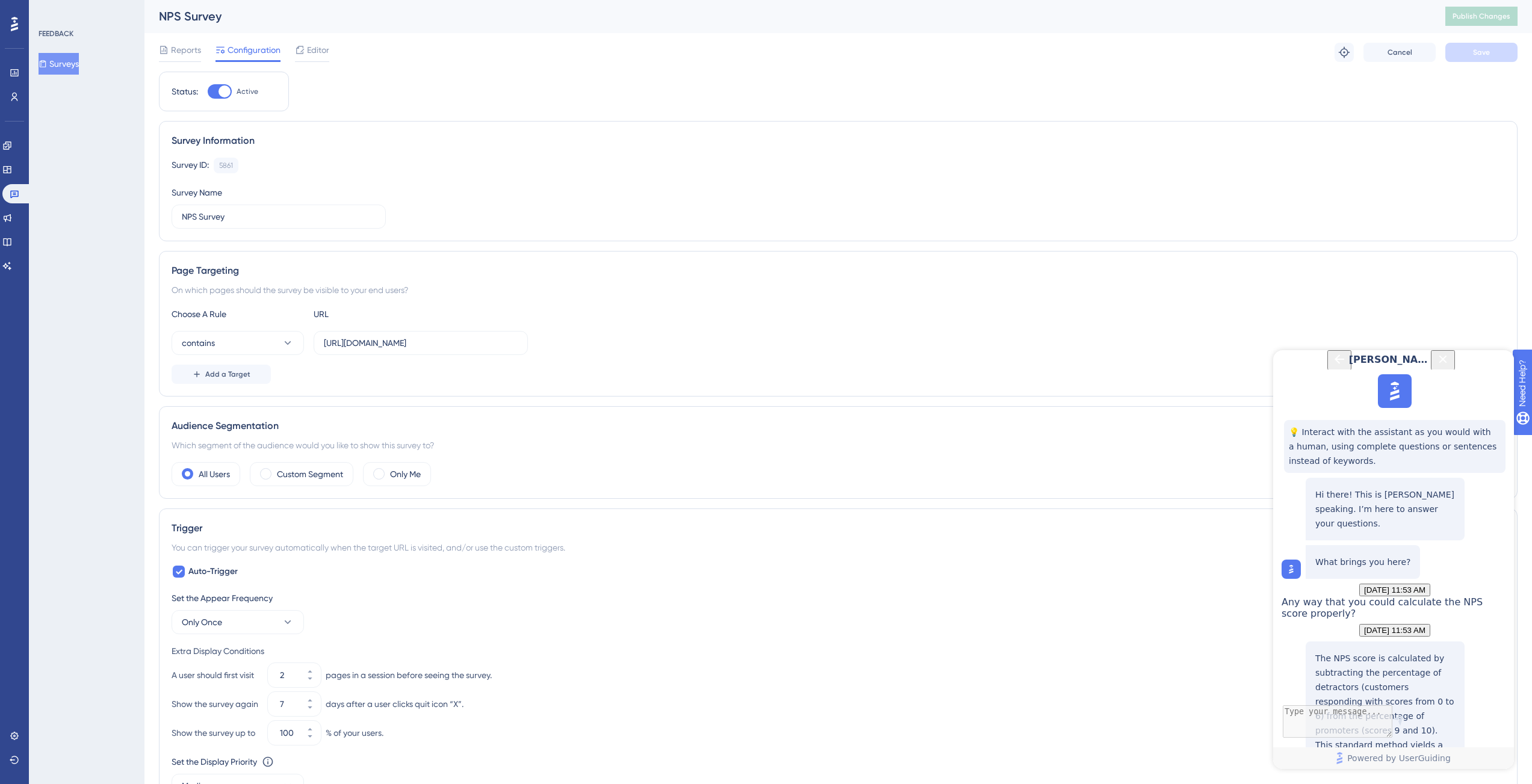
scroll to position [345, 0]
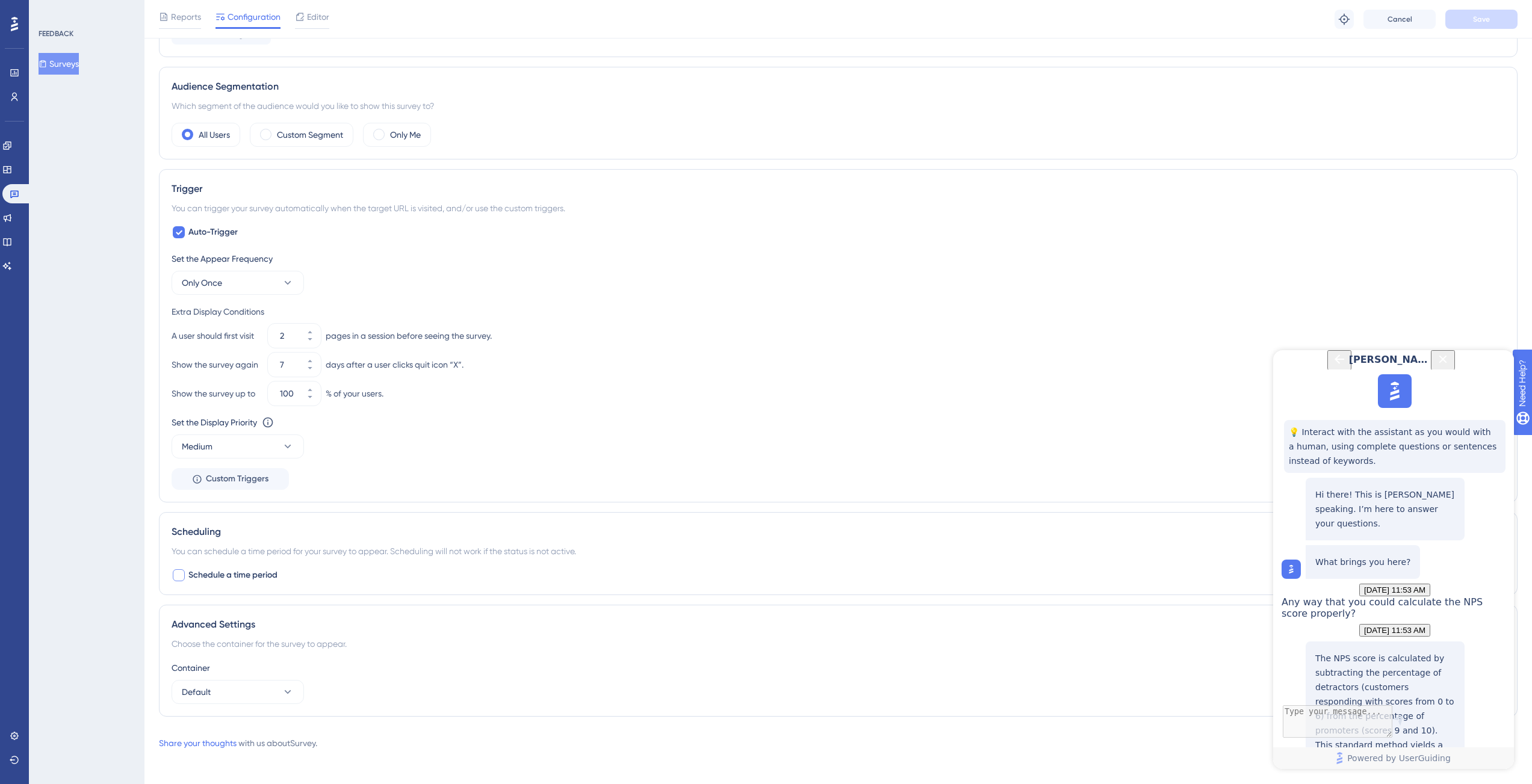
click at [246, 572] on span "Schedule a time period" at bounding box center [233, 575] width 89 height 14
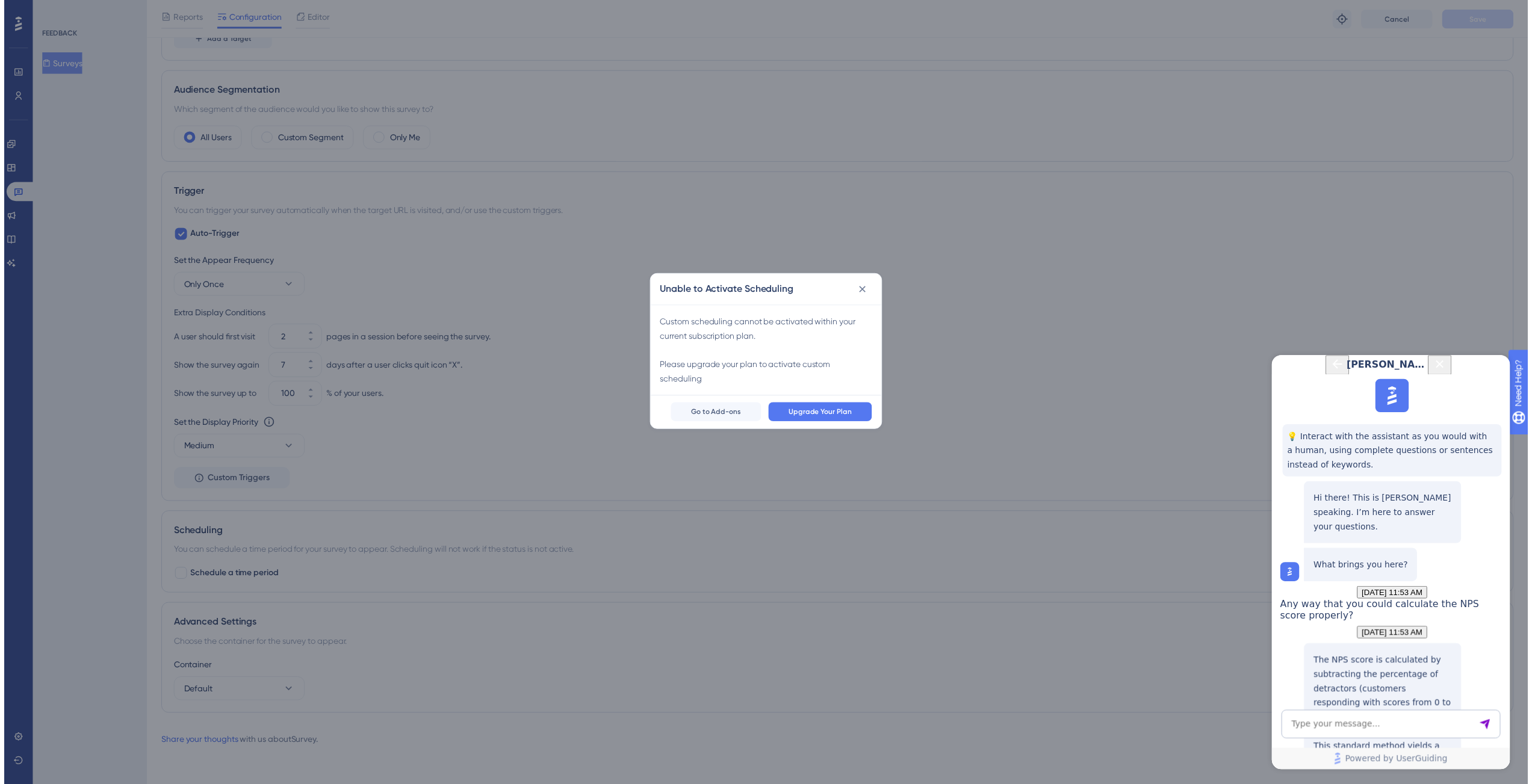
scroll to position [566, 0]
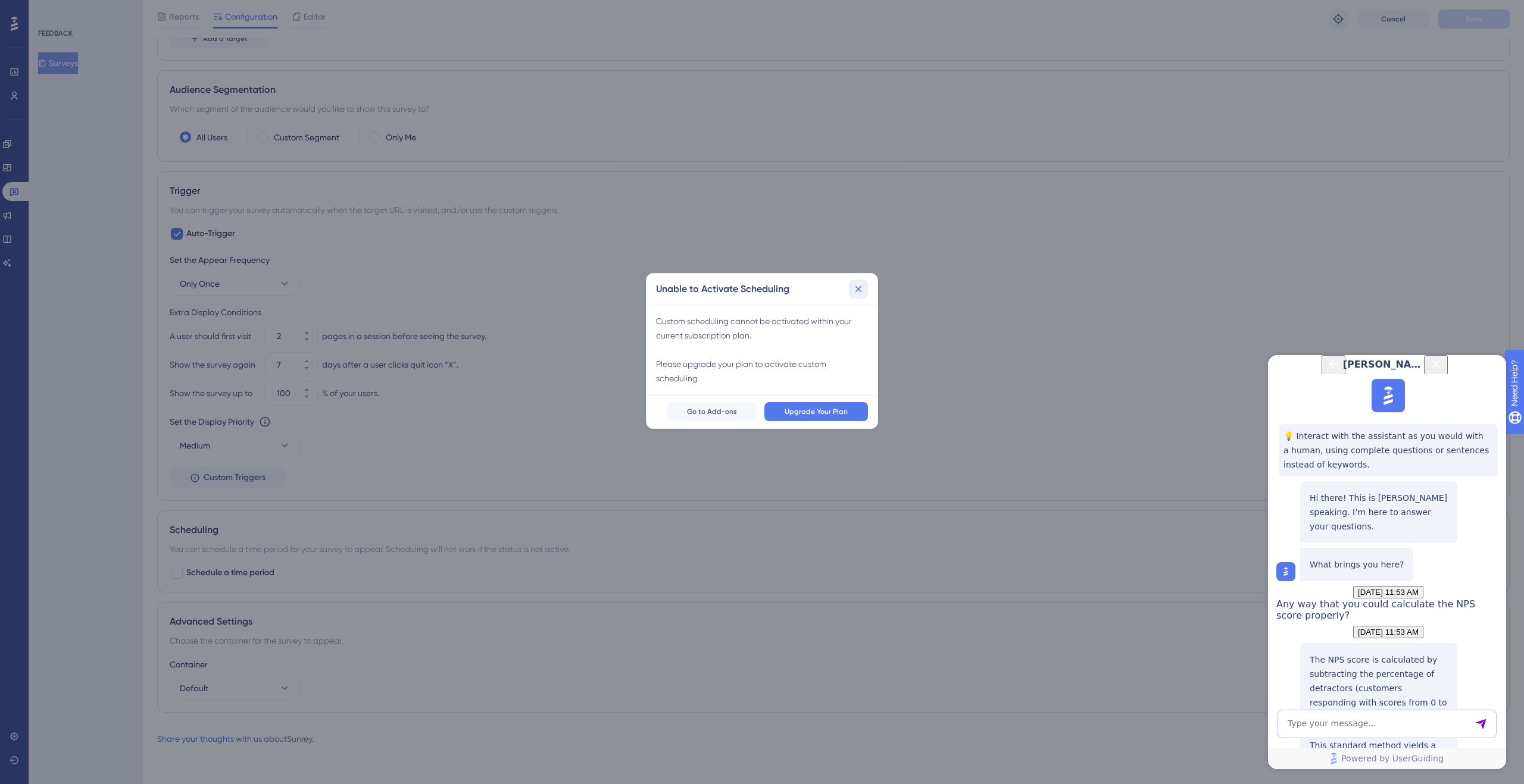
click at [865, 290] on button at bounding box center [858, 289] width 19 height 19
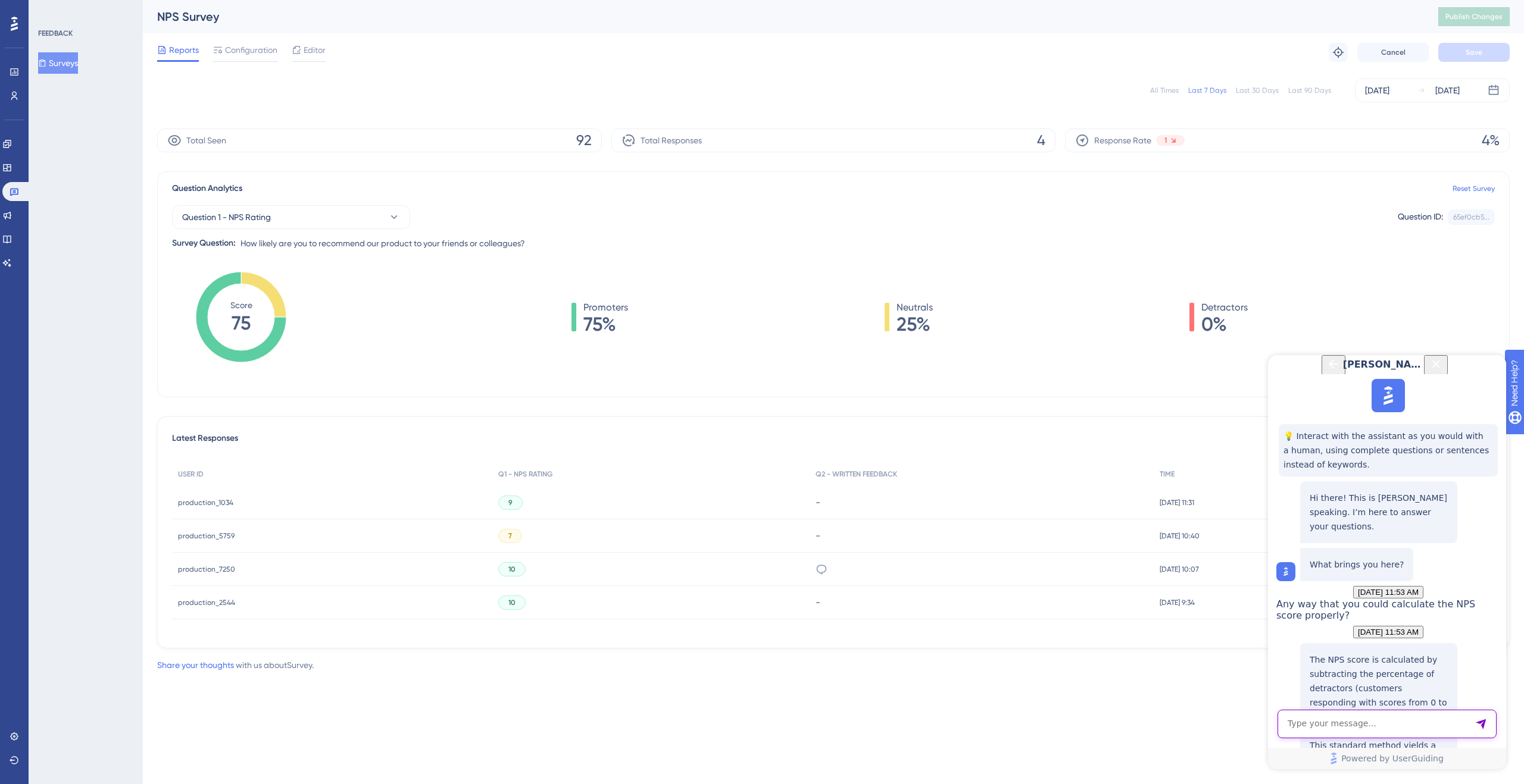
click at [1376, 727] on textarea "AI Assistant Text Input" at bounding box center [1387, 724] width 219 height 28
type textarea "that doesn't seem to be the case as the score calculates the neutrals as well"
click at [1443, 371] on icon "Close Button" at bounding box center [1435, 364] width 14 height 14
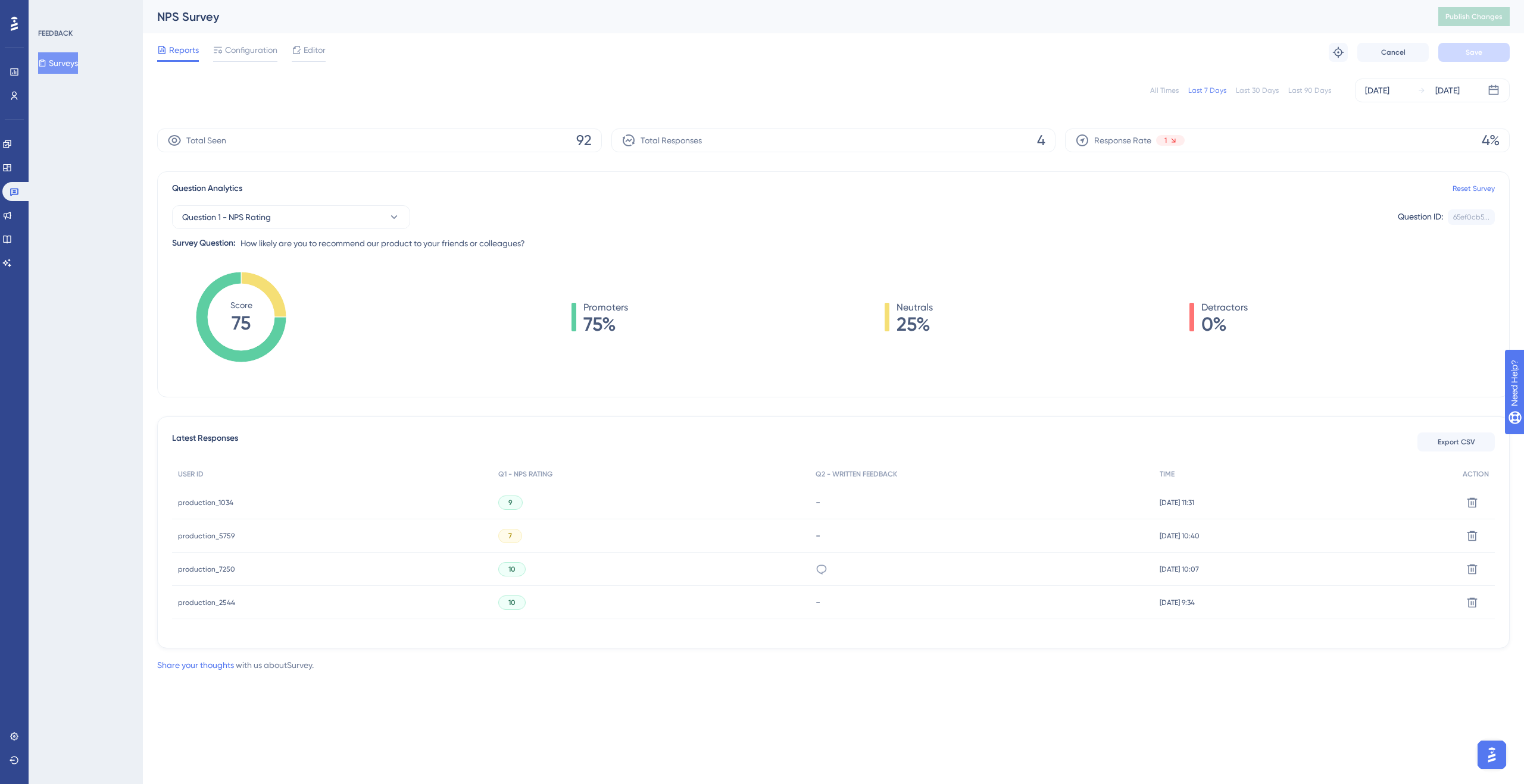
scroll to position [0, 0]
